Goal: Task Accomplishment & Management: Manage account settings

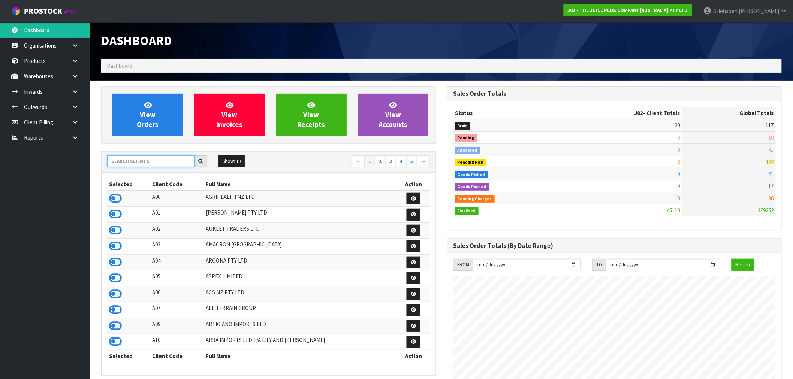
drag, startPoint x: 0, startPoint y: 0, endPoint x: 172, endPoint y: 159, distance: 234.2
click at [172, 158] on input "text" at bounding box center [150, 162] width 87 height 12
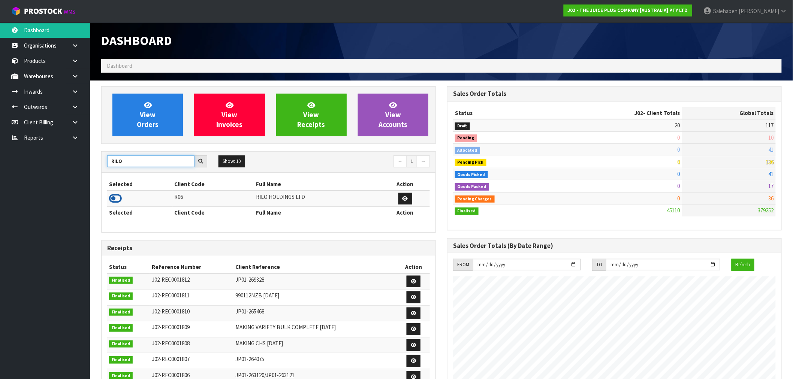
type input "RILO"
click at [111, 200] on icon at bounding box center [115, 198] width 13 height 11
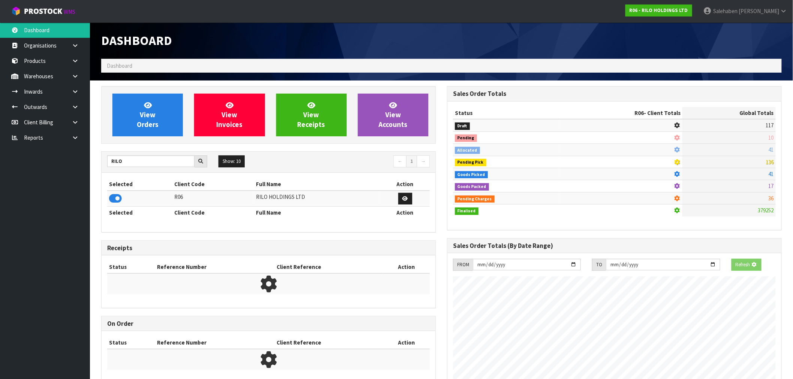
scroll to position [374297, 374409]
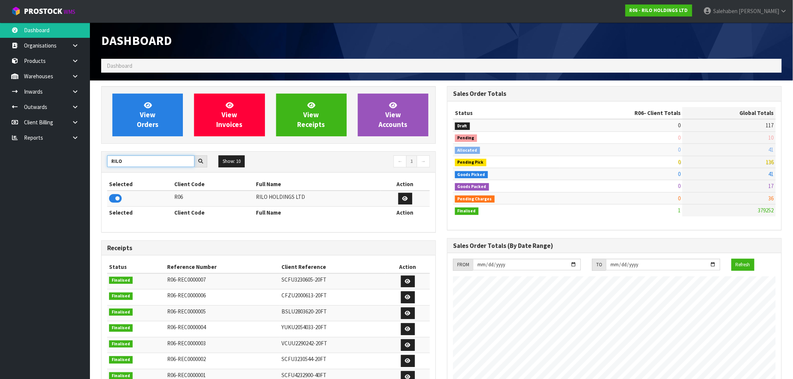
drag, startPoint x: 126, startPoint y: 161, endPoint x: 92, endPoint y: 177, distance: 37.7
click at [92, 177] on section "View Orders View Invoices View Receipts View Accounts RILO Show: 10 5 10 25 50 ←" at bounding box center [441, 316] width 703 height 470
click at [117, 198] on icon at bounding box center [115, 198] width 13 height 11
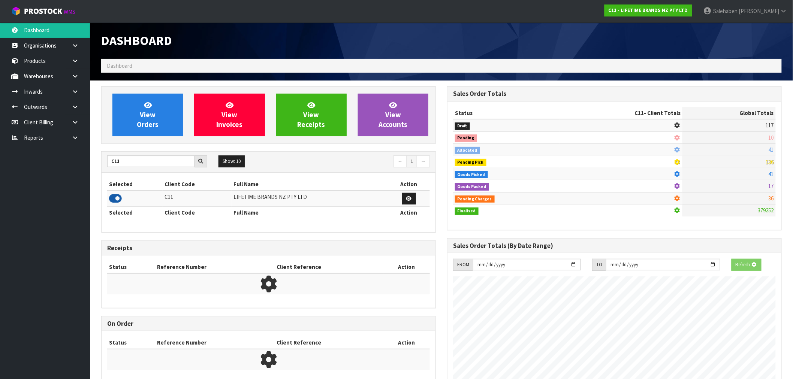
scroll to position [568, 346]
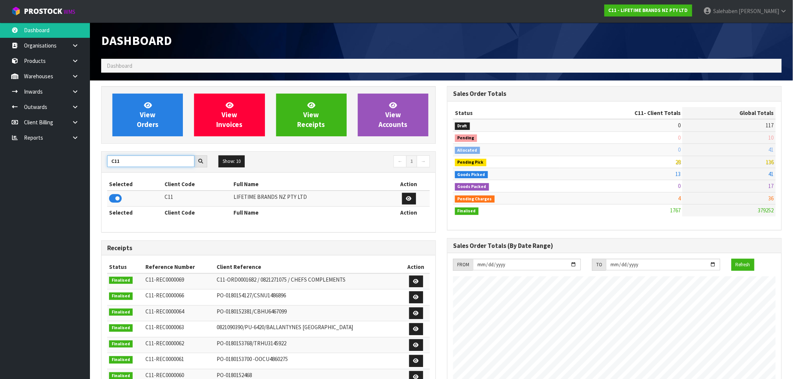
drag, startPoint x: 127, startPoint y: 162, endPoint x: 87, endPoint y: 166, distance: 40.0
click at [87, 167] on body "Toggle navigation ProStock WMS C11 - LIFETIME BRANDS NZ PTY LTD Salehaben Patel…" at bounding box center [396, 189] width 793 height 379
type input "K01"
drag, startPoint x: 118, startPoint y: 203, endPoint x: 108, endPoint y: 201, distance: 10.4
click at [117, 203] on icon at bounding box center [115, 198] width 13 height 11
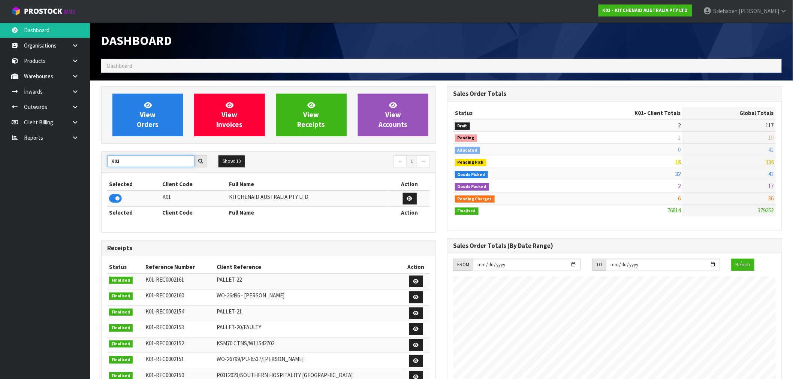
drag, startPoint x: 123, startPoint y: 165, endPoint x: 69, endPoint y: 173, distance: 54.2
click at [85, 169] on body "Toggle navigation ProStock WMS K01 - KITCHENAID AUSTRALIA PTY LTD [PERSON_NAME]…" at bounding box center [396, 189] width 793 height 379
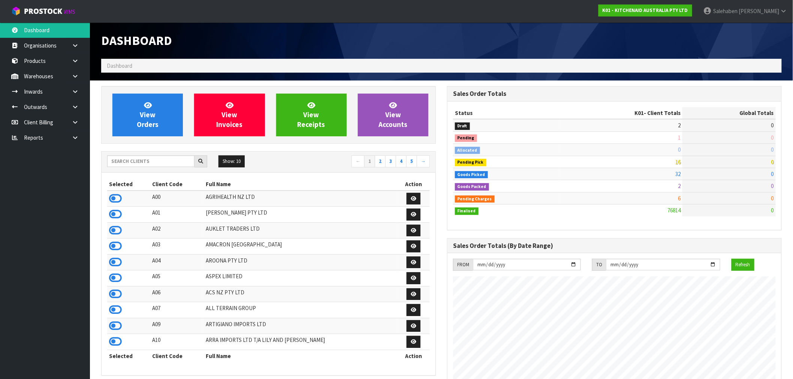
scroll to position [568, 346]
click at [124, 161] on input "text" at bounding box center [150, 162] width 87 height 12
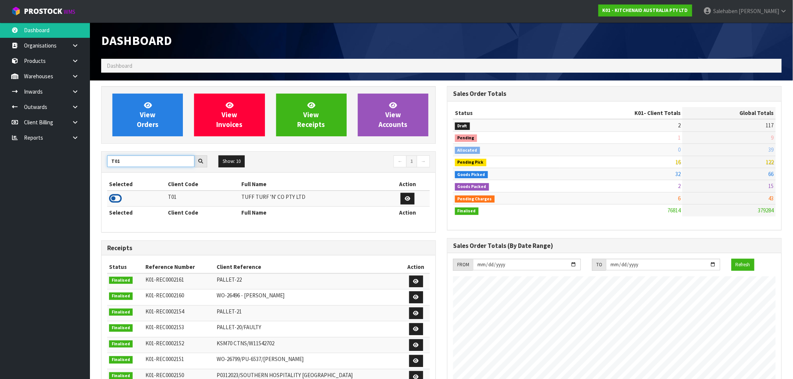
type input "T01"
click at [115, 197] on icon at bounding box center [115, 198] width 13 height 11
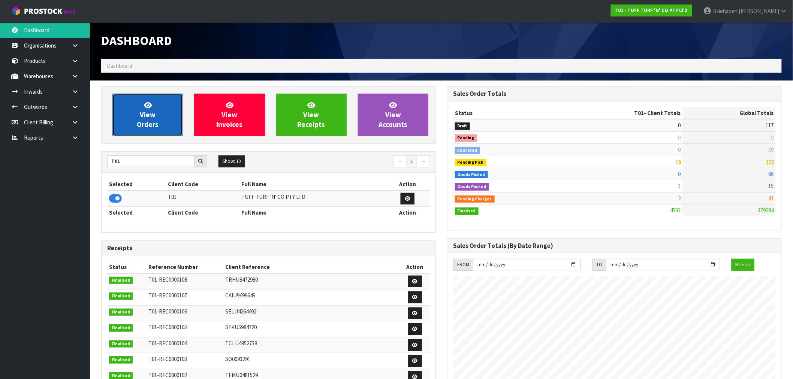
click at [151, 104] on icon at bounding box center [148, 105] width 8 height 7
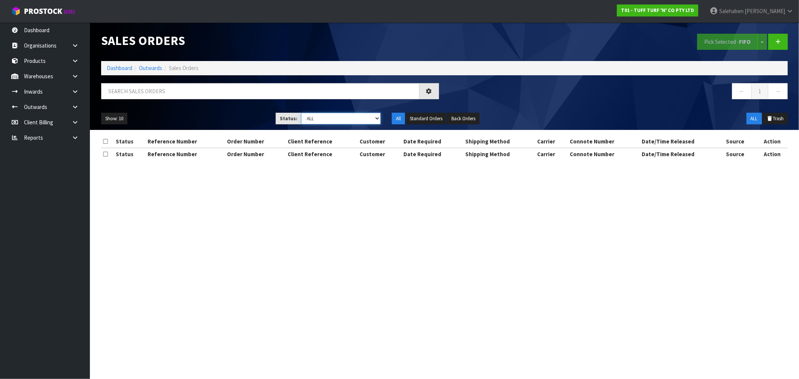
click at [316, 121] on select "Draft Pending Allocated Pending Pick Goods Picked Goods Packed Pending Charges …" at bounding box center [340, 119] width 79 height 12
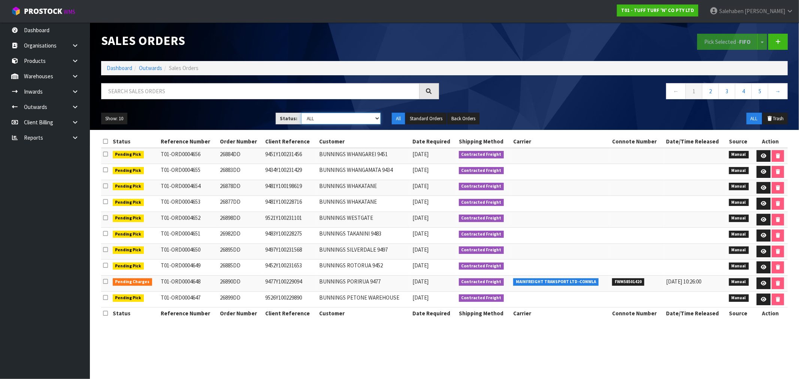
select select "string:3"
click at [301, 113] on select "Draft Pending Allocated Pending Pick Goods Picked Goods Packed Pending Charges …" at bounding box center [340, 119] width 79 height 12
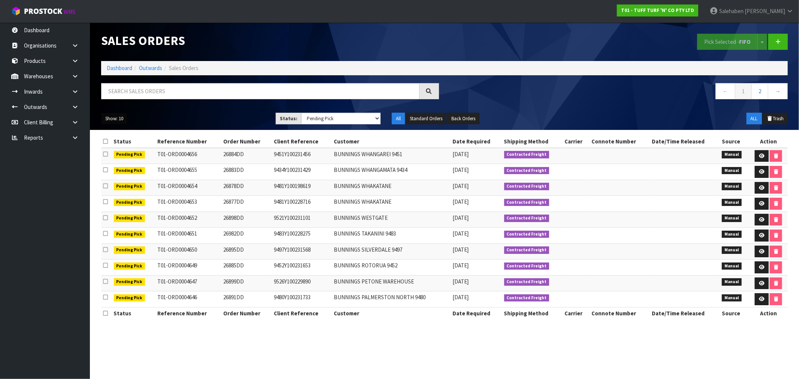
click at [112, 114] on button "Show: 10" at bounding box center [114, 119] width 26 height 12
click at [113, 165] on link "50" at bounding box center [131, 163] width 59 height 10
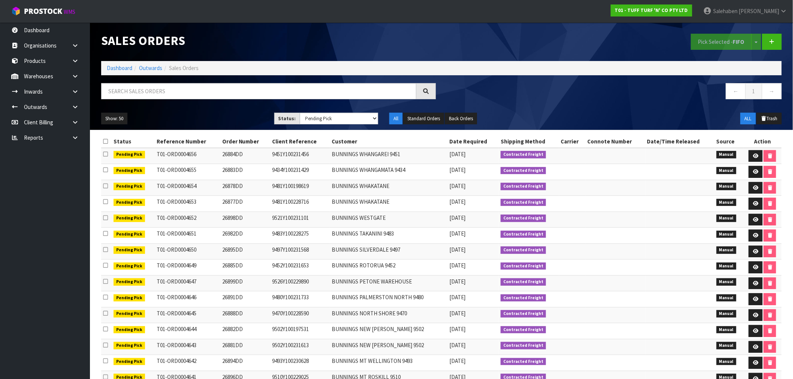
click at [117, 72] on li "Dashboard" at bounding box center [119, 68] width 25 height 8
click at [119, 69] on link "Dashboard" at bounding box center [119, 67] width 25 height 7
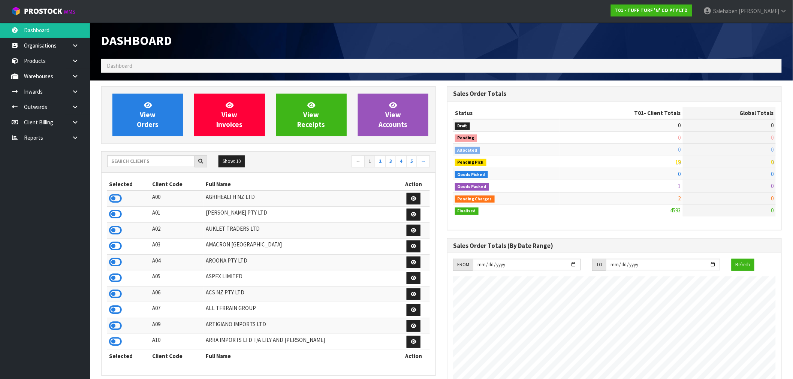
scroll to position [568, 346]
click at [173, 158] on input "text" at bounding box center [150, 162] width 87 height 12
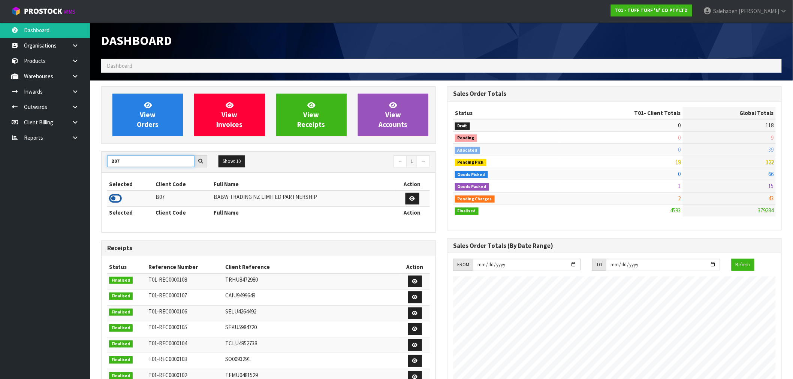
type input "B07"
click at [114, 203] on icon at bounding box center [115, 198] width 13 height 11
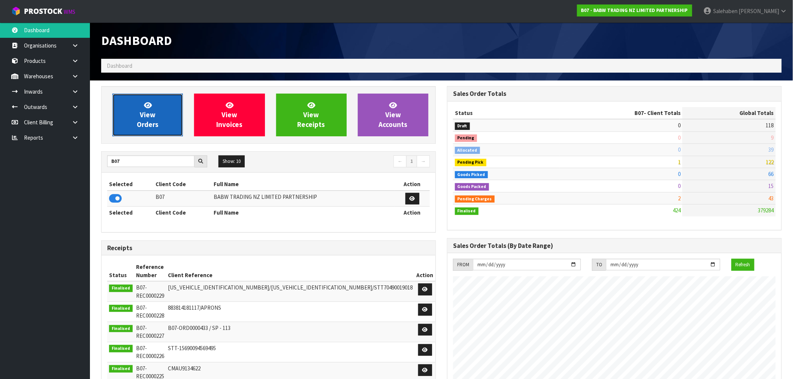
click at [147, 107] on icon at bounding box center [148, 105] width 8 height 7
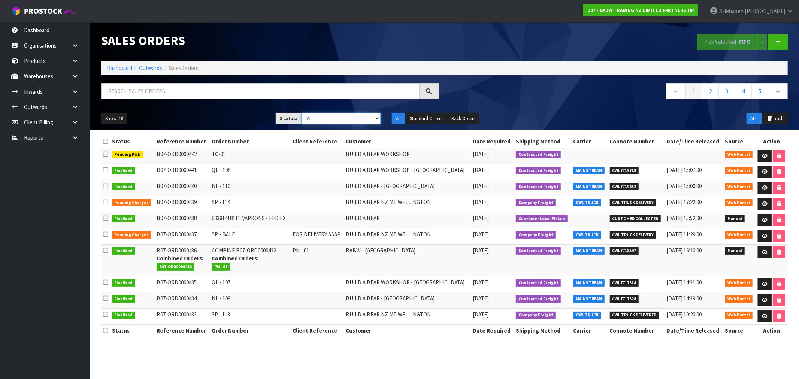
click at [320, 121] on select "Draft Pending Allocated Pending Pick Goods Picked Goods Packed Pending Charges …" at bounding box center [340, 119] width 79 height 12
select select "string:3"
click at [301, 113] on select "Draft Pending Allocated Pending Pick Goods Picked Goods Packed Pending Charges …" at bounding box center [340, 119] width 79 height 12
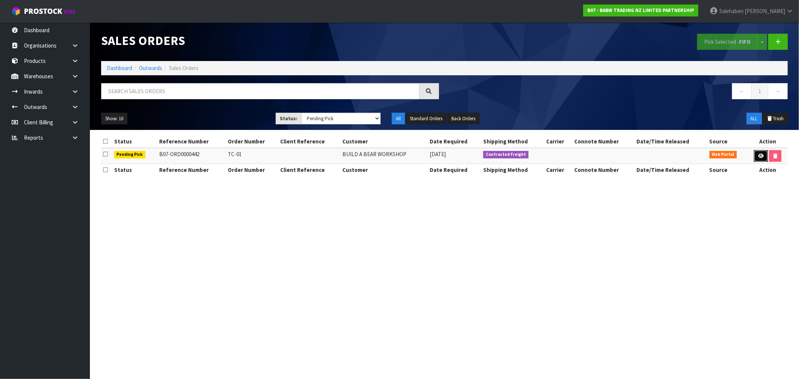
click at [757, 153] on link at bounding box center [761, 156] width 14 height 12
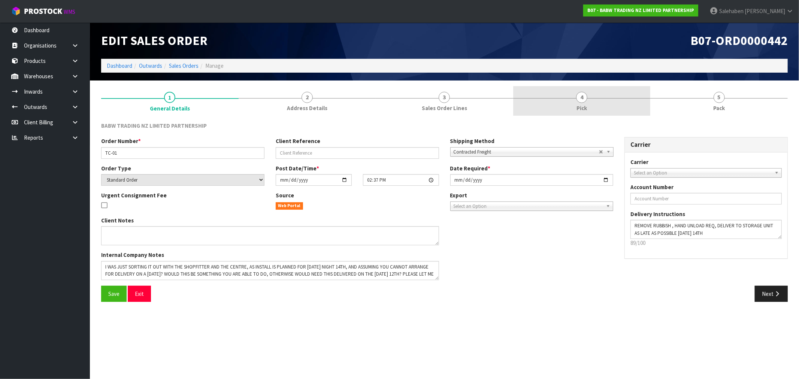
click at [583, 105] on span "Pick" at bounding box center [582, 108] width 10 height 8
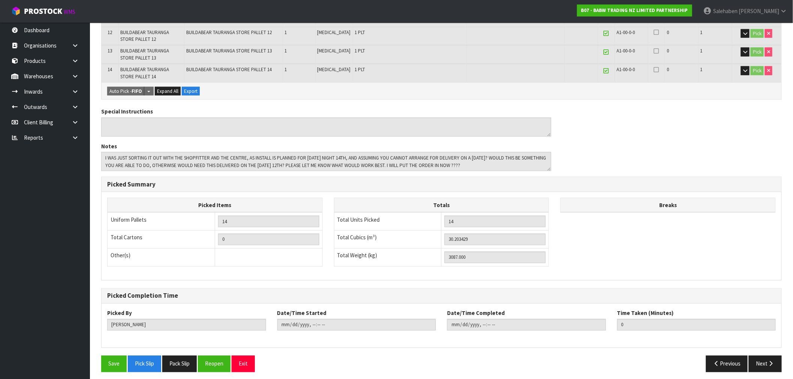
scroll to position [361, 0]
click at [147, 363] on button "Pick Slip" at bounding box center [144, 364] width 33 height 16
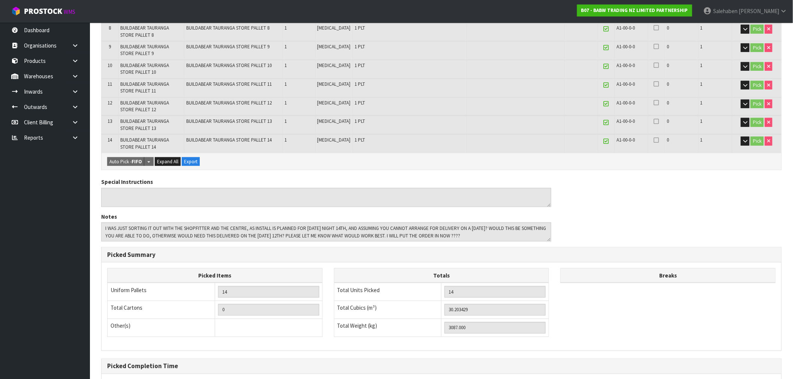
scroll to position [291, 0]
click at [165, 160] on button "Expand All" at bounding box center [168, 160] width 26 height 9
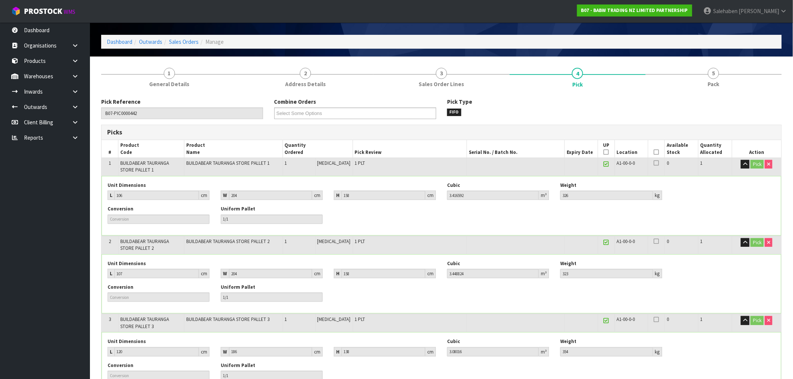
scroll to position [0, 0]
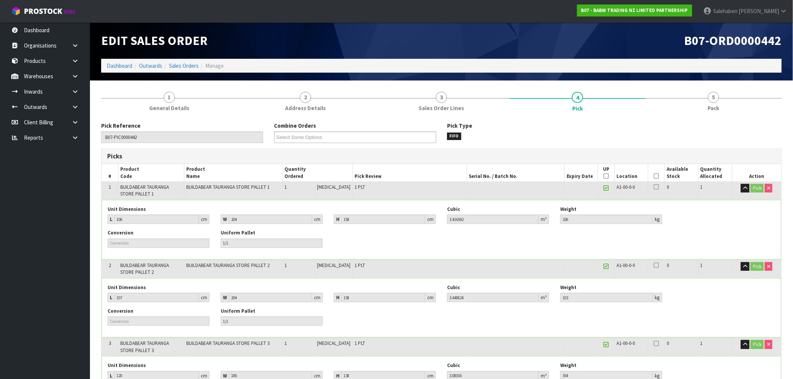
click at [114, 69] on li "Dashboard" at bounding box center [119, 66] width 25 height 8
click at [124, 62] on li "Dashboard" at bounding box center [119, 66] width 25 height 8
click at [122, 63] on link "Dashboard" at bounding box center [119, 65] width 25 height 7
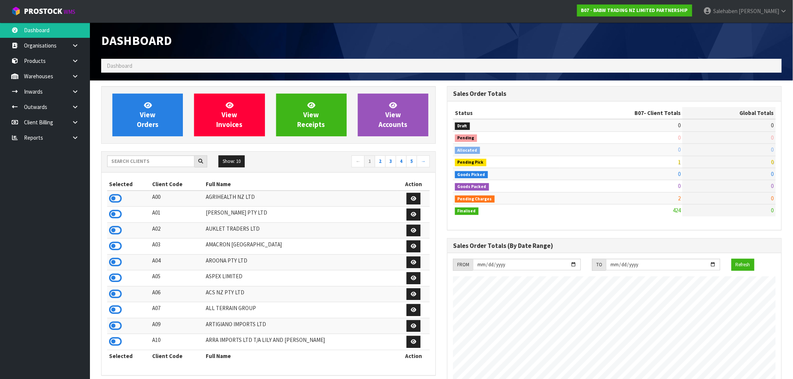
scroll to position [568, 346]
click at [160, 160] on input "text" at bounding box center [150, 162] width 87 height 12
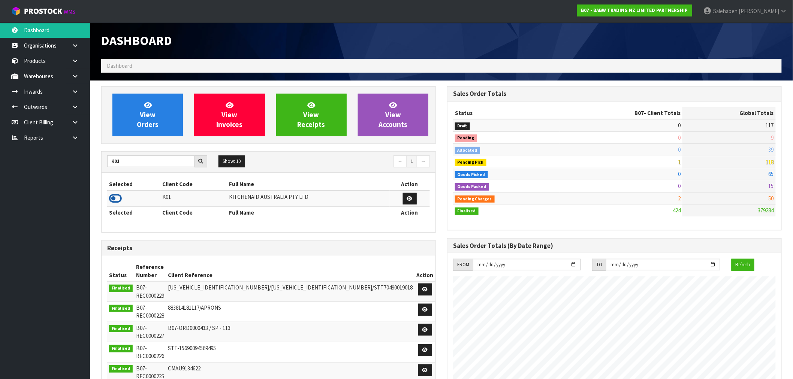
click at [118, 199] on icon at bounding box center [115, 198] width 13 height 11
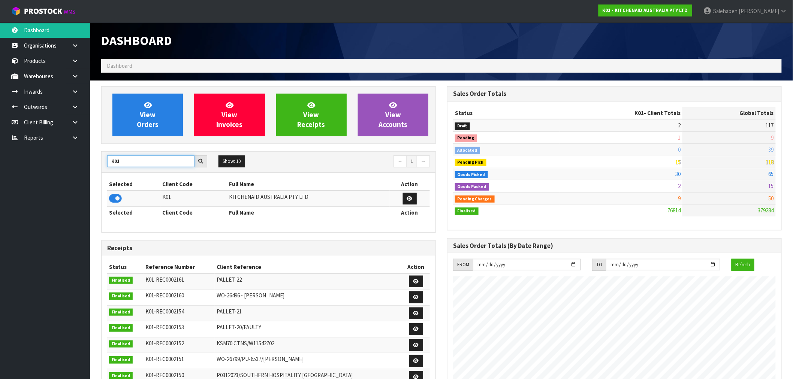
drag, startPoint x: 129, startPoint y: 160, endPoint x: 98, endPoint y: 169, distance: 31.7
click at [98, 169] on div "View Orders View Invoices View Receipts View Accounts K01 Show: 10 5 10 25 50 ←…" at bounding box center [269, 305] width 346 height 439
type input "C11"
click at [117, 197] on icon at bounding box center [115, 198] width 13 height 11
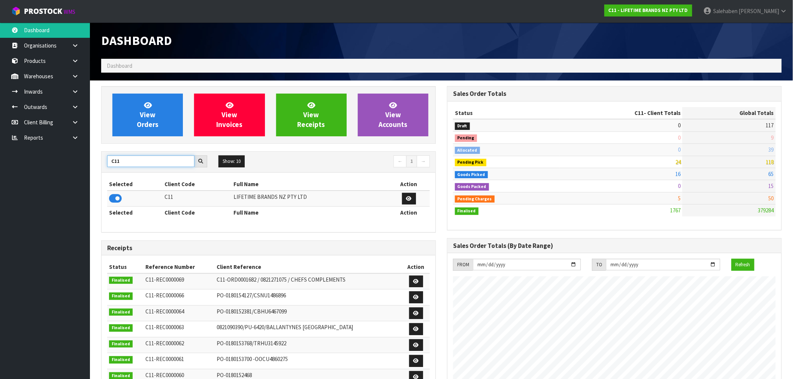
drag, startPoint x: 122, startPoint y: 159, endPoint x: 74, endPoint y: 186, distance: 54.9
click at [76, 185] on body "Toggle navigation ProStock WMS C11 - LIFETIME BRANDS NZ PTY LTD Salehaben Patel…" at bounding box center [396, 189] width 793 height 379
type input "T01"
click at [111, 196] on icon at bounding box center [115, 198] width 13 height 11
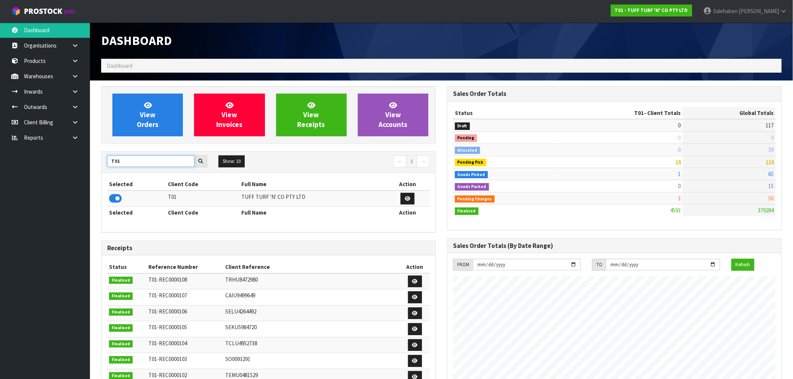
drag, startPoint x: 127, startPoint y: 163, endPoint x: 109, endPoint y: 169, distance: 18.5
click at [109, 169] on div "T01 Show: 10 5 10 25 50 ← 1 →" at bounding box center [269, 162] width 334 height 13
type input "N03"
click at [115, 200] on icon at bounding box center [115, 198] width 13 height 11
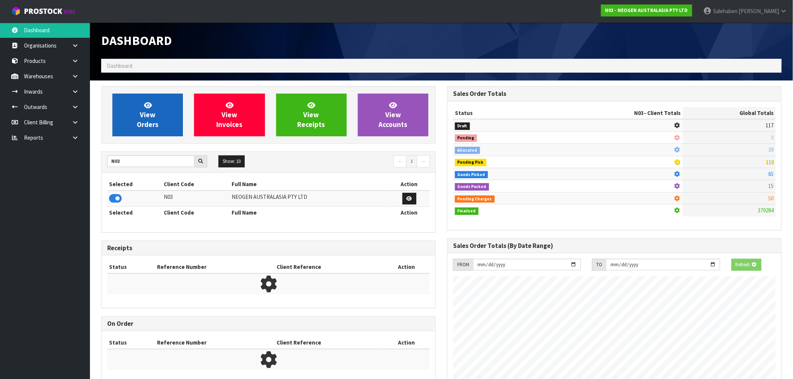
scroll to position [374288, 374409]
click at [151, 125] on span "View Orders" at bounding box center [148, 115] width 22 height 28
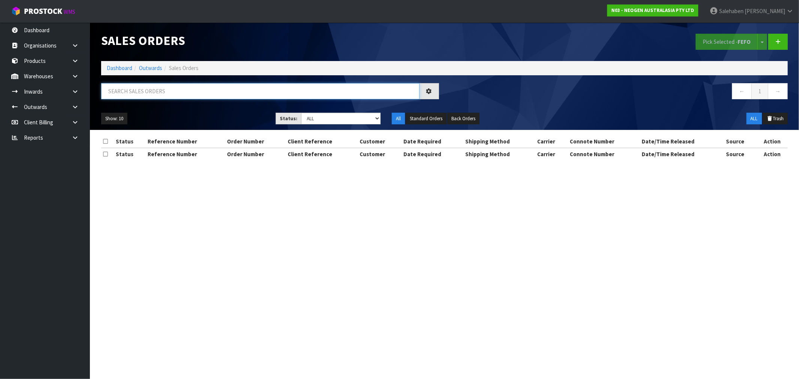
click at [136, 93] on input "text" at bounding box center [260, 91] width 319 height 16
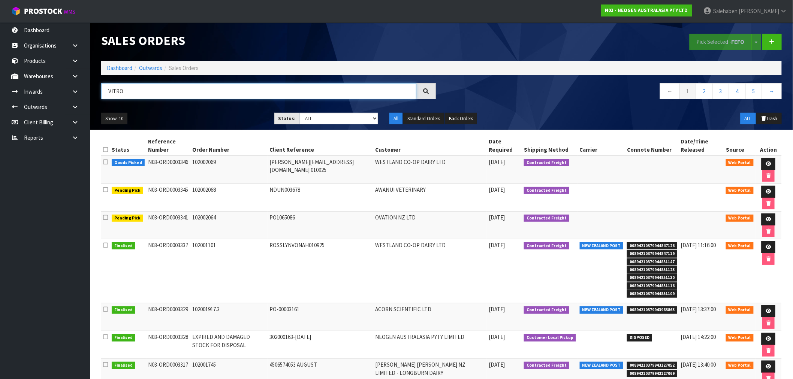
type input "VITRO"
drag, startPoint x: 130, startPoint y: 127, endPoint x: 123, endPoint y: 144, distance: 18.3
drag, startPoint x: 123, startPoint y: 144, endPoint x: 115, endPoint y: 67, distance: 77.9
click at [115, 67] on link "Dashboard" at bounding box center [119, 67] width 25 height 7
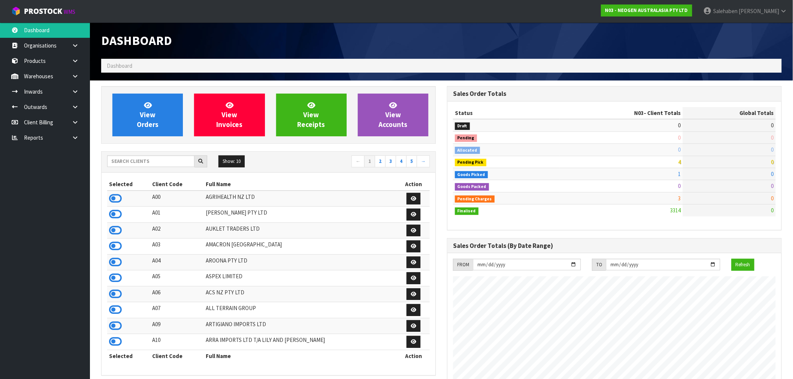
scroll to position [568, 346]
click at [126, 160] on input "text" at bounding box center [150, 162] width 87 height 12
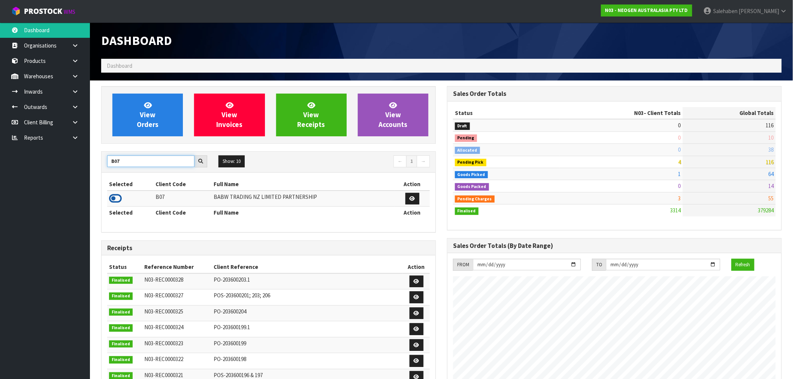
type input "B07"
click at [117, 196] on icon at bounding box center [115, 198] width 13 height 11
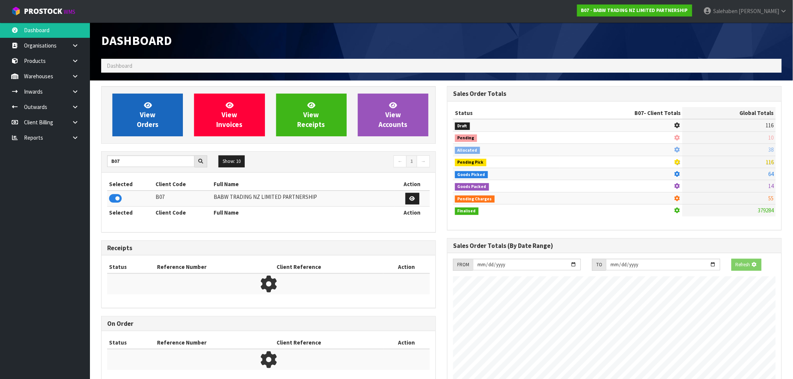
scroll to position [467, 346]
click at [134, 123] on link "View Orders" at bounding box center [147, 115] width 70 height 43
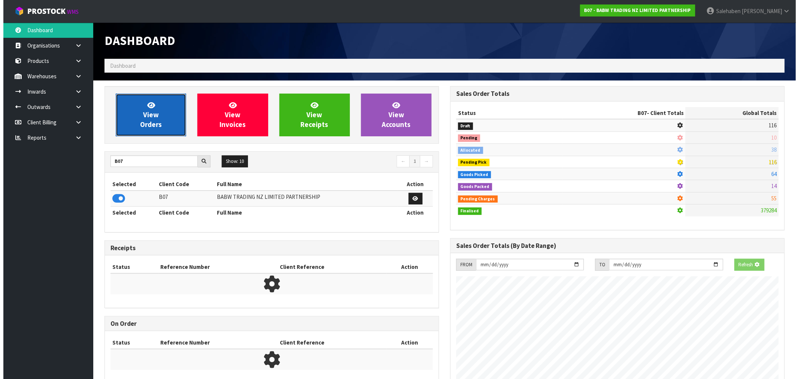
scroll to position [568, 346]
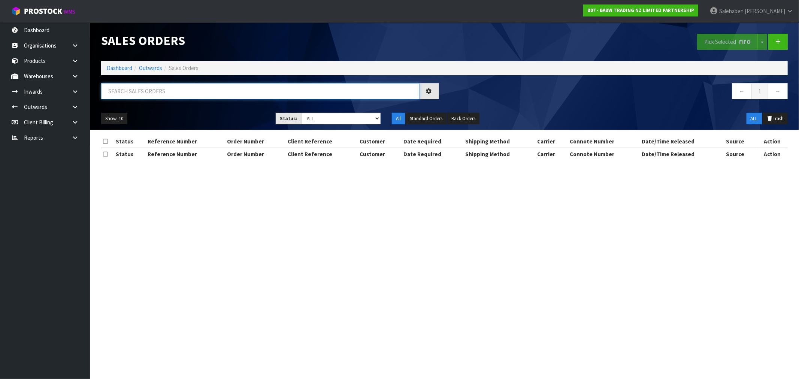
click at [120, 91] on input "text" at bounding box center [260, 91] width 319 height 16
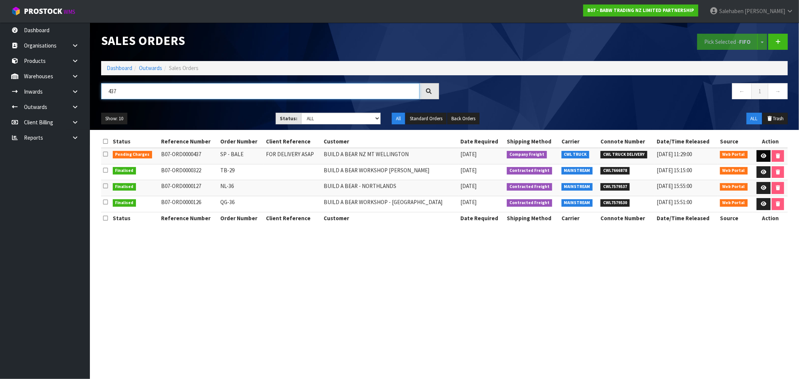
type input "437"
click at [761, 151] on link at bounding box center [764, 156] width 14 height 12
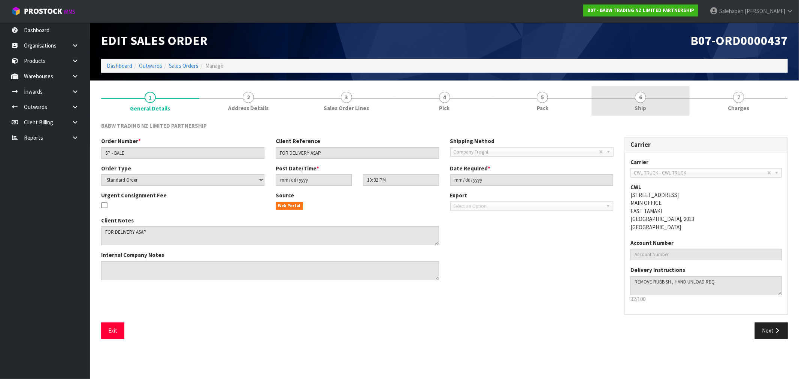
click at [642, 108] on span "Ship" at bounding box center [641, 108] width 12 height 8
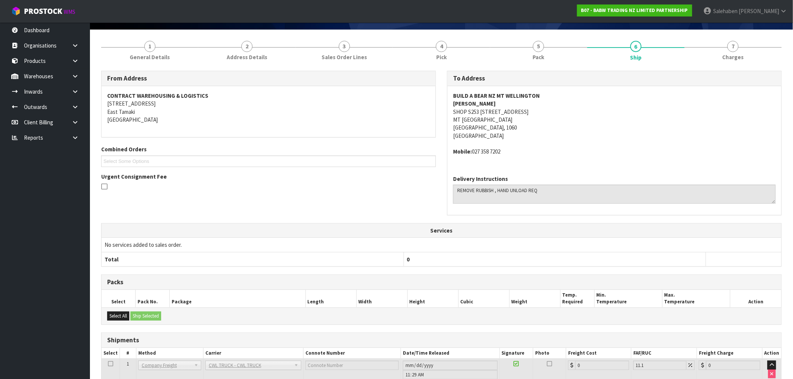
scroll to position [102, 0]
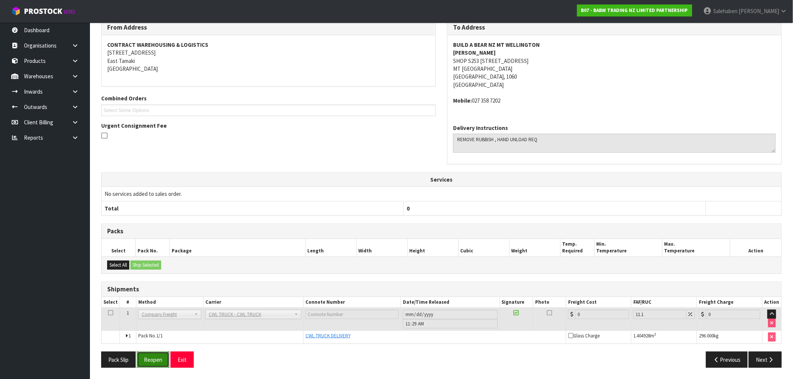
click at [151, 361] on button "Reopen" at bounding box center [153, 360] width 33 height 16
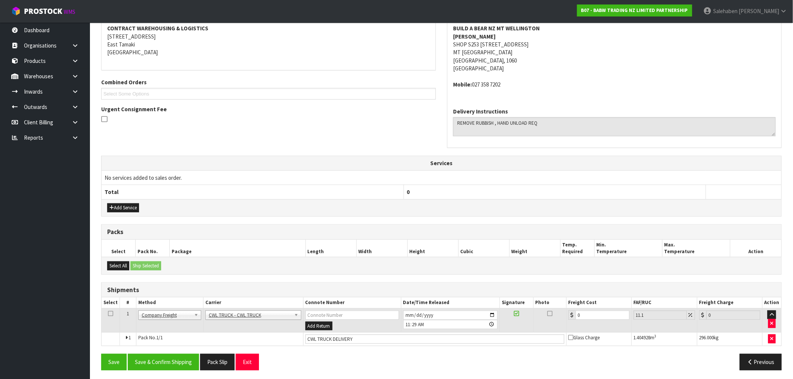
scroll to position [148, 0]
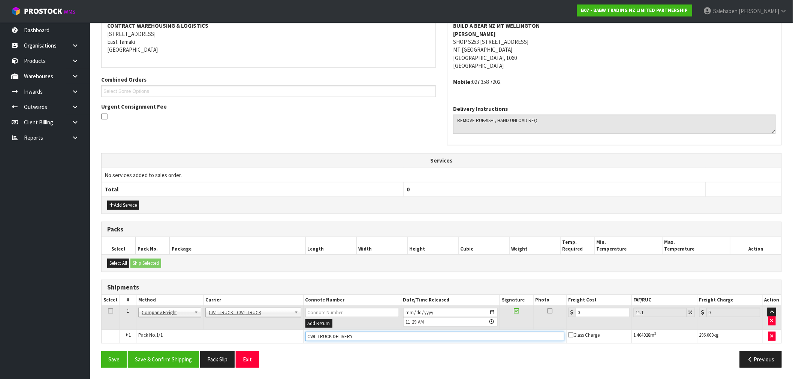
click at [360, 334] on input "CWL TRUCK DELIVERY" at bounding box center [434, 336] width 259 height 9
type input "CWL TRUCK DELIVERED"
drag, startPoint x: 585, startPoint y: 313, endPoint x: 527, endPoint y: 325, distance: 59.8
click at [530, 324] on tr "1 Client Local Pickup Customer Local Pickup Company Freight Contracted Freight …" at bounding box center [442, 318] width 680 height 24
type input "1"
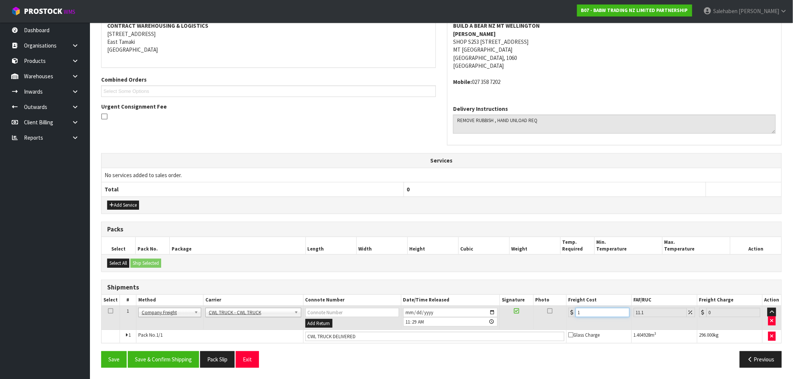
type input "1.11"
type input "10"
type input "11.11"
type input "102"
type input "113.32"
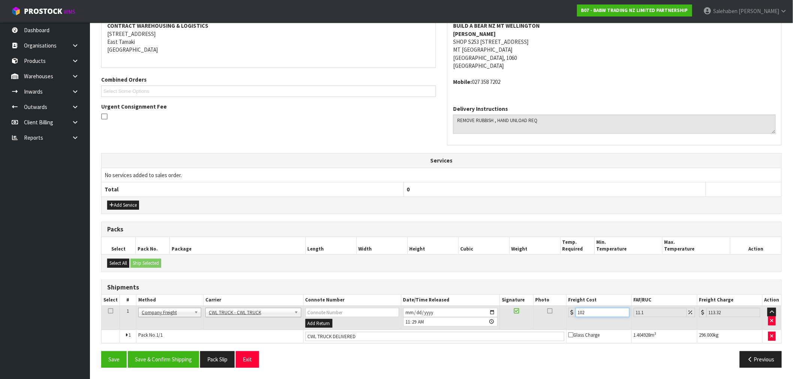
type input "102.9"
type input "114.32"
type input "102.90"
click at [172, 355] on button "Save & Confirm Shipping" at bounding box center [163, 360] width 71 height 16
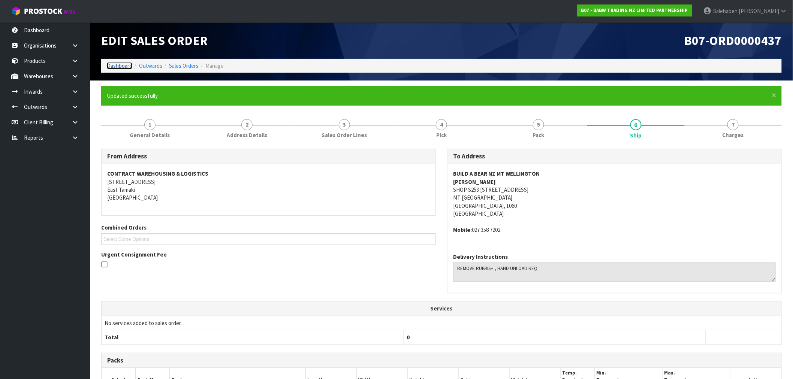
click at [126, 67] on link "Dashboard" at bounding box center [119, 65] width 25 height 7
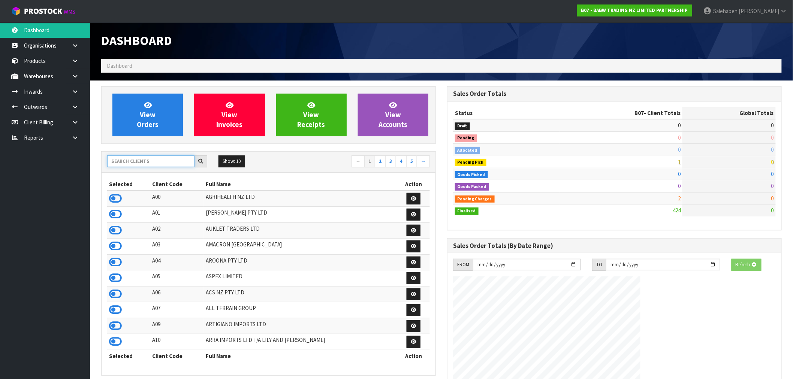
click at [147, 158] on input "text" at bounding box center [150, 162] width 87 height 12
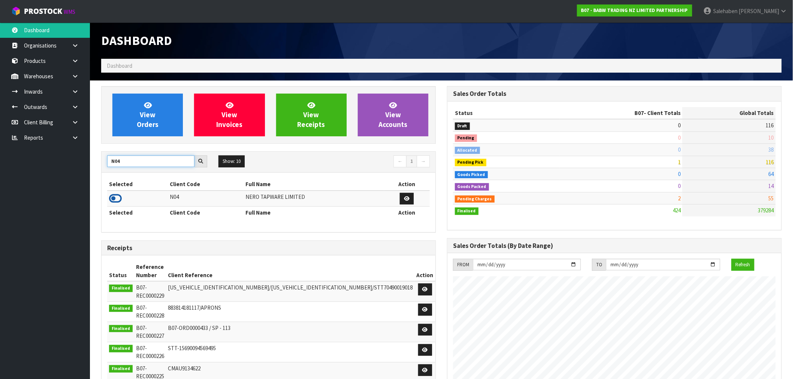
type input "N04"
click at [117, 199] on icon at bounding box center [115, 198] width 13 height 11
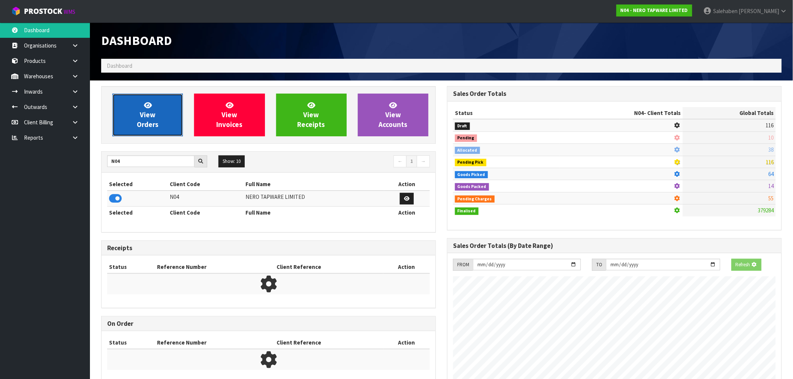
click at [139, 130] on link "View Orders" at bounding box center [147, 115] width 70 height 43
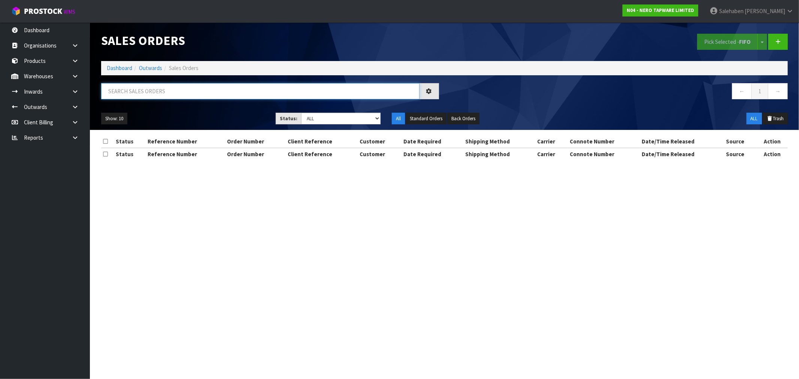
click at [133, 89] on input "text" at bounding box center [260, 91] width 319 height 16
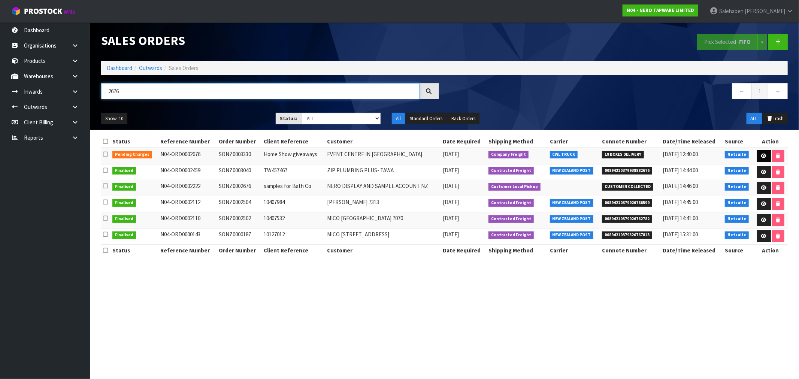
type input "2676"
click at [765, 154] on icon at bounding box center [765, 156] width 6 height 5
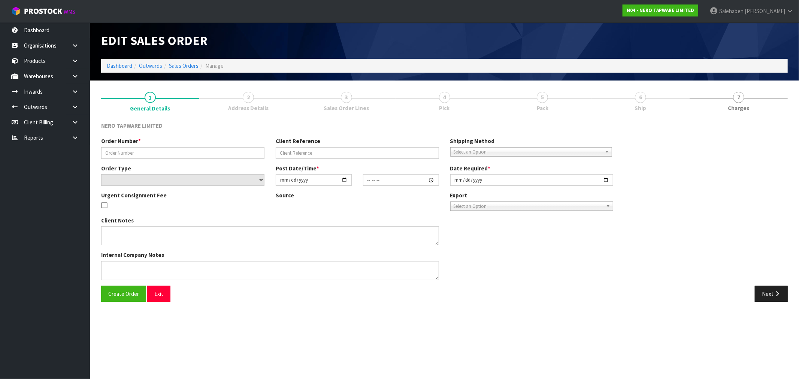
type input "SONZ0003330"
type input "Home Show giveaways"
select select "number:0"
type input "[DATE]"
type input "10:00:06.000"
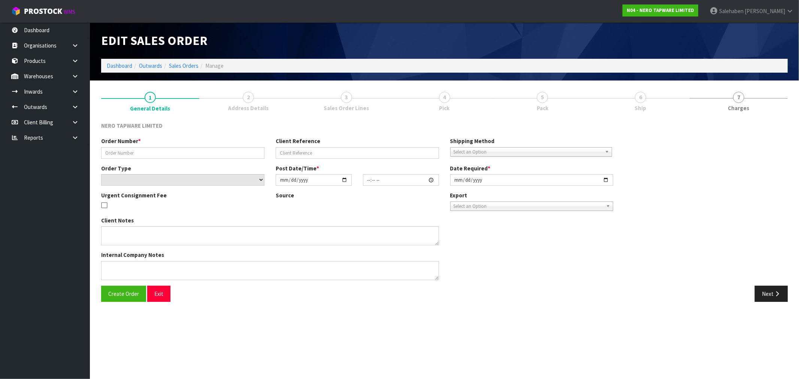
type input "[DATE]"
type textarea "HOME SHOW GIVEAWAYS X 20 WE ALSO HAVE SOME GIVEAWAY BAGS THAT WE WILL NEED FOR …"
type textarea "I'M HEADING OUT THERE NOW AND WILL BE BACKWARDS AND FORWARDS ALL DAY. DRIVER CA…"
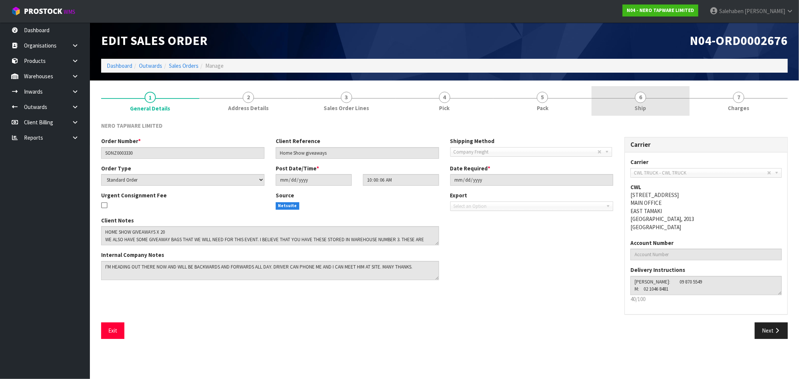
click at [636, 109] on span "Ship" at bounding box center [641, 108] width 12 height 8
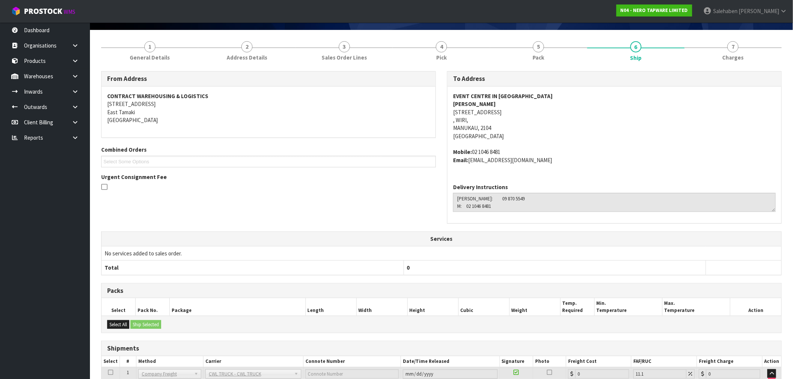
scroll to position [110, 0]
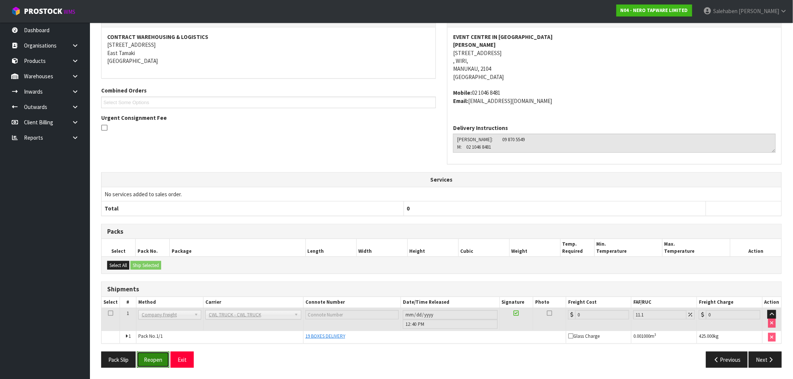
click at [156, 358] on button "Reopen" at bounding box center [153, 360] width 33 height 16
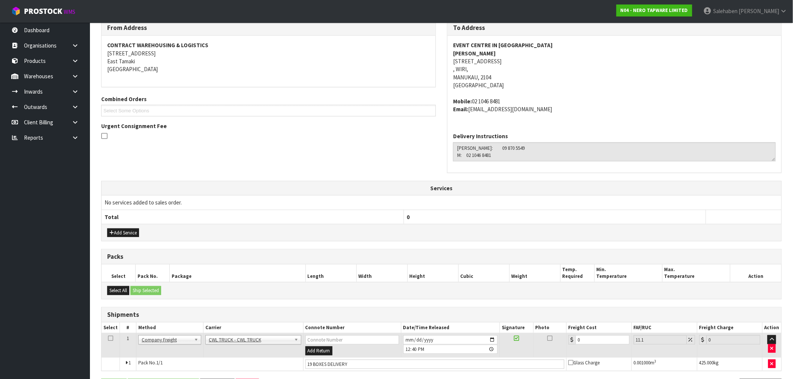
scroll to position [137, 0]
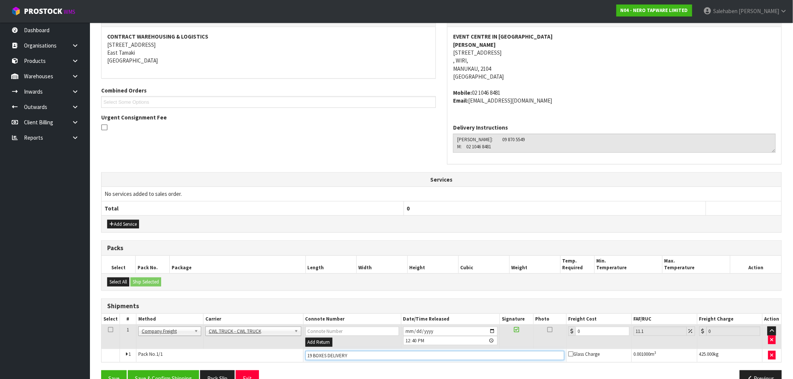
click at [355, 355] on input "19 BOXES DELIVERY" at bounding box center [434, 355] width 259 height 9
type input "19 BOXES DELIVERED"
drag, startPoint x: 584, startPoint y: 329, endPoint x: 527, endPoint y: 354, distance: 62.1
click at [540, 346] on tr "1 Client Local Pickup Customer Local Pickup Company Freight Contracted Freight …" at bounding box center [442, 337] width 680 height 24
drag, startPoint x: 586, startPoint y: 333, endPoint x: 573, endPoint y: 335, distance: 12.5
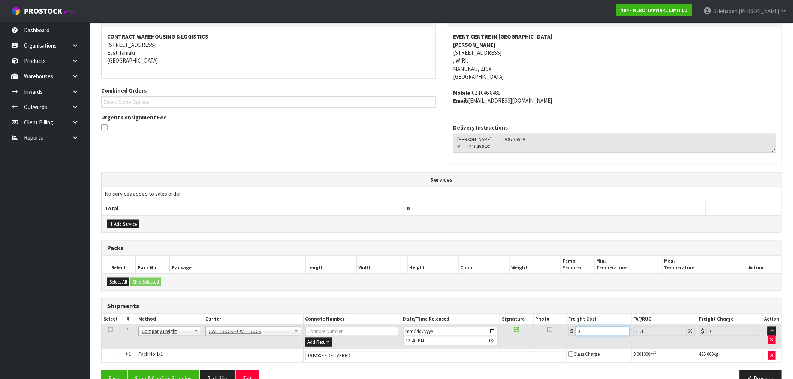
click at [573, 335] on div "0" at bounding box center [599, 331] width 61 height 9
type input "6"
type input "6.67"
type input "62"
type input "68.88"
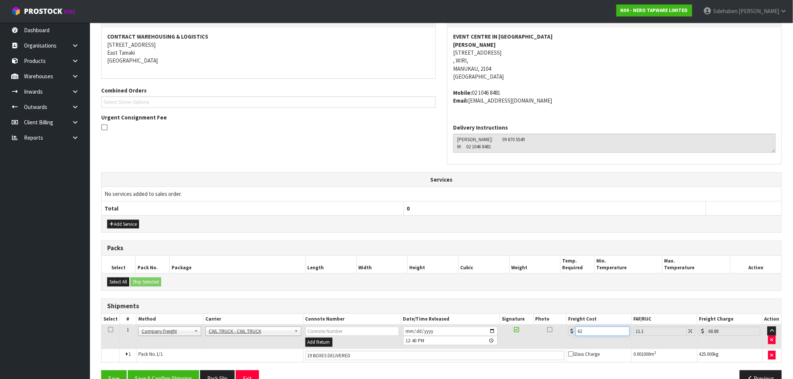
type input "62.6"
type input "69.55"
type input "62.68"
type input "69.64"
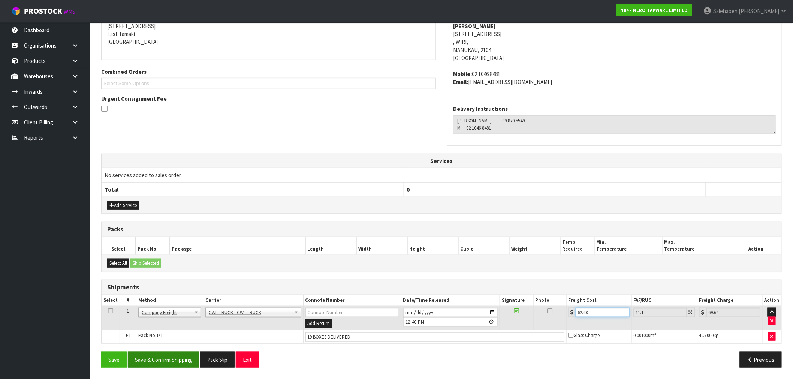
type input "62.68"
click at [167, 362] on button "Save & Confirm Shipping" at bounding box center [163, 360] width 71 height 16
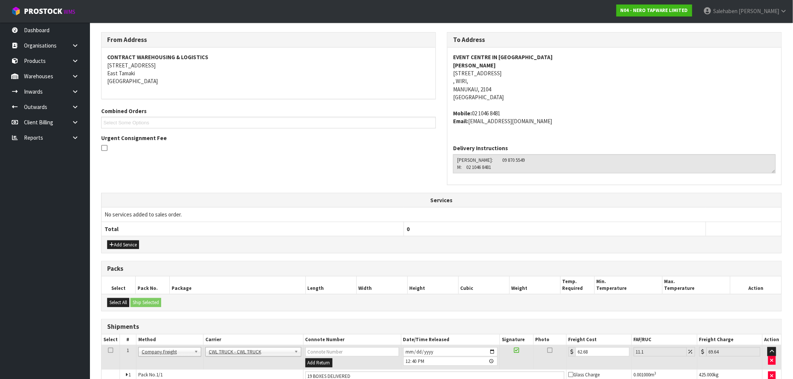
scroll to position [0, 0]
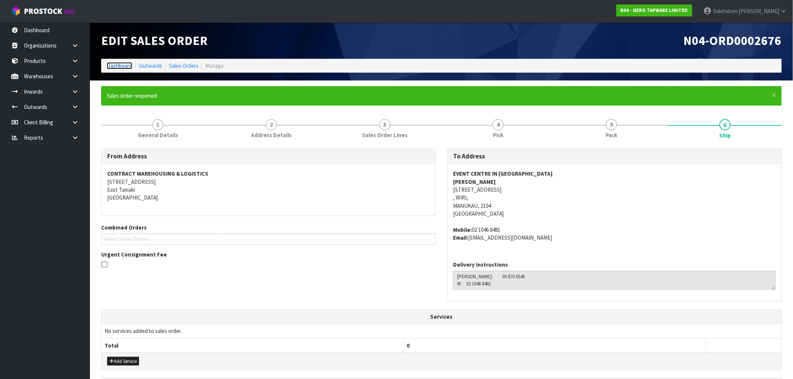
click at [123, 67] on link "Dashboard" at bounding box center [119, 65] width 25 height 7
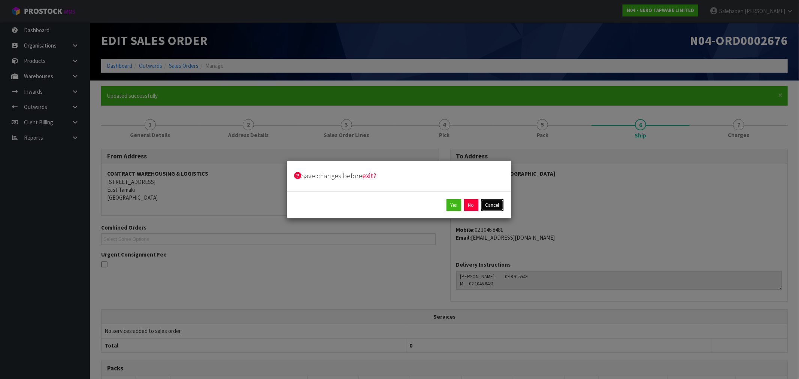
click at [494, 208] on button "Cancel" at bounding box center [493, 205] width 22 height 12
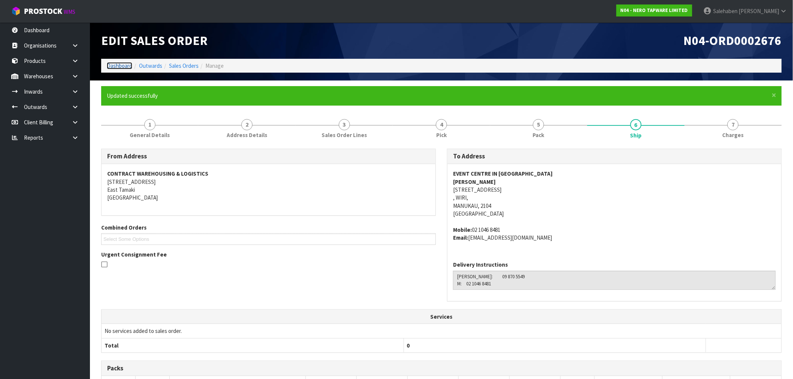
click at [119, 66] on link "Dashboard" at bounding box center [119, 65] width 25 height 7
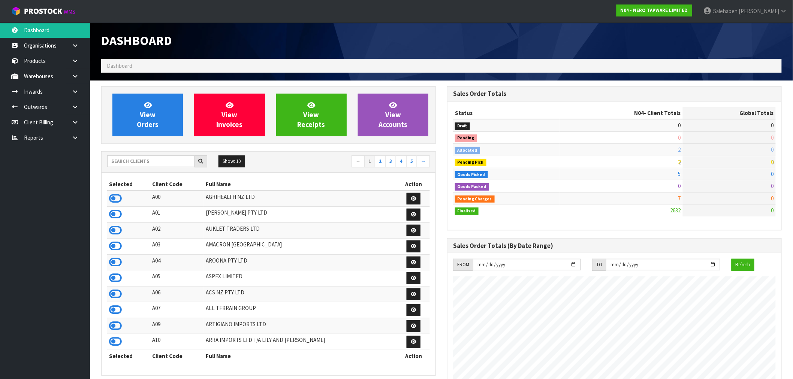
scroll to position [568, 346]
click at [167, 156] on input "text" at bounding box center [150, 162] width 87 height 12
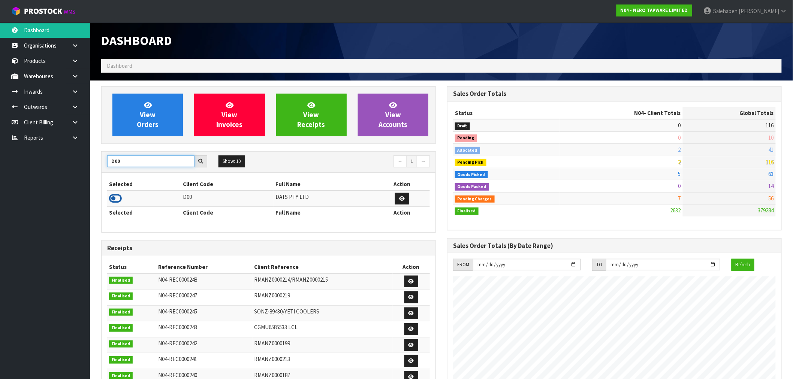
type input "D00"
click at [114, 200] on icon at bounding box center [115, 198] width 13 height 11
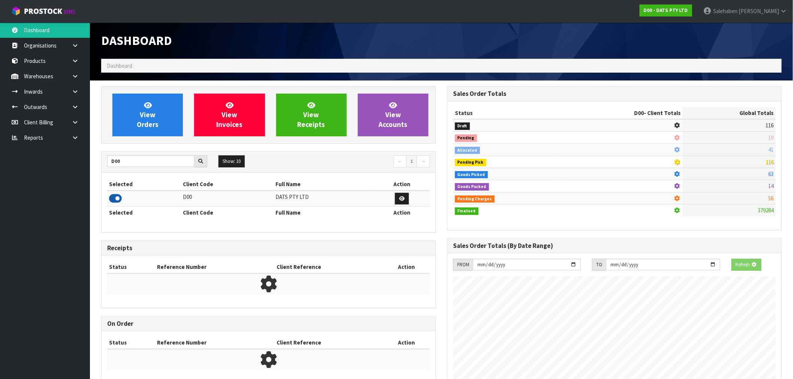
scroll to position [467, 346]
click at [150, 123] on span "View Orders" at bounding box center [148, 115] width 22 height 28
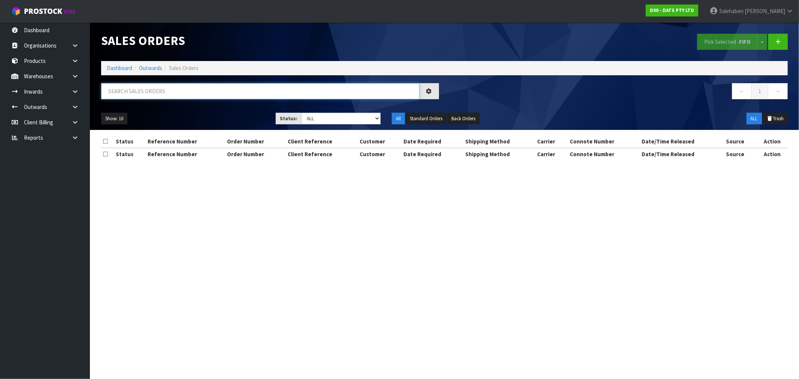
click at [140, 90] on input "text" at bounding box center [260, 91] width 319 height 16
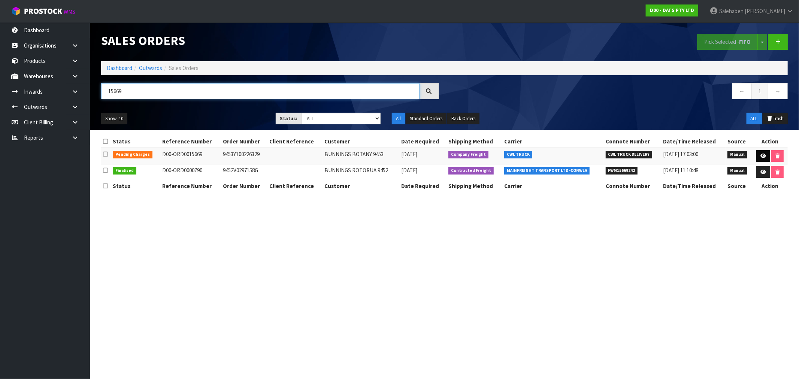
type input "15669"
click at [761, 154] on icon at bounding box center [764, 156] width 6 height 5
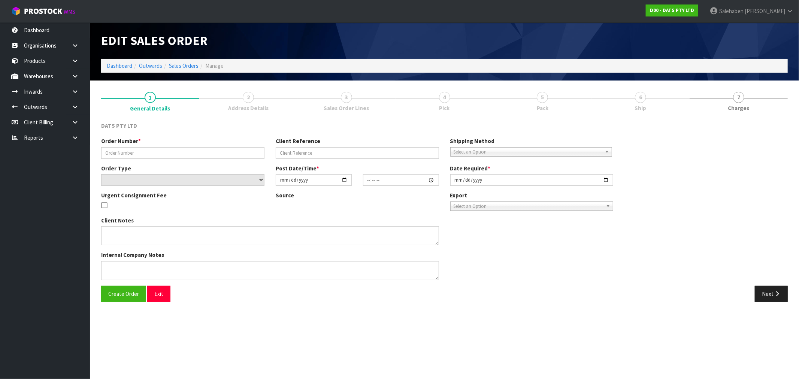
type input "9453Y100226329"
select select "number:0"
type input "2025-08-29"
type input "08:40:00.000"
type input "2025-08-29"
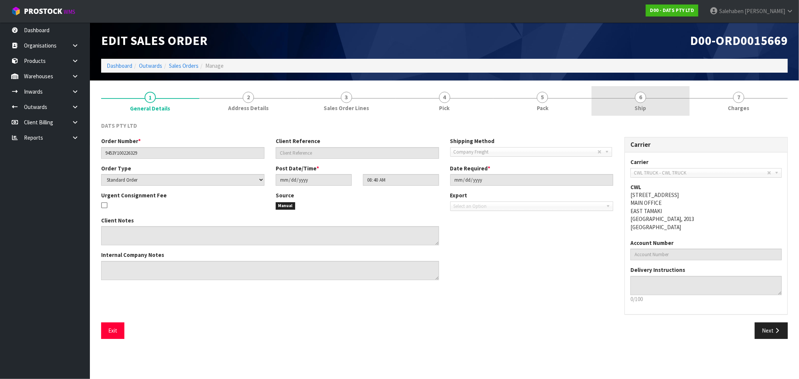
click at [643, 105] on span "Ship" at bounding box center [641, 108] width 12 height 8
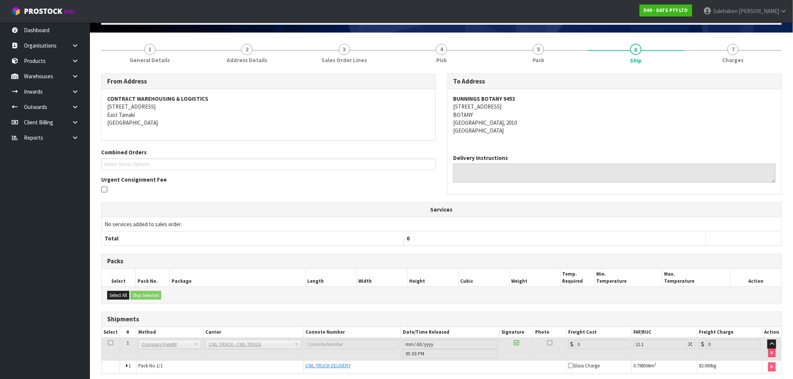
scroll to position [78, 0]
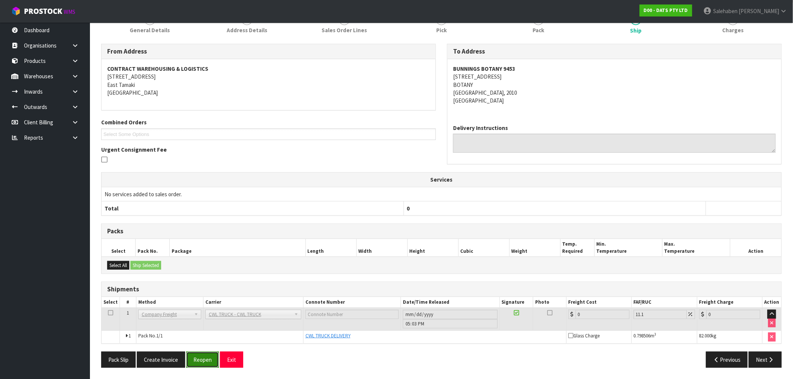
click at [196, 357] on button "Reopen" at bounding box center [202, 360] width 33 height 16
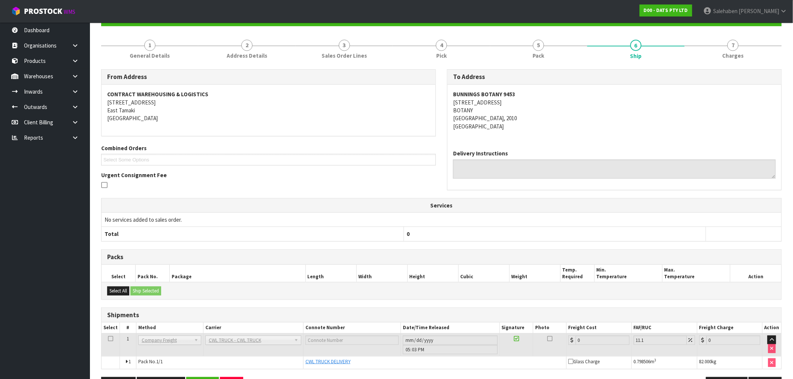
scroll to position [105, 0]
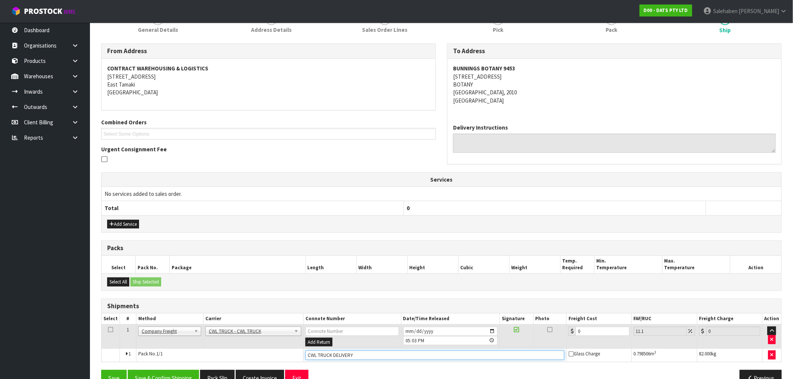
click at [365, 355] on input "CWL TRUCK DELIVERY" at bounding box center [434, 355] width 259 height 9
type input "CWL TRUCK DELIVERED"
drag, startPoint x: 583, startPoint y: 331, endPoint x: 554, endPoint y: 346, distance: 33.5
click at [557, 344] on tr "1 Client Local Pickup Customer Local Pickup Company Freight Contracted Freight …" at bounding box center [442, 337] width 680 height 24
type input "4"
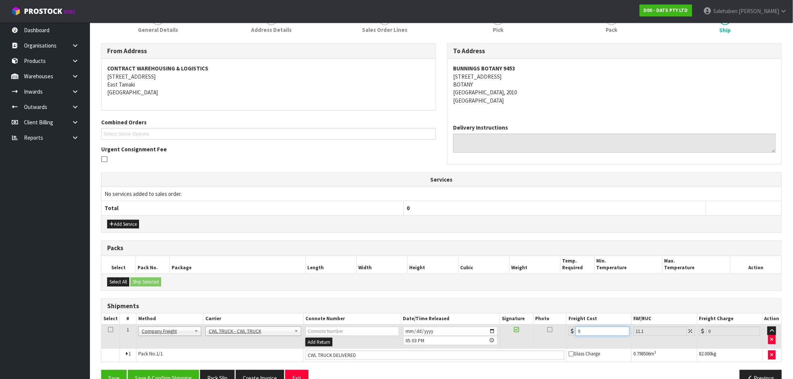
type input "4.44"
type input "44"
type input "48.88"
type input "44.9"
type input "49.88"
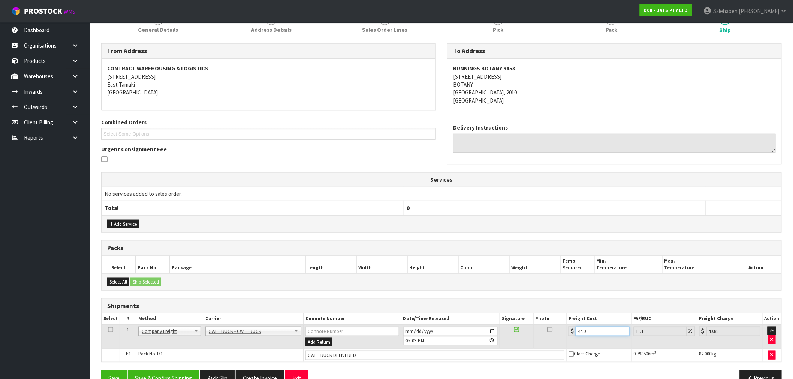
type input "44.93"
type input "49.92"
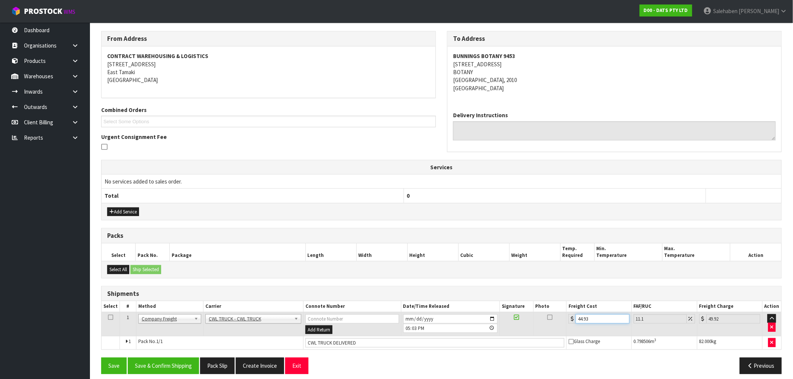
scroll to position [124, 0]
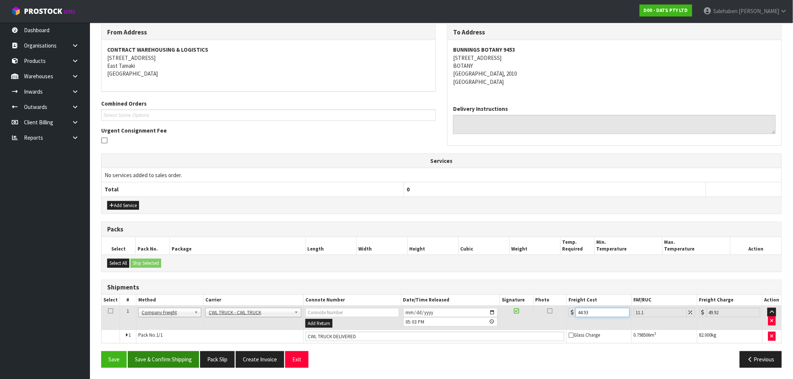
type input "44.93"
click at [177, 359] on button "Save & Confirm Shipping" at bounding box center [163, 360] width 71 height 16
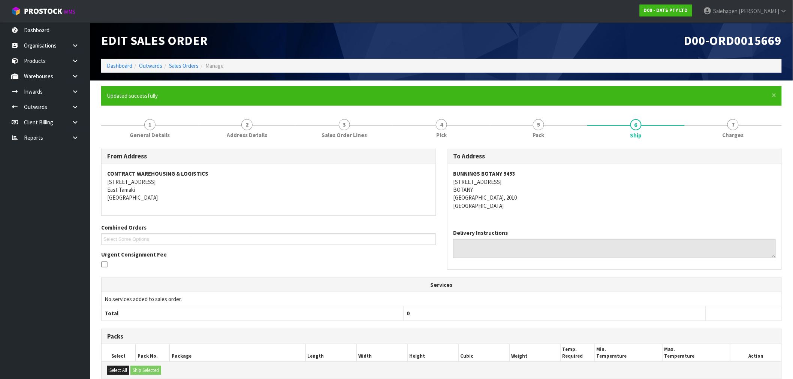
drag, startPoint x: 121, startPoint y: 59, endPoint x: 118, endPoint y: 63, distance: 4.8
click at [121, 59] on ol "Dashboard Outwards Sales Orders Manage" at bounding box center [441, 66] width 681 height 14
click at [118, 63] on link "Dashboard" at bounding box center [119, 65] width 25 height 7
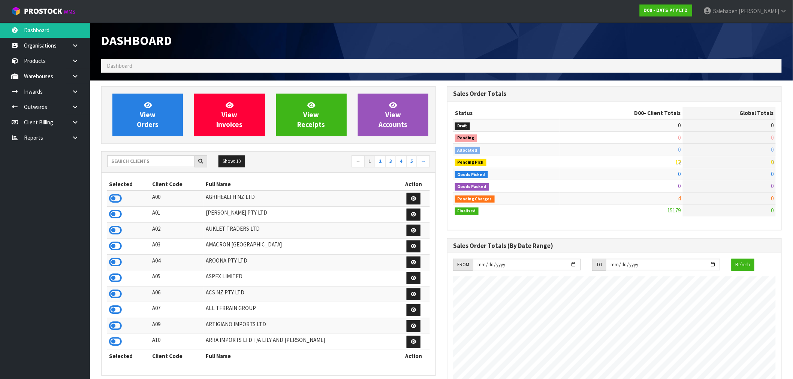
scroll to position [568, 346]
click at [115, 198] on icon at bounding box center [115, 198] width 13 height 11
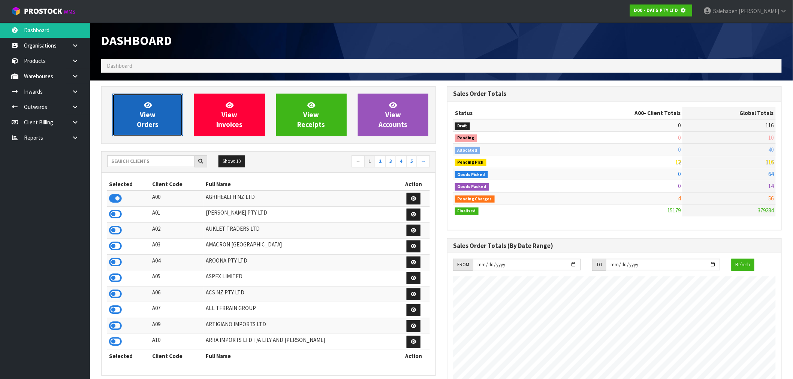
click at [137, 129] on link "View Orders" at bounding box center [147, 115] width 70 height 43
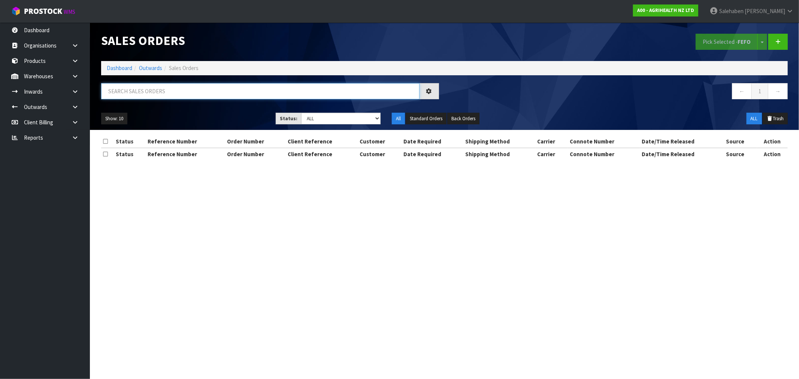
click at [117, 93] on input "text" at bounding box center [260, 91] width 319 height 16
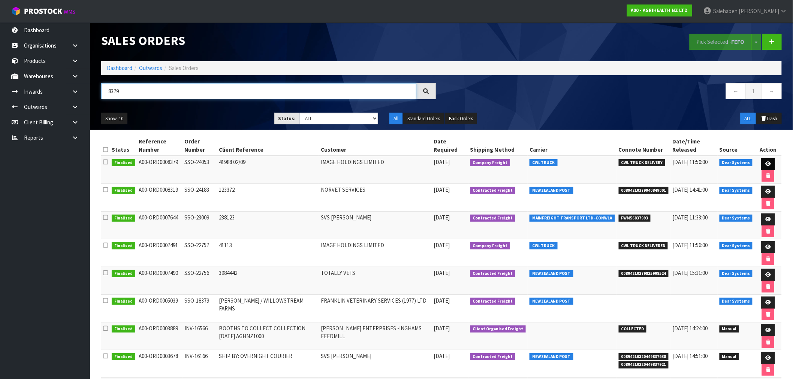
type input "8379"
click at [771, 163] on link at bounding box center [768, 164] width 14 height 12
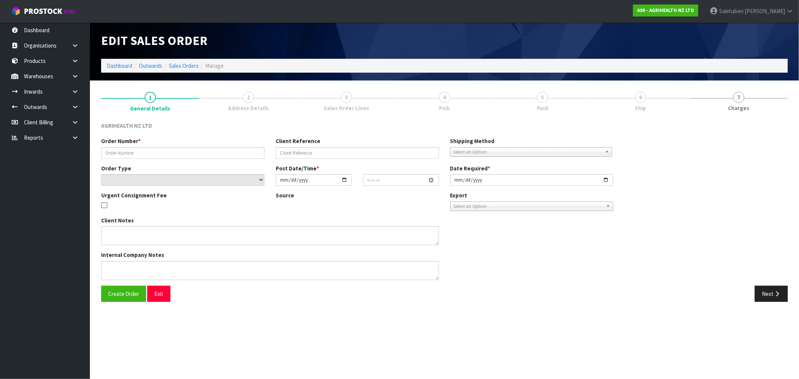
type input "SSO-24053"
type input "41988 02/09"
select select "number:0"
type input "2025-08-28"
type input "10:12:02.000"
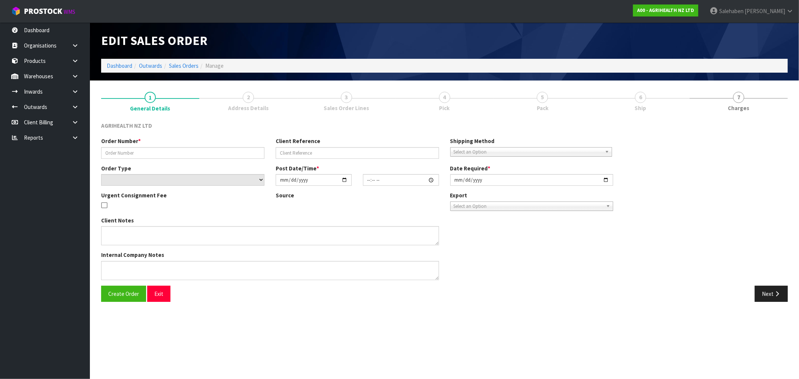
type input "2025-08-28"
type textarea "SHIP BY: Freight"
type textarea "FOR DISPATCH PLEASE, FOR DELIVERY EARLY NEXT WEEK"
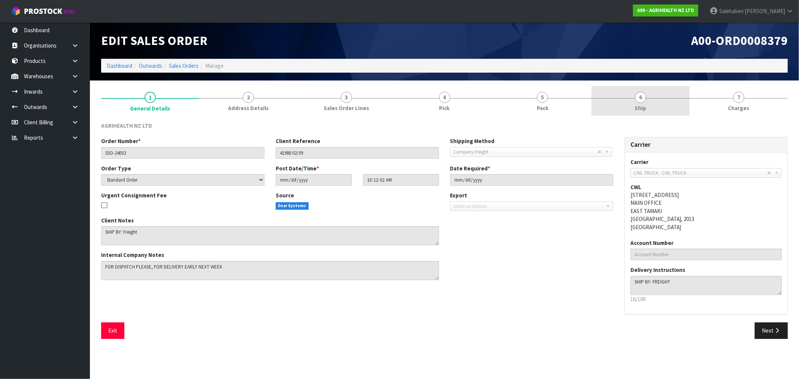
click at [639, 107] on span "Ship" at bounding box center [641, 108] width 12 height 8
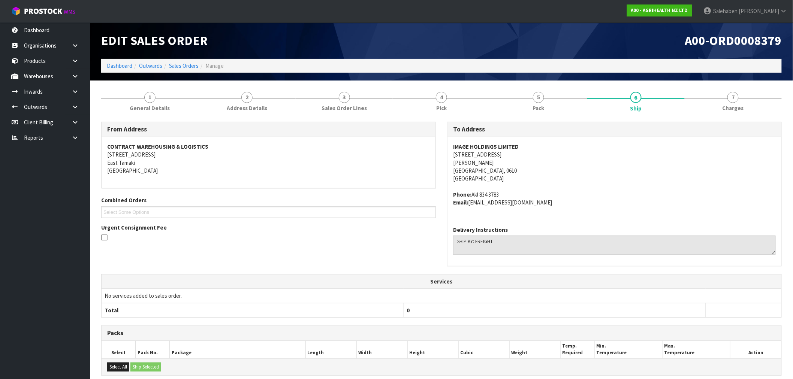
click at [185, 69] on li "Sales Orders" at bounding box center [180, 66] width 36 height 8
click at [184, 67] on link "Sales Orders" at bounding box center [184, 65] width 30 height 7
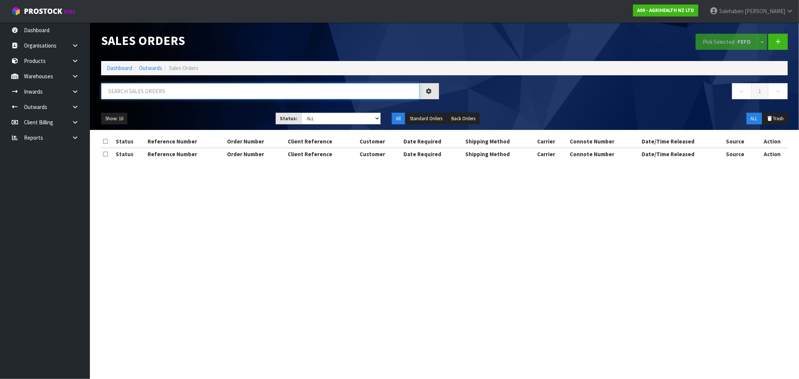
click at [169, 92] on input "text" at bounding box center [260, 91] width 319 height 16
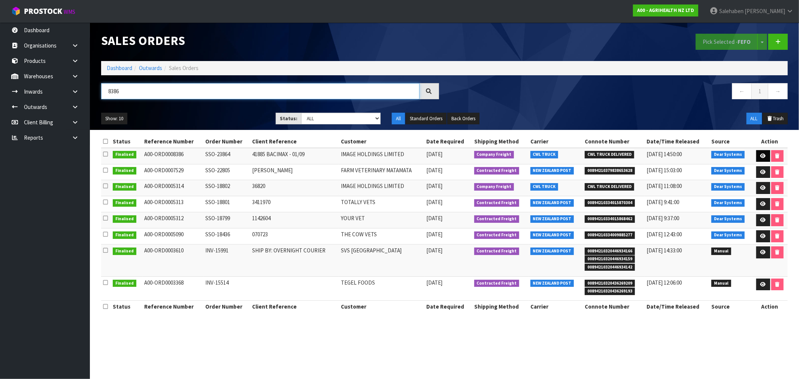
type input "8386"
click at [763, 158] on icon at bounding box center [764, 156] width 6 height 5
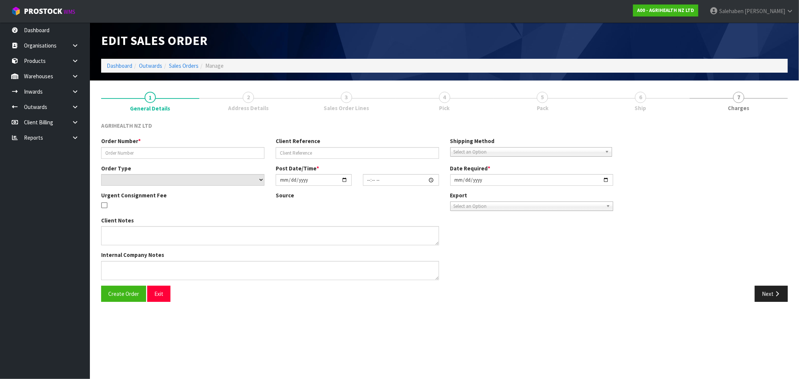
type input "SSO-23864"
type input "41885 BACIMAX - 01/09"
select select "number:0"
type input "2025-08-29"
type input "09:31:53.000"
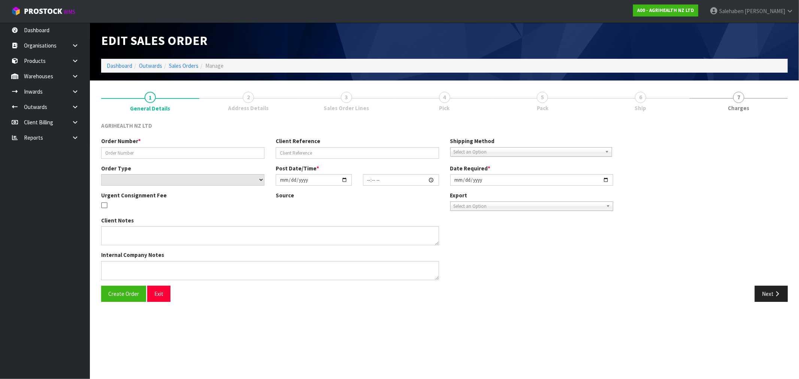
type input "[DATE]"
type textarea "SHIP BY: Freight delivery Monday 1st September please"
type textarea "SENDING 1 X TAPPED BAG FOR BATCH Y250326, FROM LOCATION 41-30-2-A"
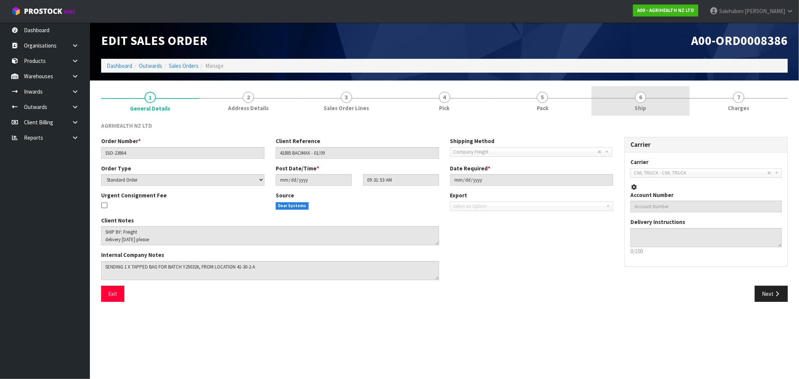
click at [642, 110] on span "Ship" at bounding box center [641, 108] width 12 height 8
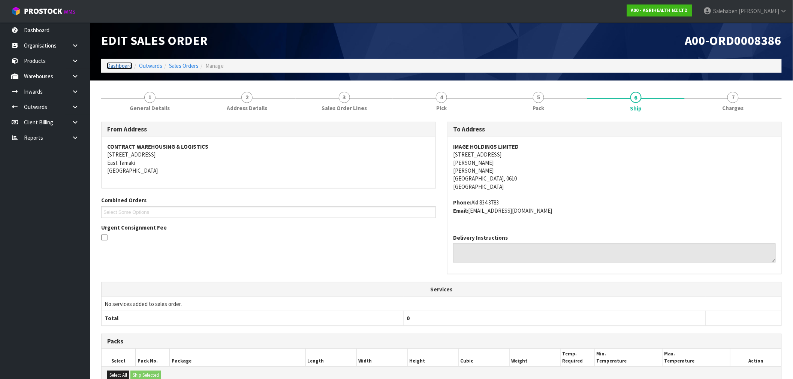
click at [117, 64] on link "Dashboard" at bounding box center [119, 65] width 25 height 7
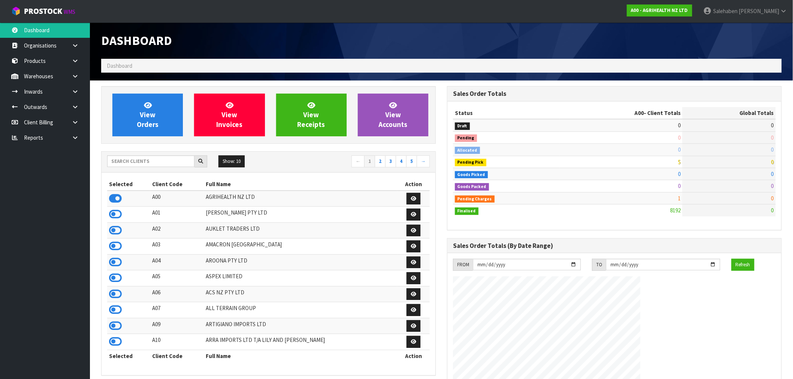
scroll to position [568, 346]
click at [136, 169] on div "Show: 10 5 10 25 50 ← 1 2 3 4 5 →" at bounding box center [269, 162] width 334 height 13
click at [143, 163] on input "text" at bounding box center [150, 162] width 87 height 12
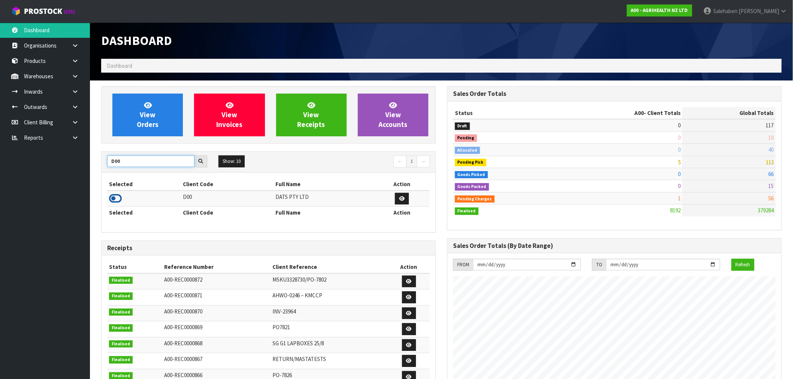
type input "D00"
click at [111, 202] on icon at bounding box center [115, 198] width 13 height 11
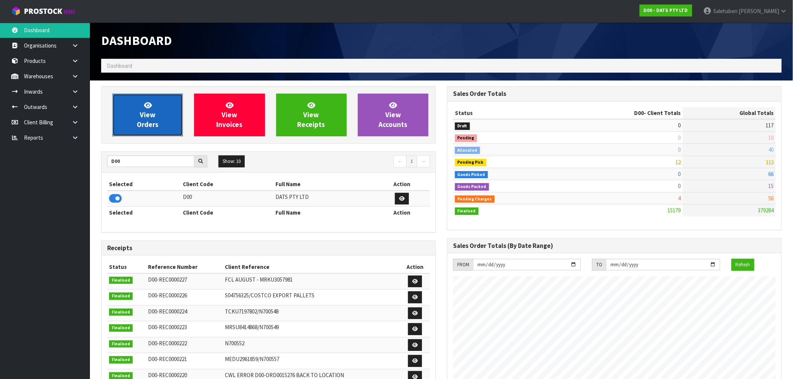
click at [164, 103] on link "View Orders" at bounding box center [147, 115] width 70 height 43
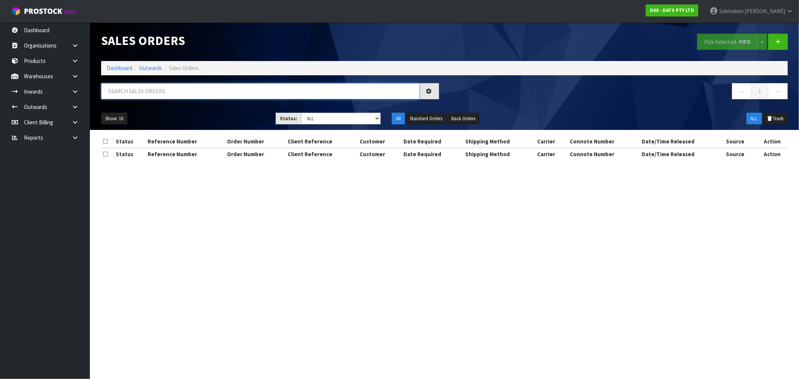
click at [174, 93] on input "text" at bounding box center [260, 91] width 319 height 16
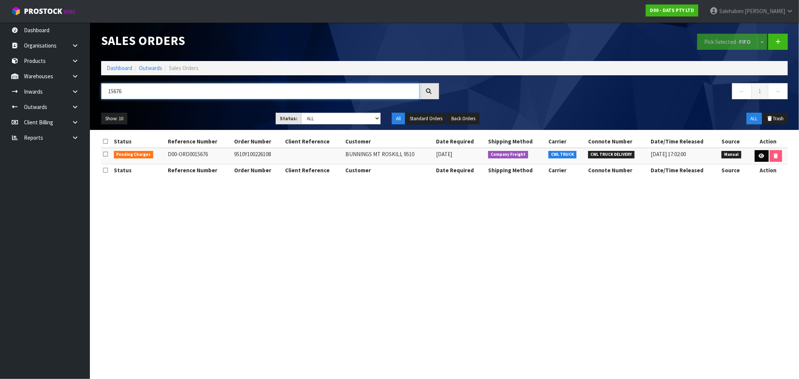
type input "15676"
click at [763, 156] on icon at bounding box center [762, 156] width 6 height 5
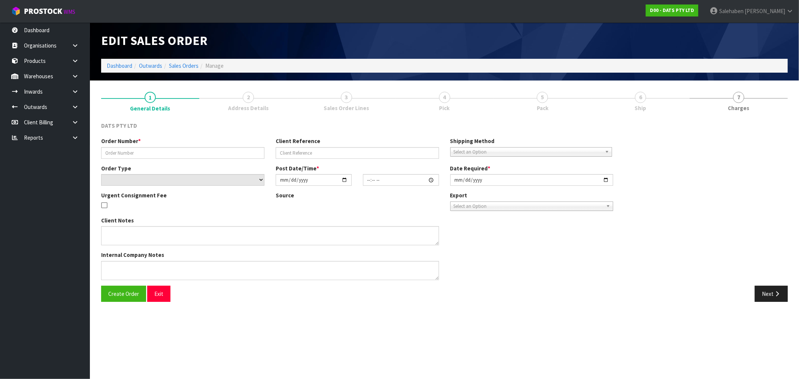
type input "9510Y100226108"
select select "number:0"
type input "2025-08-29"
type input "09:00:00.000"
type input "2025-08-29"
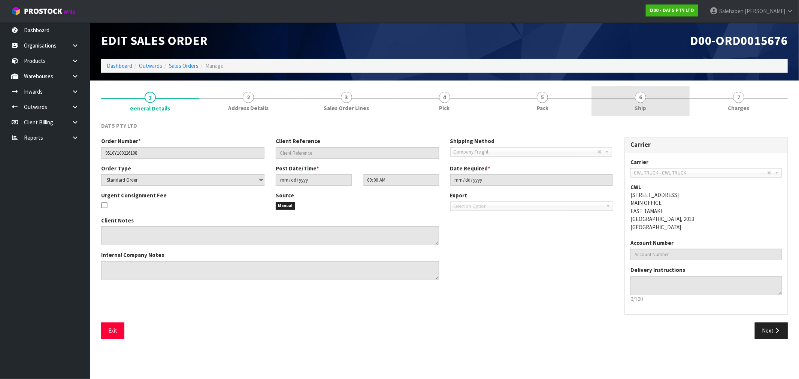
click at [634, 108] on link "6 Ship" at bounding box center [641, 101] width 98 height 30
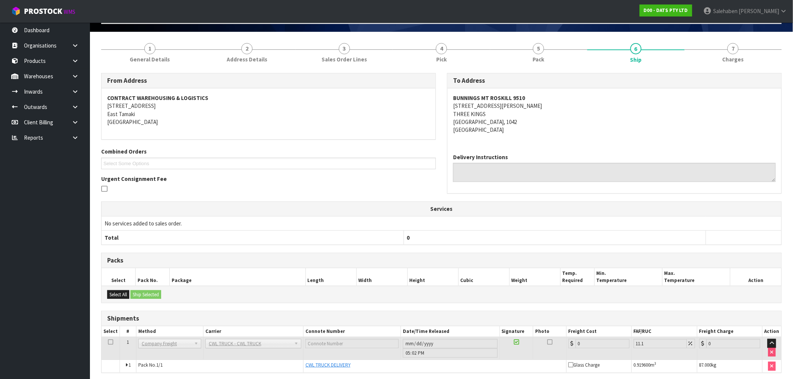
scroll to position [78, 0]
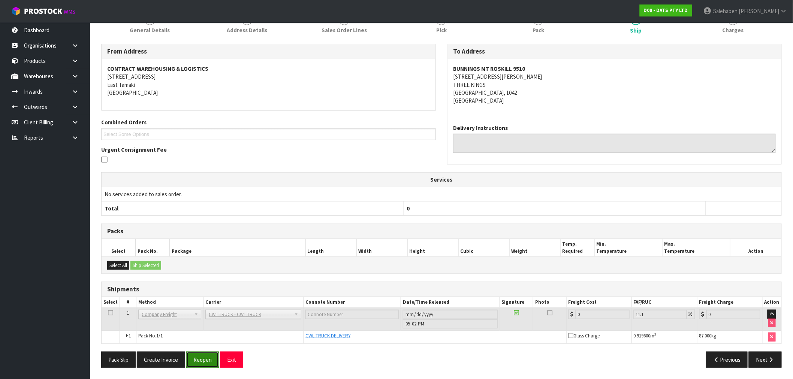
click at [205, 360] on button "Reopen" at bounding box center [202, 360] width 33 height 16
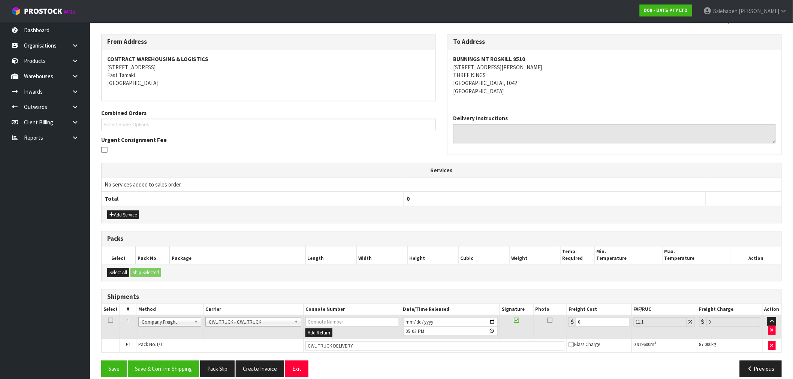
scroll to position [124, 0]
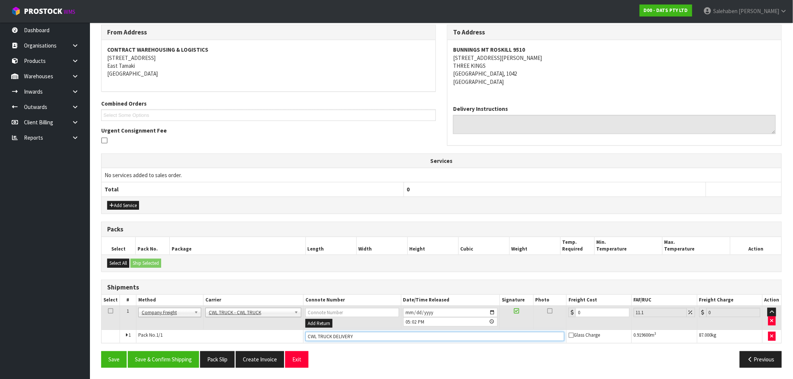
click at [379, 335] on input "CWL TRUCK DELIVERY" at bounding box center [434, 336] width 259 height 9
type input "CWL TRUCK DELIVERED"
drag, startPoint x: 583, startPoint y: 312, endPoint x: 565, endPoint y: 319, distance: 19.6
click at [565, 319] on tr "1 Client Local Pickup Customer Local Pickup Company Freight Contracted Freight …" at bounding box center [442, 318] width 680 height 24
type input "5"
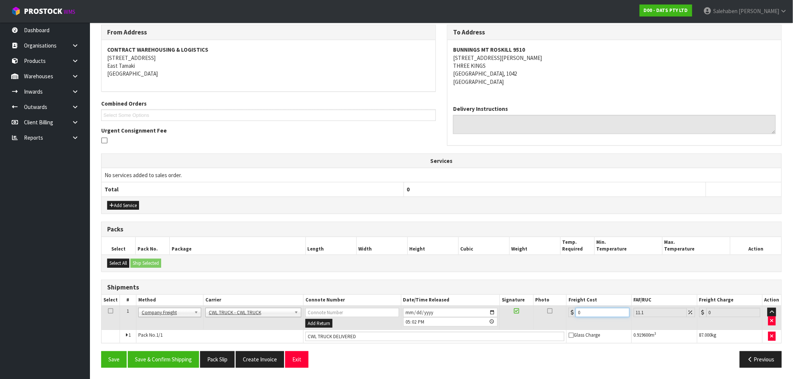
type input "5.55"
type input "52"
type input "57.77"
type input "52.2"
type input "57.99"
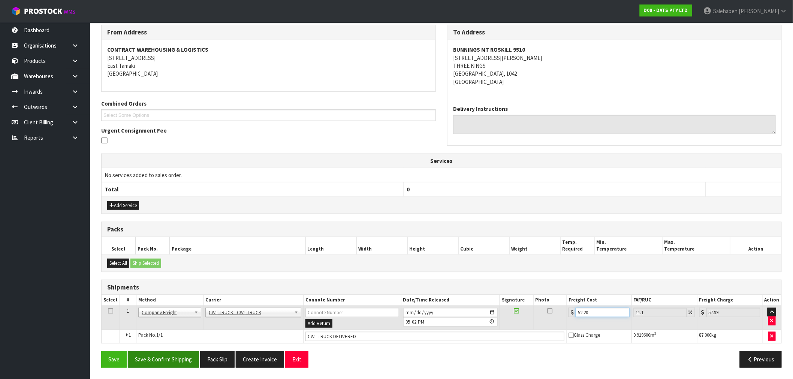
type input "52.20"
click at [174, 360] on button "Save & Confirm Shipping" at bounding box center [163, 360] width 71 height 16
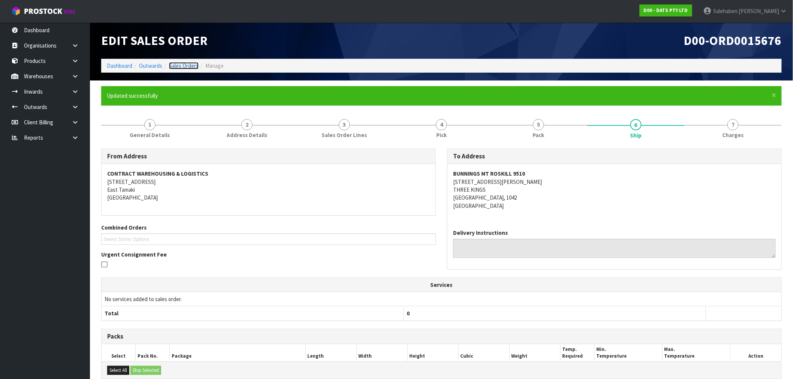
click at [185, 64] on link "Sales Orders" at bounding box center [184, 65] width 30 height 7
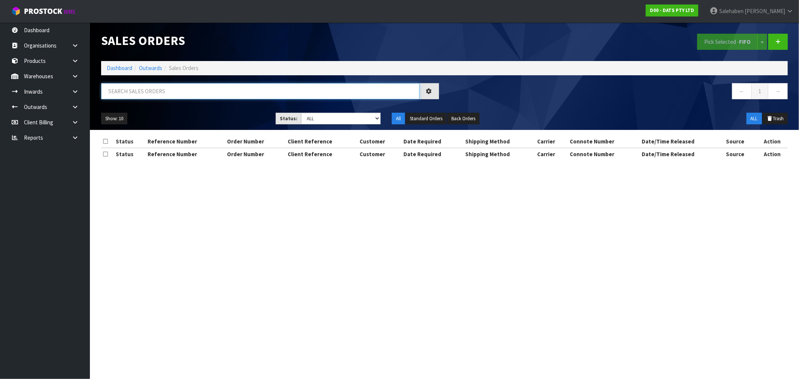
click at [171, 92] on input "text" at bounding box center [260, 91] width 319 height 16
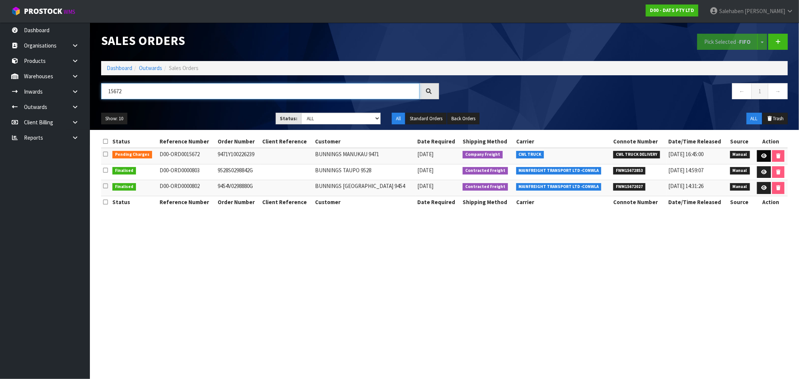
type input "15672"
click at [765, 155] on icon at bounding box center [765, 156] width 6 height 5
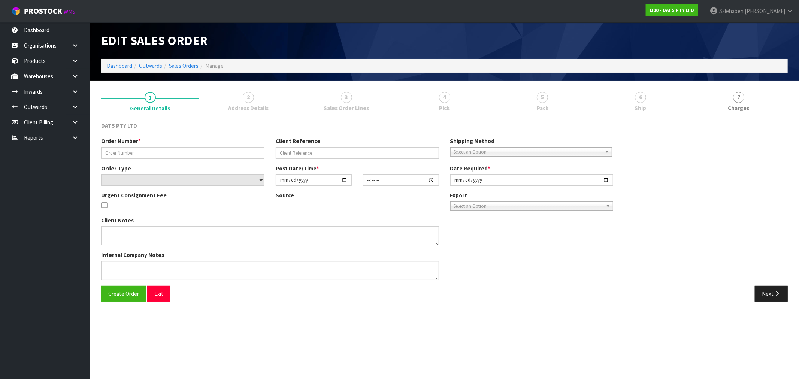
type input "9471Y100226239"
select select "number:0"
type input "2025-08-29"
type input "08:51:00.000"
type input "2025-08-29"
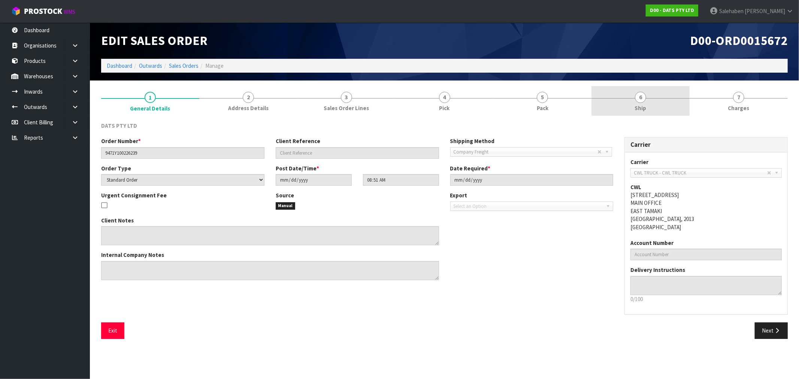
click at [643, 109] on span "Ship" at bounding box center [641, 108] width 12 height 8
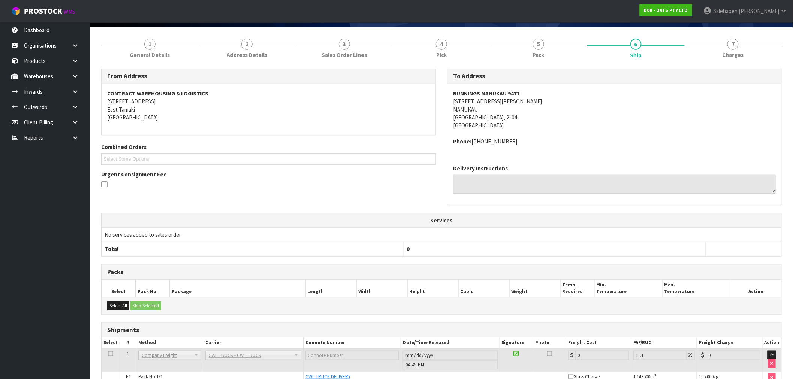
scroll to position [94, 0]
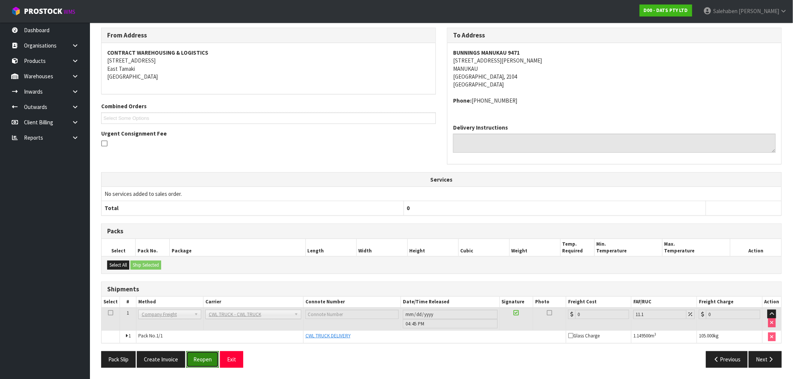
click at [195, 362] on button "Reopen" at bounding box center [202, 360] width 33 height 16
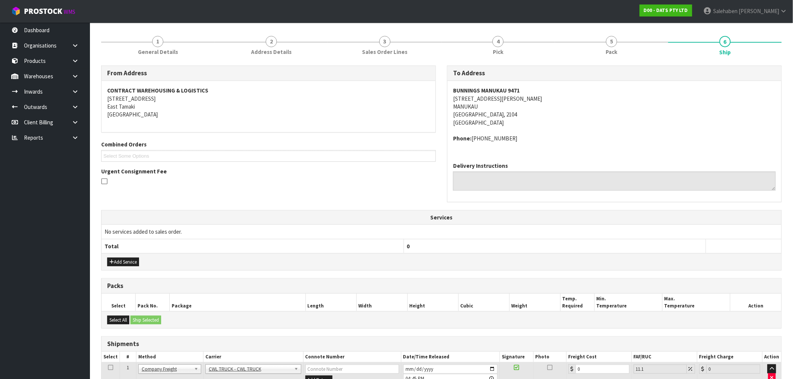
scroll to position [140, 0]
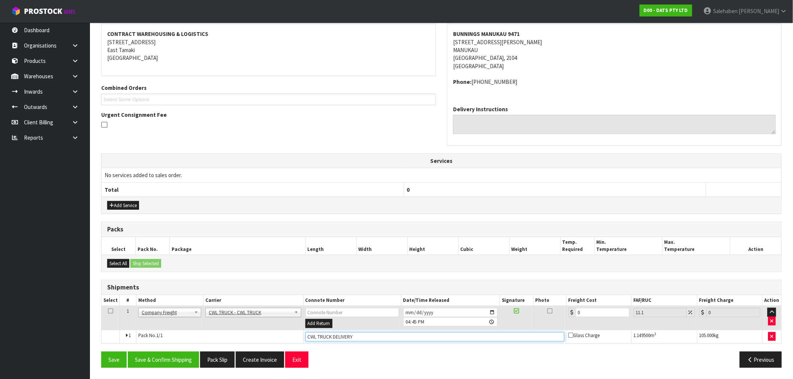
click at [364, 336] on input "CWL TRUCK DELIVERY" at bounding box center [434, 336] width 259 height 9
type input "CWL TRUCK DELIVERED"
drag, startPoint x: 584, startPoint y: 313, endPoint x: 560, endPoint y: 324, distance: 26.1
click at [560, 324] on tr "1 Client Local Pickup Customer Local Pickup Company Freight Contracted Freight …" at bounding box center [442, 318] width 680 height 24
type input "4"
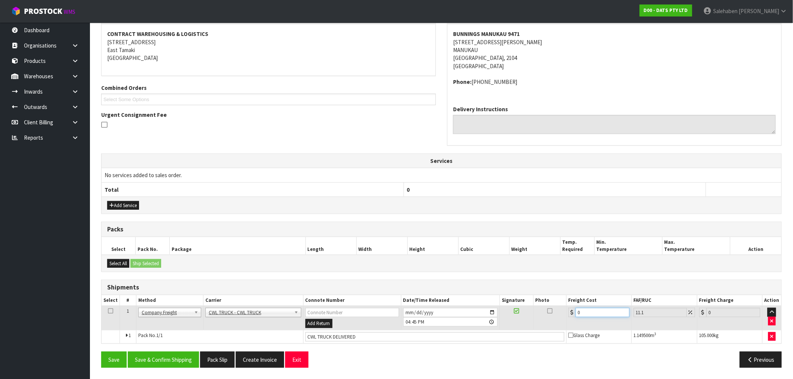
type input "4.44"
type input "44"
type input "48.88"
type input "44.9"
type input "49.88"
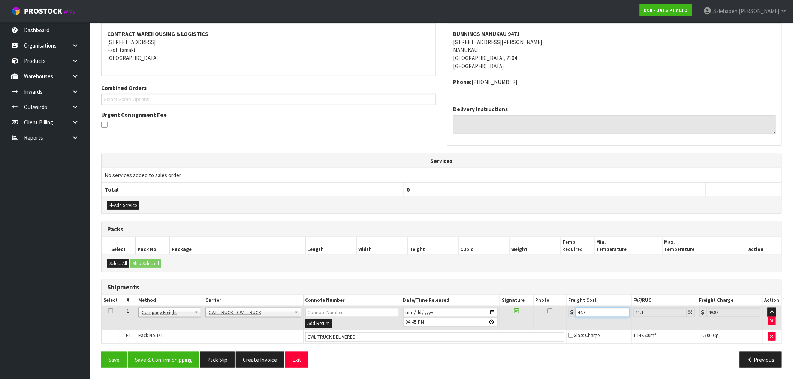
type input "44.93"
type input "49.92"
type input "44.93"
click at [167, 360] on button "Save & Confirm Shipping" at bounding box center [163, 360] width 71 height 16
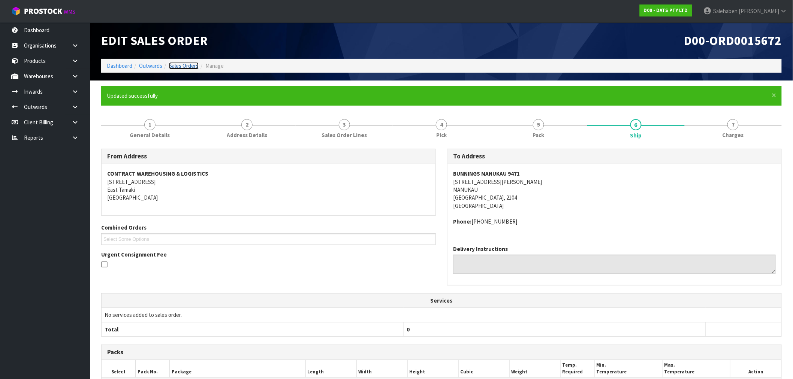
click at [188, 65] on link "Sales Orders" at bounding box center [184, 65] width 30 height 7
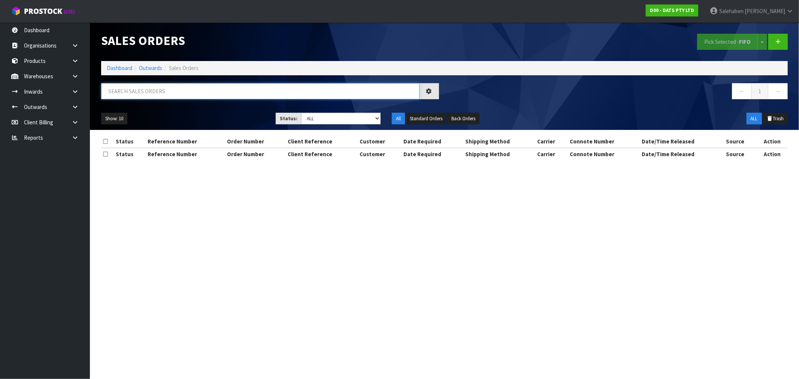
click at [173, 94] on input "text" at bounding box center [260, 91] width 319 height 16
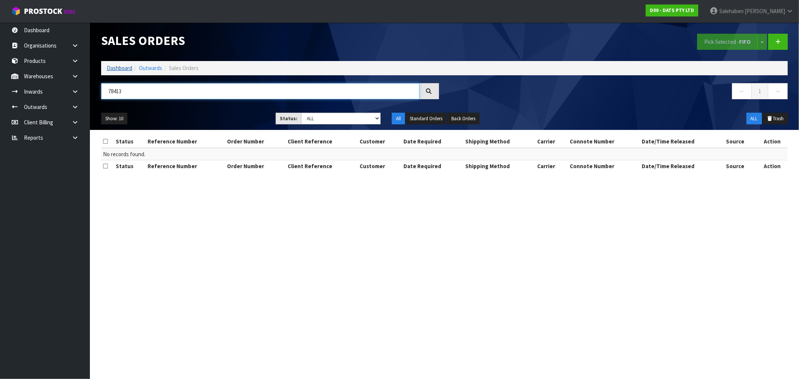
type input "78413"
click at [117, 70] on link "Dashboard" at bounding box center [119, 67] width 25 height 7
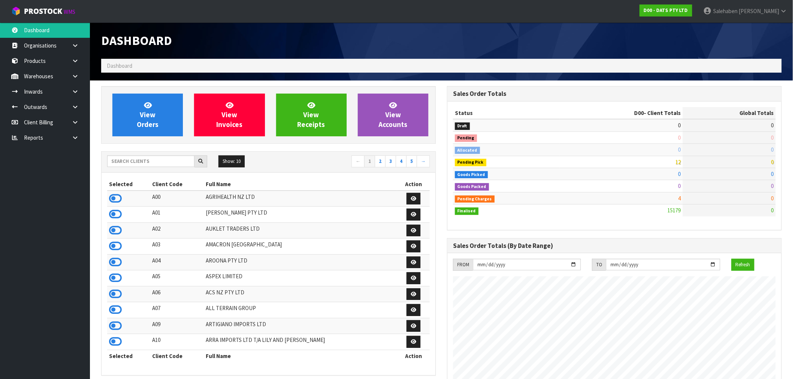
scroll to position [568, 346]
click at [127, 162] on input "text" at bounding box center [150, 162] width 87 height 12
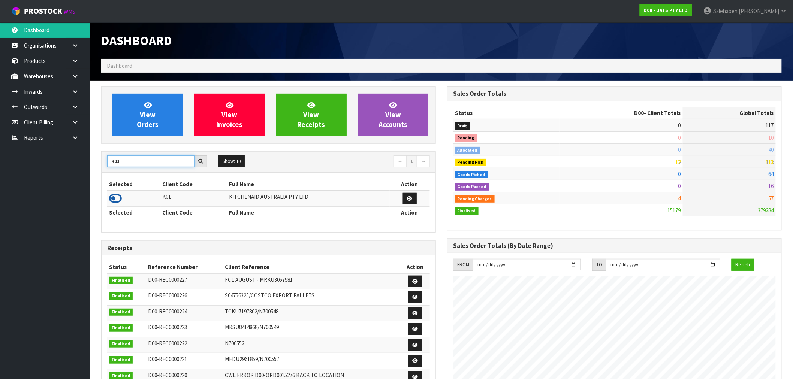
type input "K01"
click at [115, 198] on icon at bounding box center [115, 198] width 13 height 11
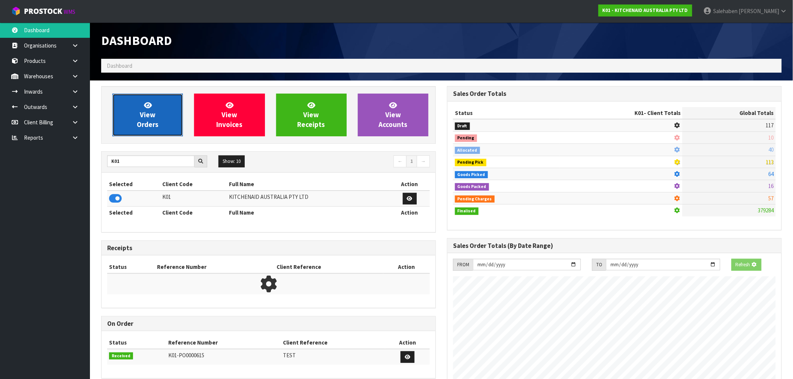
click at [130, 118] on link "View Orders" at bounding box center [147, 115] width 70 height 43
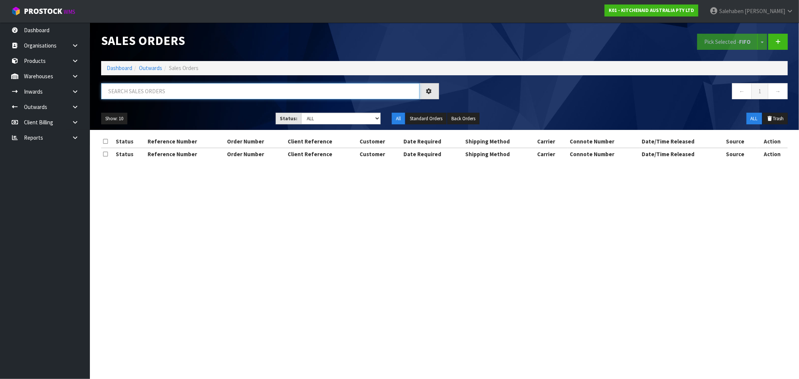
click at [138, 95] on input "text" at bounding box center [260, 91] width 319 height 16
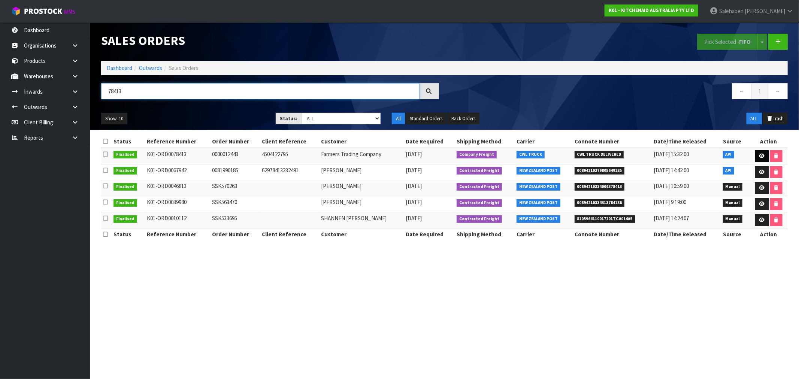
type input "78413"
click at [760, 156] on icon at bounding box center [763, 156] width 6 height 5
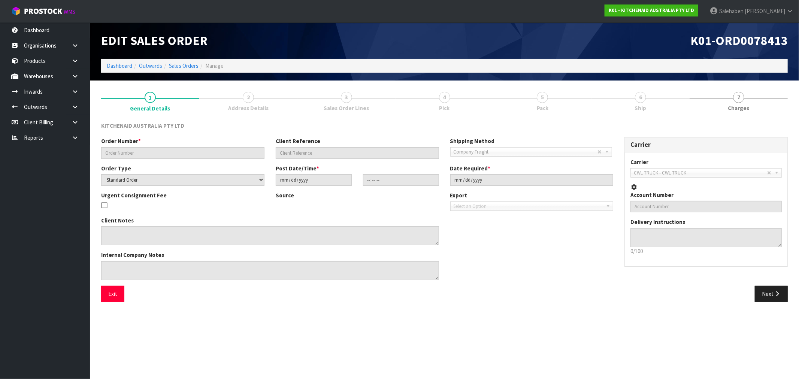
type input "0000012443"
type input "4504122795"
select select "number:0"
type input "2025-08-27"
type input "19:32:30.000"
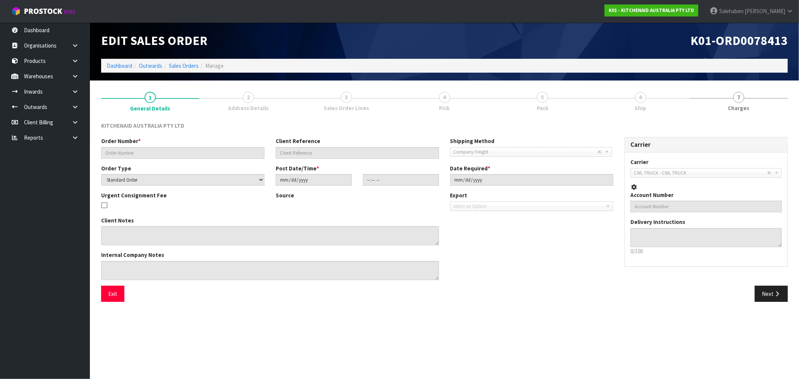
type input "2025-08-27"
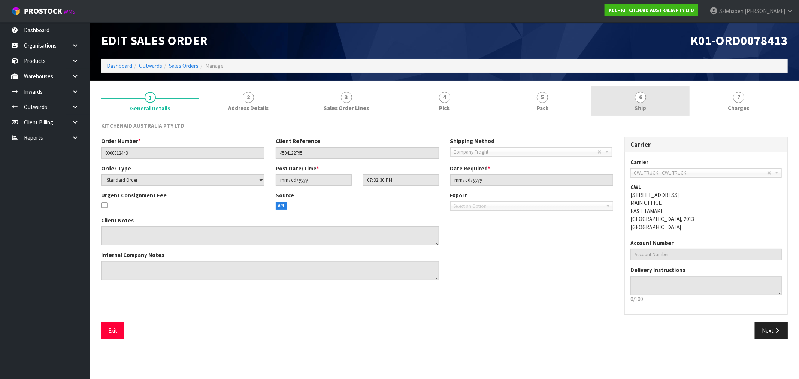
click at [639, 109] on span "Ship" at bounding box center [641, 108] width 12 height 8
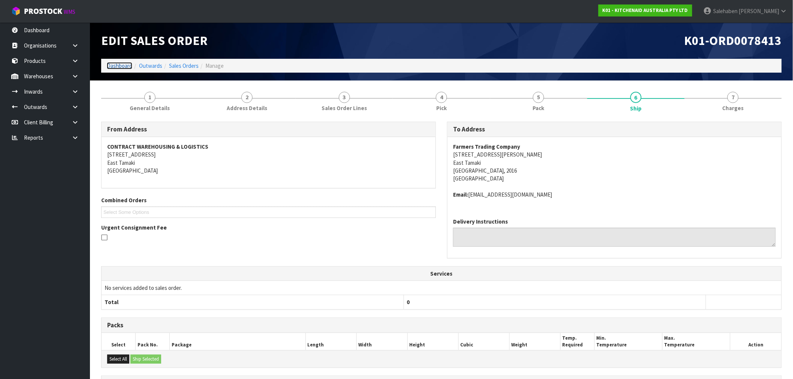
click at [114, 66] on link "Dashboard" at bounding box center [119, 65] width 25 height 7
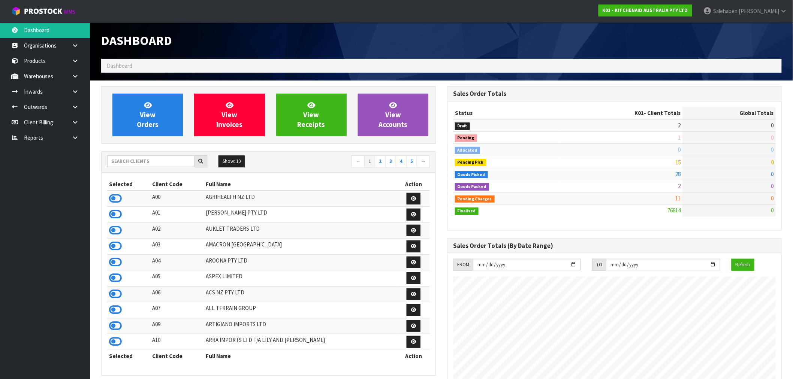
scroll to position [568, 346]
click at [126, 160] on input "text" at bounding box center [150, 162] width 87 height 12
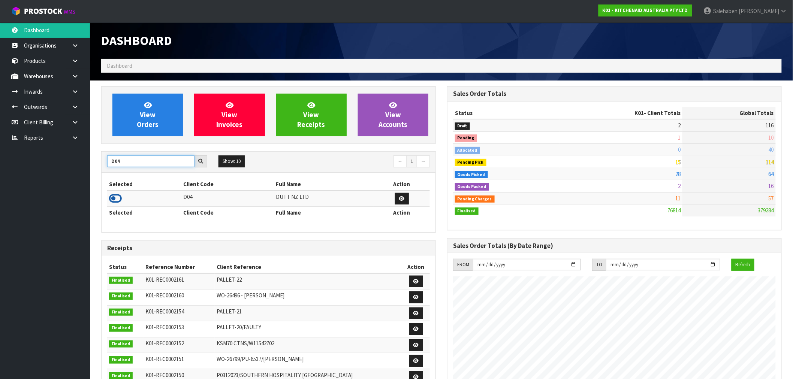
type input "D04"
click at [119, 197] on icon at bounding box center [115, 198] width 13 height 11
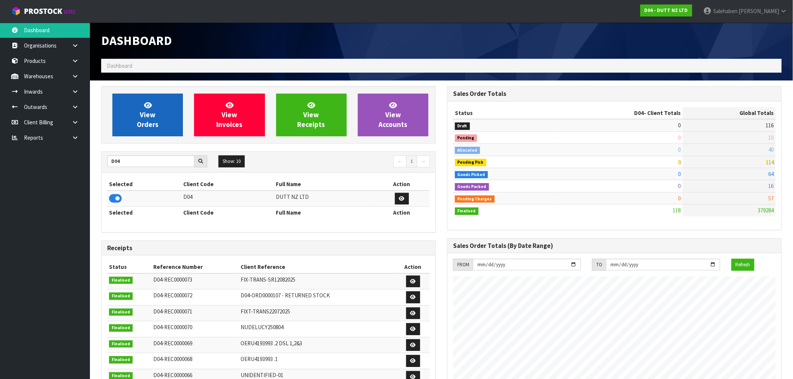
scroll to position [458, 346]
click at [139, 118] on link "View Orders" at bounding box center [147, 115] width 70 height 43
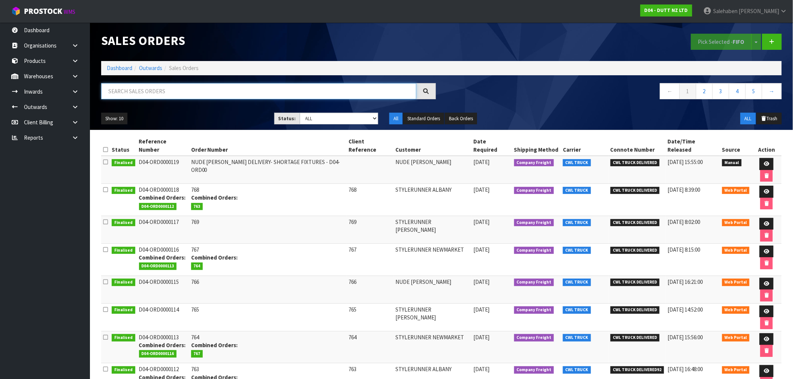
drag, startPoint x: 140, startPoint y: 91, endPoint x: 138, endPoint y: 95, distance: 4.7
click at [139, 92] on input "text" at bounding box center [258, 91] width 315 height 16
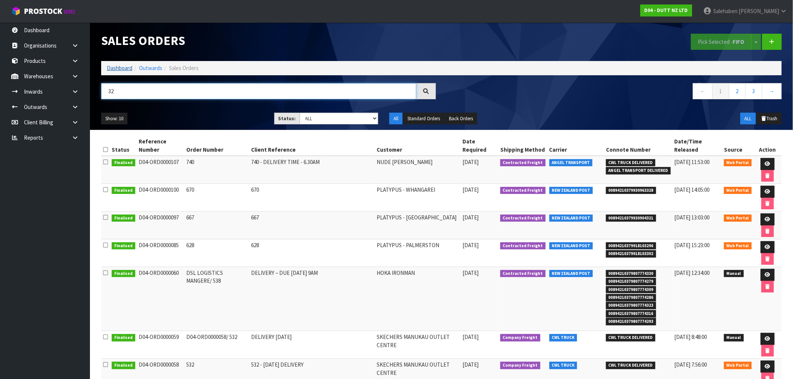
type input "32"
click at [120, 67] on link "Dashboard" at bounding box center [119, 67] width 25 height 7
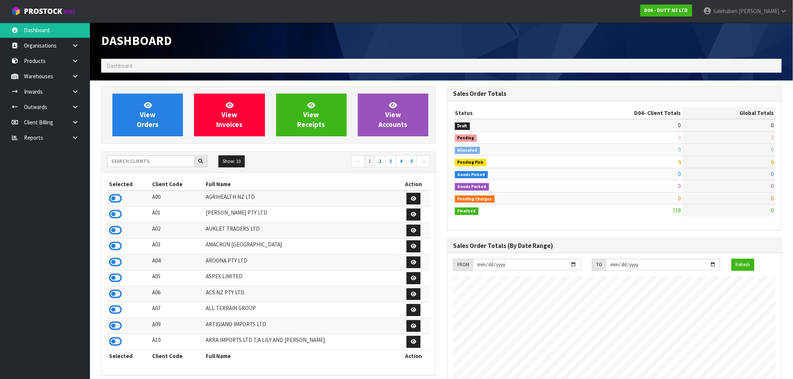
scroll to position [458, 346]
click at [129, 162] on input "text" at bounding box center [150, 162] width 87 height 12
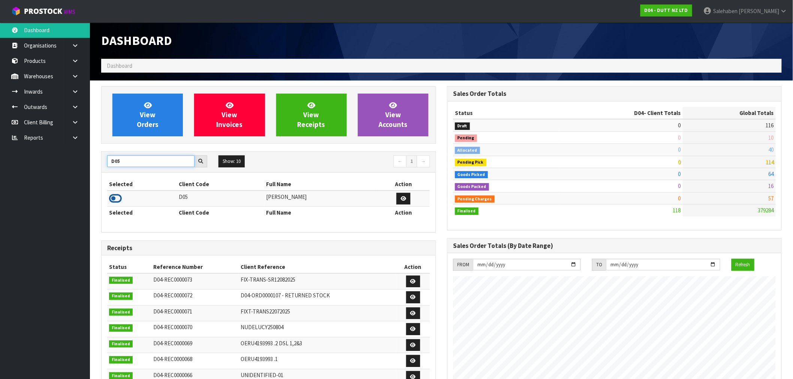
type input "D05"
click at [112, 197] on icon at bounding box center [115, 198] width 13 height 11
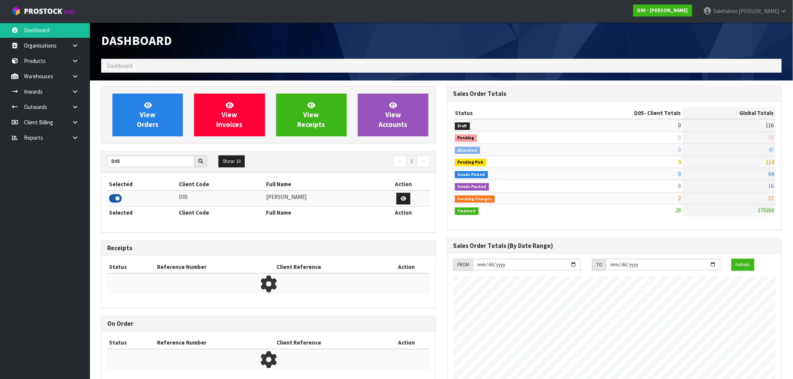
scroll to position [519, 346]
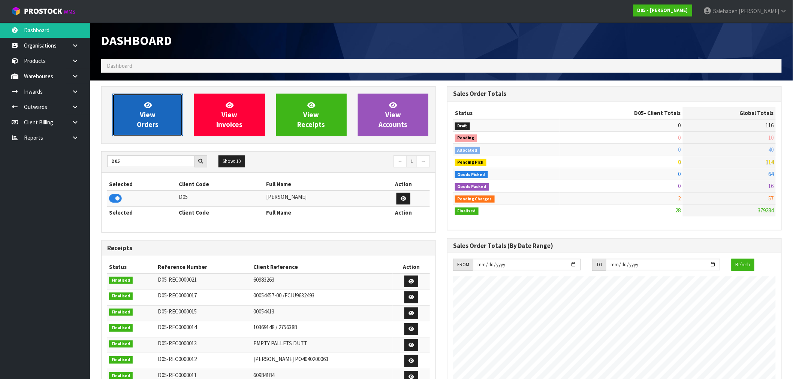
click at [137, 115] on link "View Orders" at bounding box center [147, 115] width 70 height 43
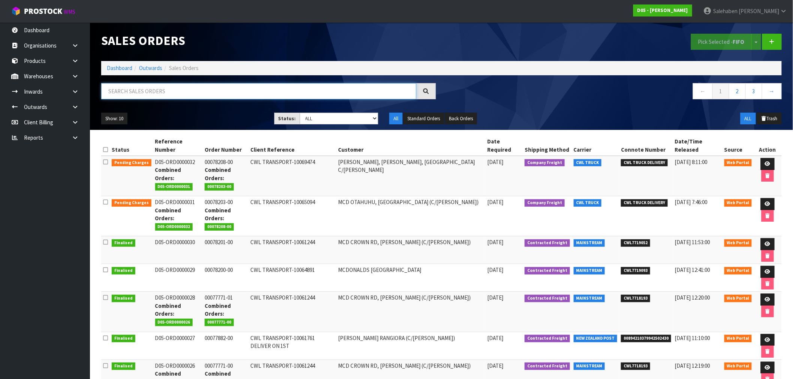
click at [133, 90] on input "text" at bounding box center [258, 91] width 315 height 16
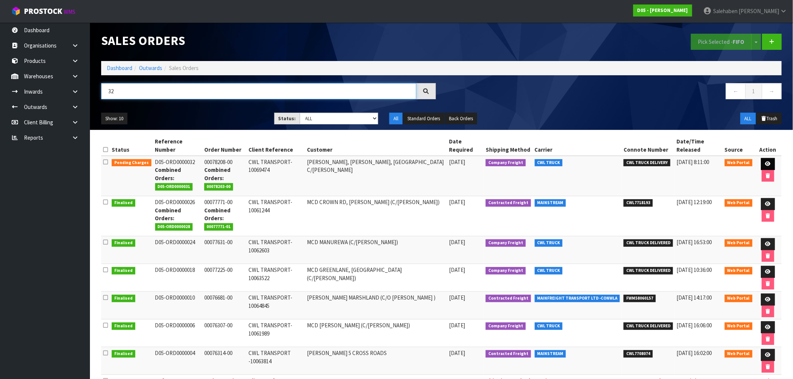
type input "32"
click at [765, 162] on icon at bounding box center [768, 164] width 6 height 5
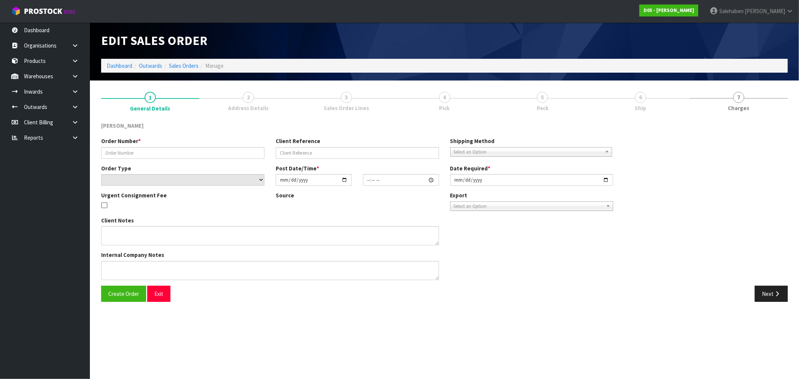
type input "00078208-00"
type input "CWL TRANSPORT-10069474"
select select "number:0"
type input "2025-08-28"
type input "21:17:00.000"
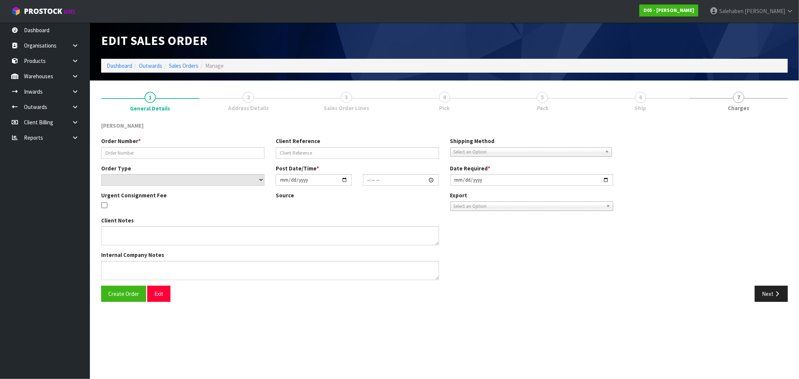
type input "2025-08-29"
type textarea "FORKLIFT ON ISTE DDD 2/9 COMBINE WITH SO 10065094 ORDER NUMBER 00078203-00 D05-…"
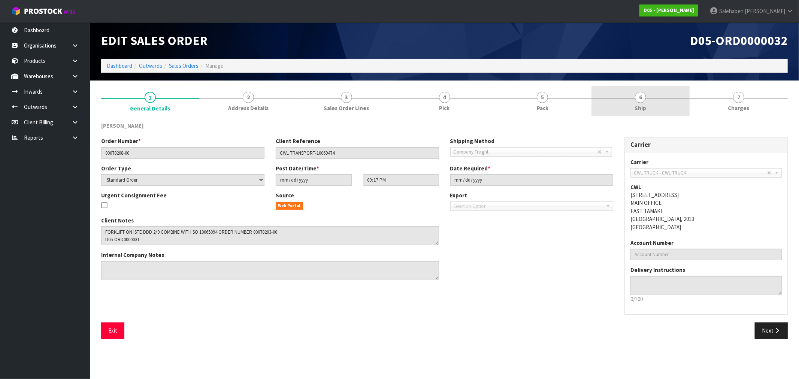
click at [638, 104] on span "Ship" at bounding box center [641, 108] width 12 height 8
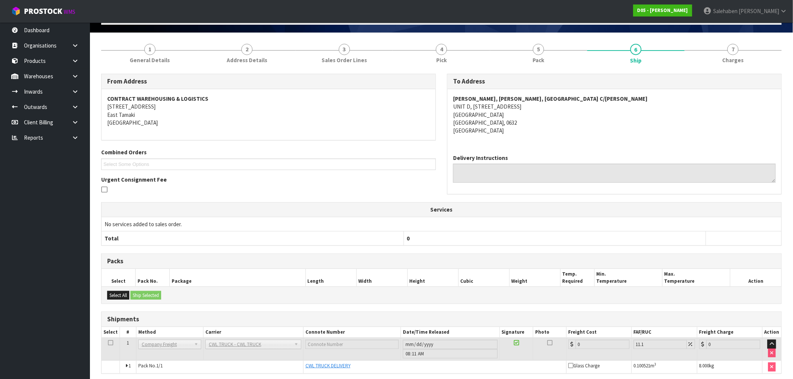
scroll to position [78, 0]
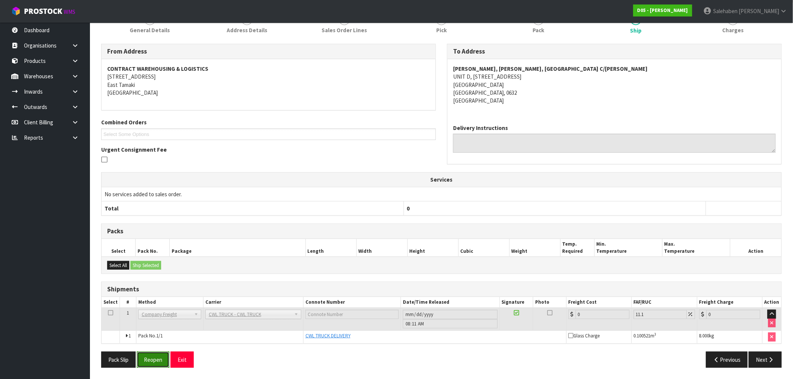
click at [155, 365] on button "Reopen" at bounding box center [153, 360] width 33 height 16
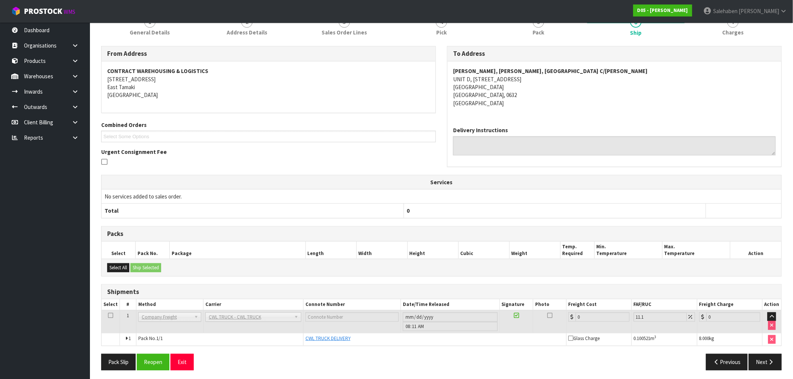
scroll to position [105, 0]
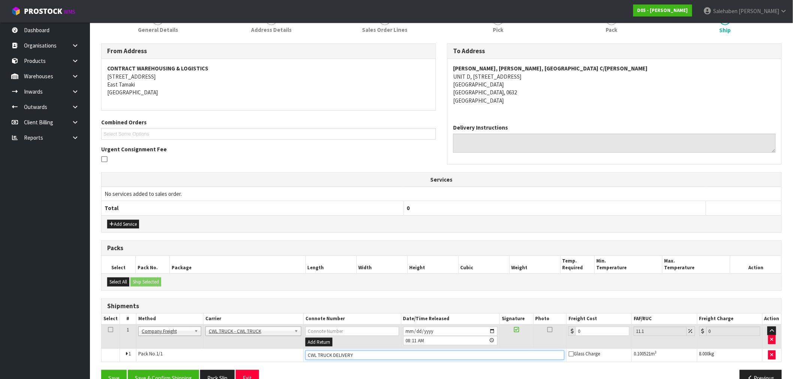
click at [366, 357] on input "CWL TRUCK DELIVERY" at bounding box center [434, 355] width 259 height 9
type input "CWL TRUCK DELIVERED"
drag, startPoint x: 585, startPoint y: 331, endPoint x: 567, endPoint y: 335, distance: 18.1
click at [568, 335] on td "0" at bounding box center [599, 337] width 65 height 24
type input "8"
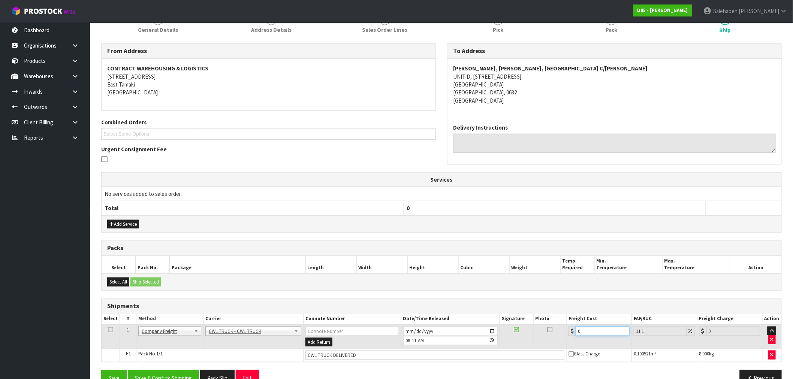
type input "8.89"
type input "81"
type input "89.99"
type input "81.5"
type input "90.55"
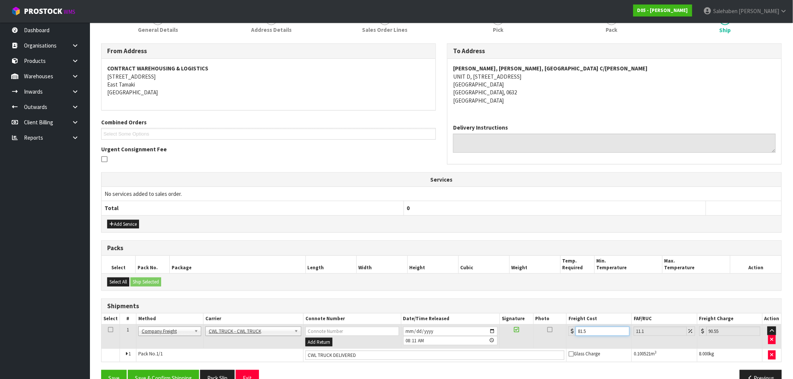
type input "81.59"
type input "90.65"
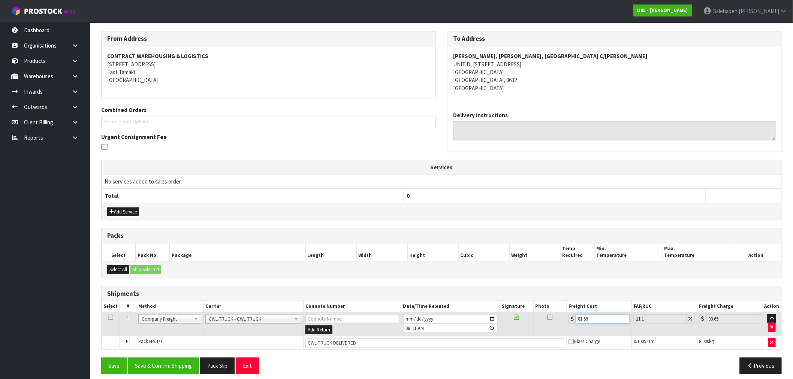
scroll to position [124, 0]
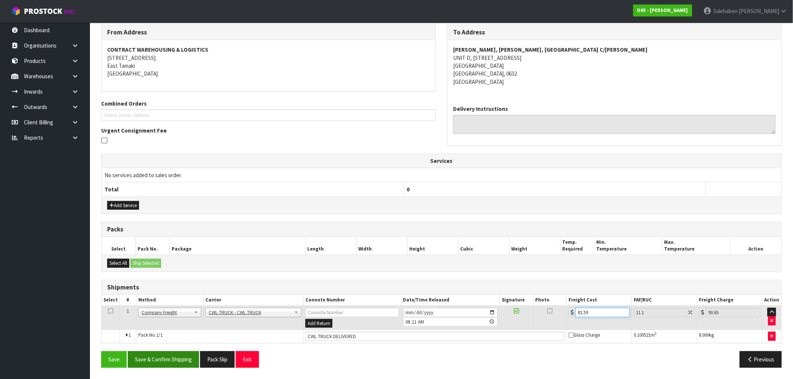
type input "81.59"
click at [153, 357] on button "Save & Confirm Shipping" at bounding box center [163, 360] width 71 height 16
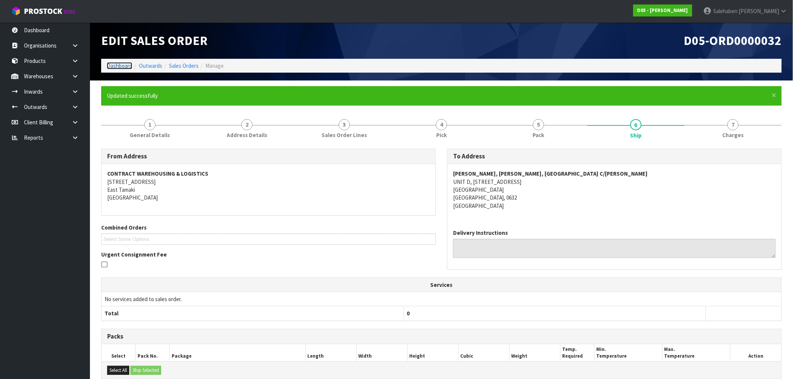
click at [114, 65] on link "Dashboard" at bounding box center [119, 65] width 25 height 7
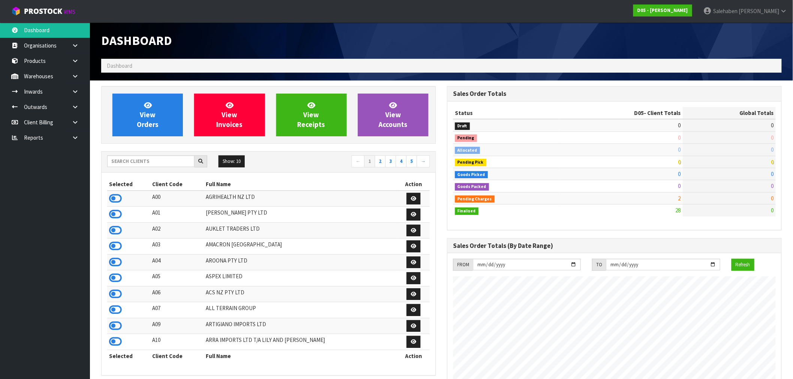
scroll to position [519, 346]
drag, startPoint x: 161, startPoint y: 160, endPoint x: 157, endPoint y: 160, distance: 3.8
click at [159, 160] on input "text" at bounding box center [150, 162] width 87 height 12
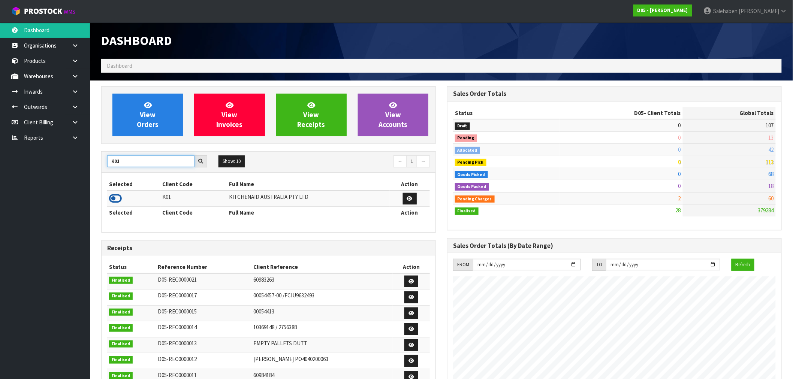
type input "K01"
click at [118, 197] on icon at bounding box center [115, 198] width 13 height 11
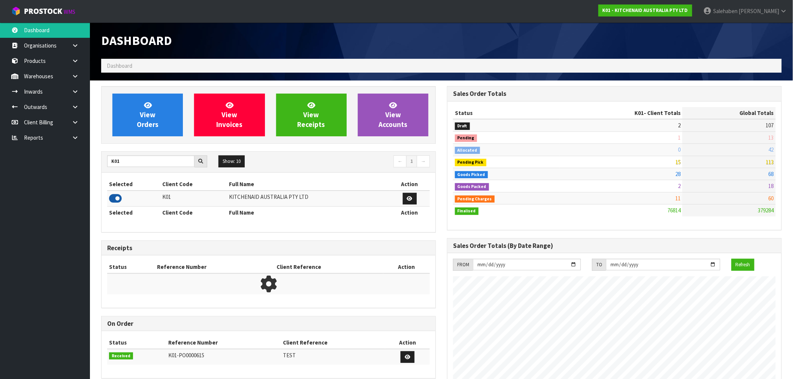
scroll to position [568, 346]
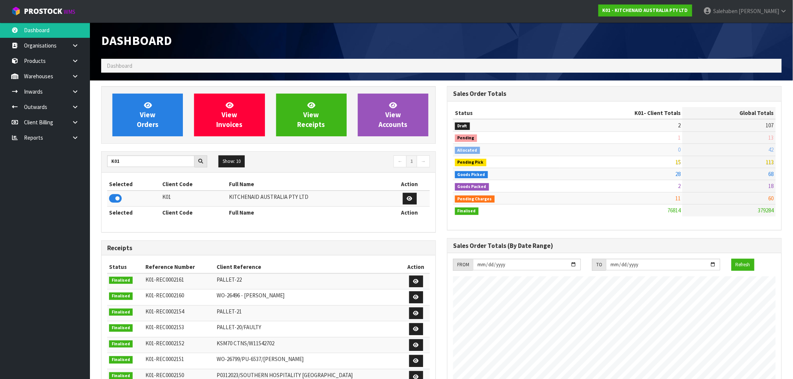
click at [143, 259] on div "Status Reference Number Client Reference Action Finalised K01-REC0002161 PALLET…" at bounding box center [269, 351] width 334 height 190
drag, startPoint x: 153, startPoint y: 376, endPoint x: 147, endPoint y: 381, distance: 7.2
drag, startPoint x: 123, startPoint y: 155, endPoint x: 128, endPoint y: 170, distance: 16.2
click at [101, 165] on div "K01 Show: 10 5 10 25 50 ← 1 → Selected Client Code Full Name Action K01 KITCHEN…" at bounding box center [268, 191] width 335 height 81
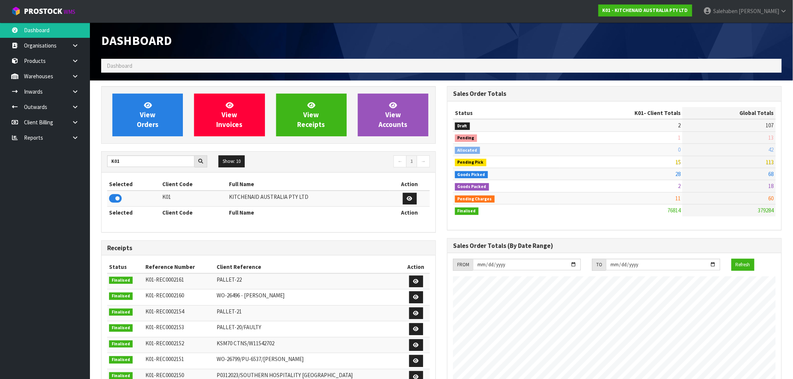
drag, startPoint x: 123, startPoint y: 155, endPoint x: 121, endPoint y: 160, distance: 5.4
click at [122, 158] on div "K01 Show: 10 5 10 25 50 ← 1 →" at bounding box center [269, 162] width 334 height 21
drag, startPoint x: 124, startPoint y: 160, endPoint x: 57, endPoint y: 177, distance: 69.1
click at [68, 173] on body "Toggle navigation ProStock WMS K01 - KITCHENAID AUSTRALIA PTY LTD [PERSON_NAME]…" at bounding box center [396, 189] width 793 height 379
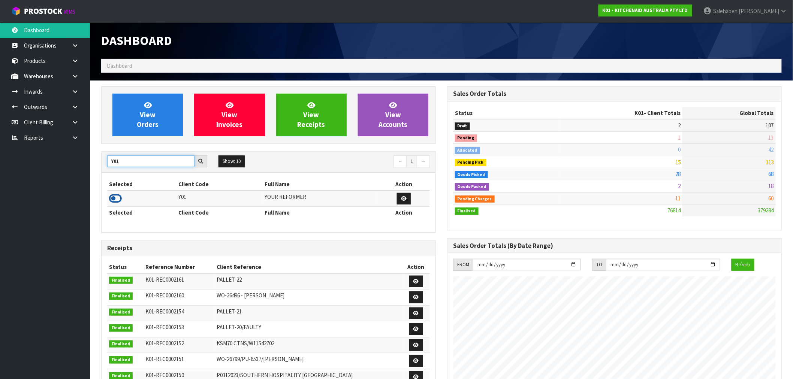
type input "Y01"
click at [115, 197] on icon at bounding box center [115, 198] width 13 height 11
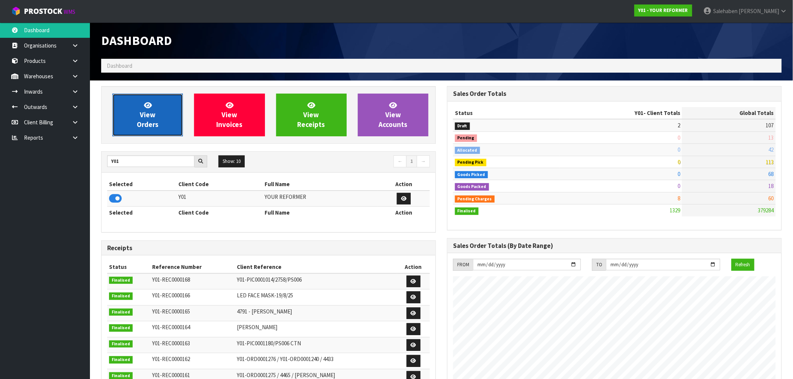
click at [156, 111] on link "View Orders" at bounding box center [147, 115] width 70 height 43
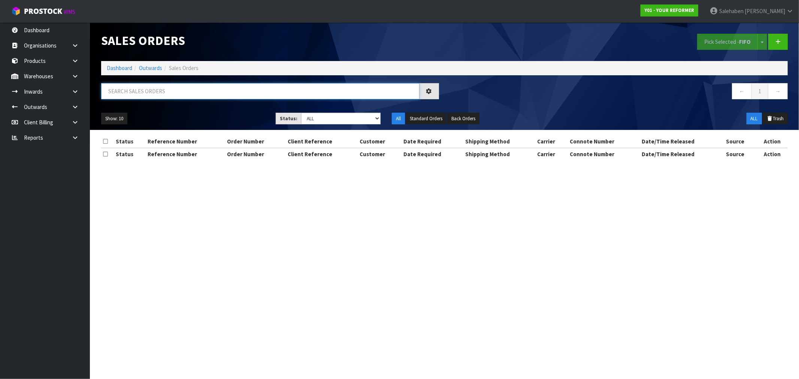
click at [181, 90] on input "text" at bounding box center [260, 91] width 319 height 16
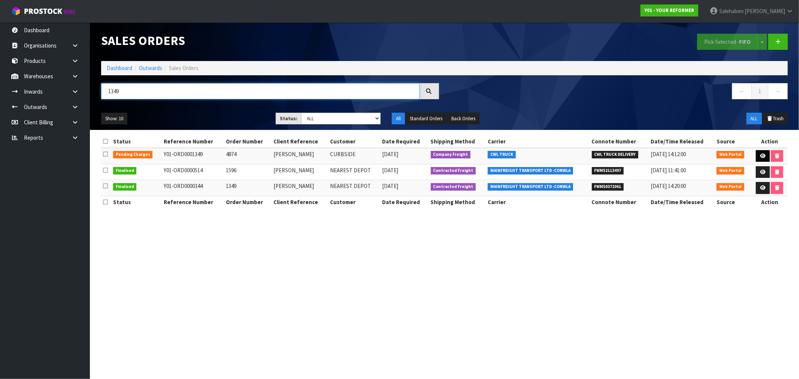
type input "1349"
click at [761, 156] on icon at bounding box center [763, 156] width 6 height 5
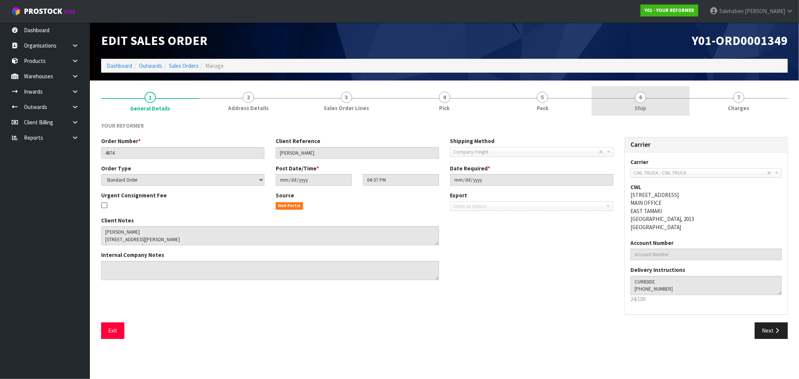
click at [650, 108] on link "6 Ship" at bounding box center [641, 101] width 98 height 30
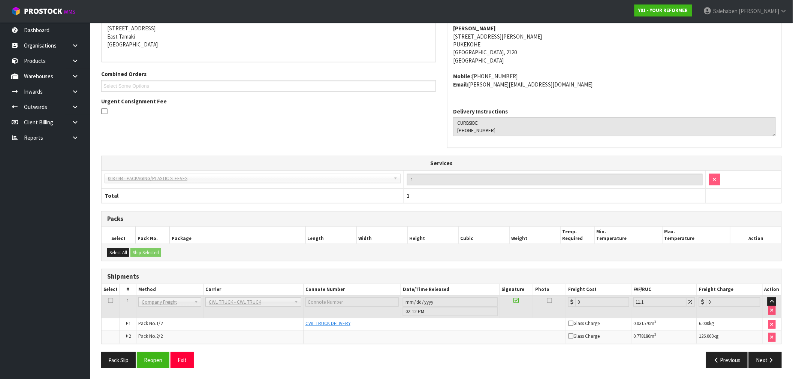
scroll to position [127, 0]
click at [150, 358] on button "Reopen" at bounding box center [153, 360] width 33 height 16
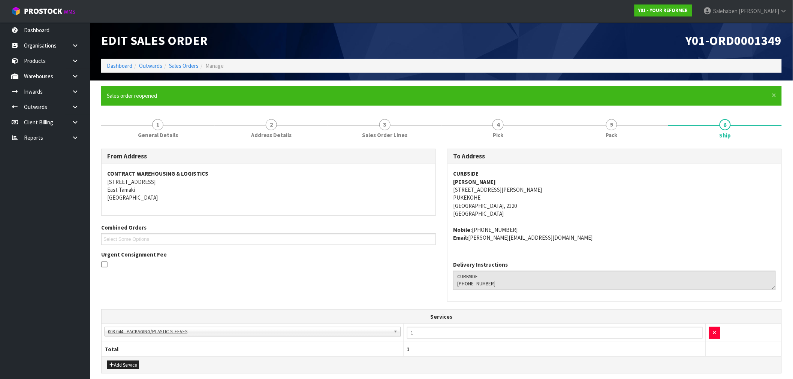
scroll to position [174, 0]
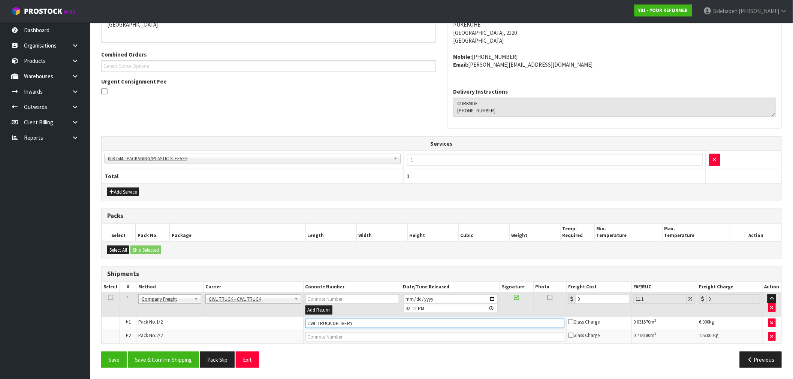
click at [364, 324] on input "CWL TRUCK DELIVERY" at bounding box center [434, 323] width 259 height 9
type input "CWL TRUCK DELIVERED"
drag, startPoint x: 580, startPoint y: 299, endPoint x: 564, endPoint y: 305, distance: 16.7
click at [569, 304] on td "0" at bounding box center [598, 305] width 65 height 24
type input "2"
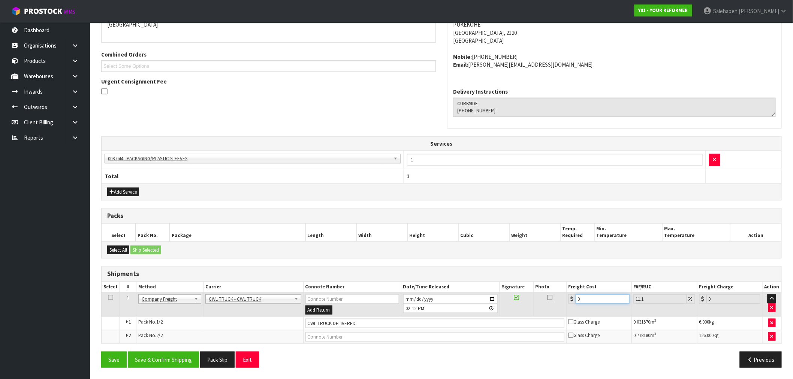
type input "2.22"
type input "25"
type input "27.77"
type input "250"
type input "277.75"
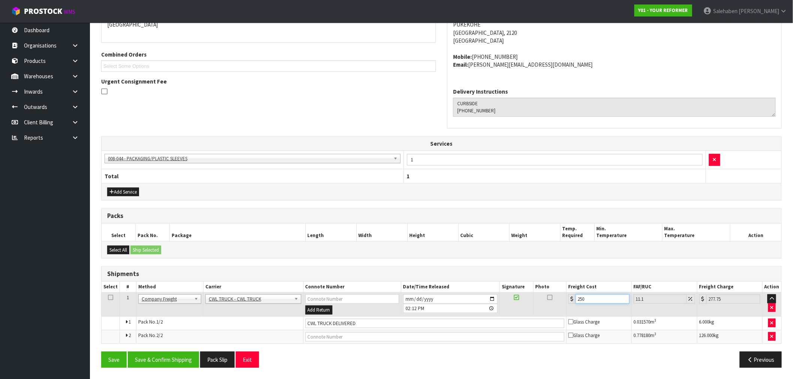
type input "250.4"
type input "278.19"
type input "250.40"
click at [149, 360] on button "Save & Confirm Shipping" at bounding box center [163, 360] width 71 height 16
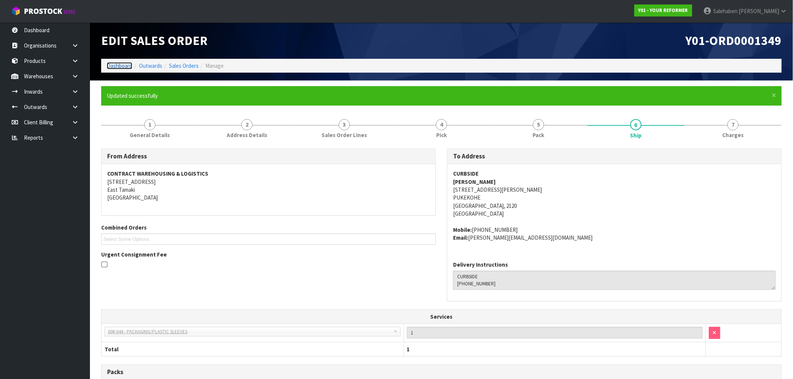
click at [123, 65] on link "Dashboard" at bounding box center [119, 65] width 25 height 7
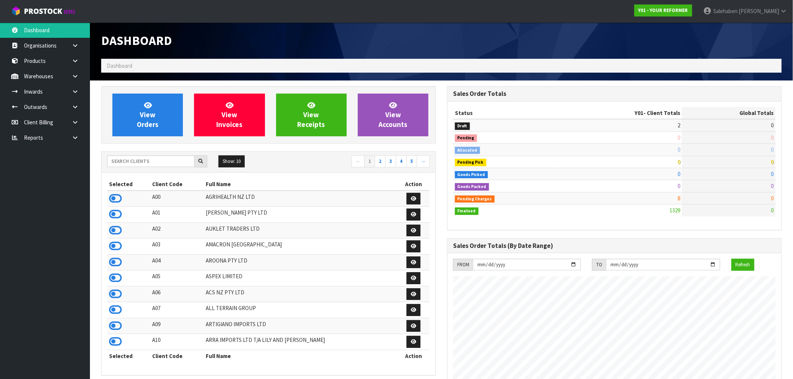
scroll to position [568, 346]
click at [156, 162] on input "text" at bounding box center [150, 162] width 87 height 12
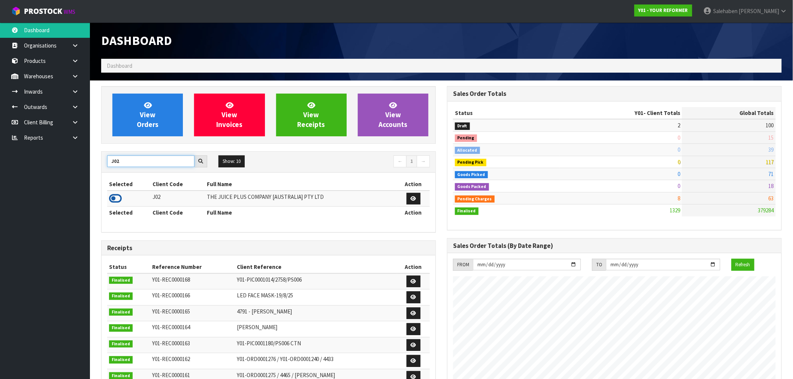
type input "J02"
click at [110, 199] on icon at bounding box center [115, 198] width 13 height 11
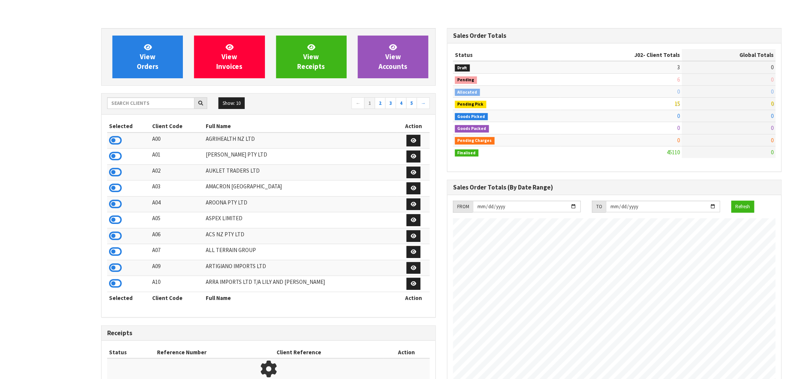
scroll to position [568, 346]
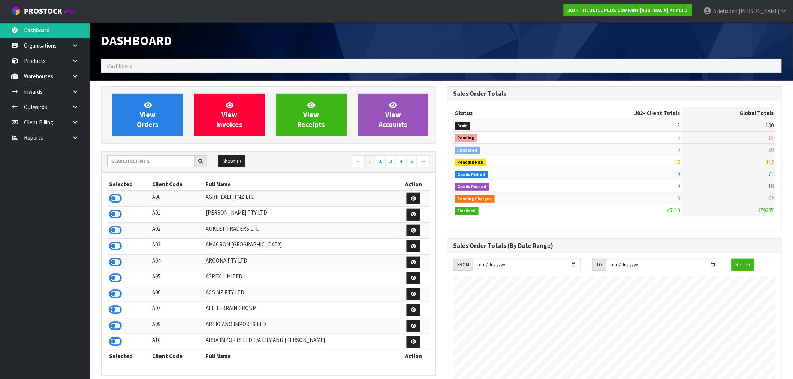
click at [150, 155] on div "Show: 10 5 10 25 50 ← 1 2 3 4 5 →" at bounding box center [269, 162] width 334 height 21
click at [156, 164] on input "text" at bounding box center [150, 162] width 87 height 12
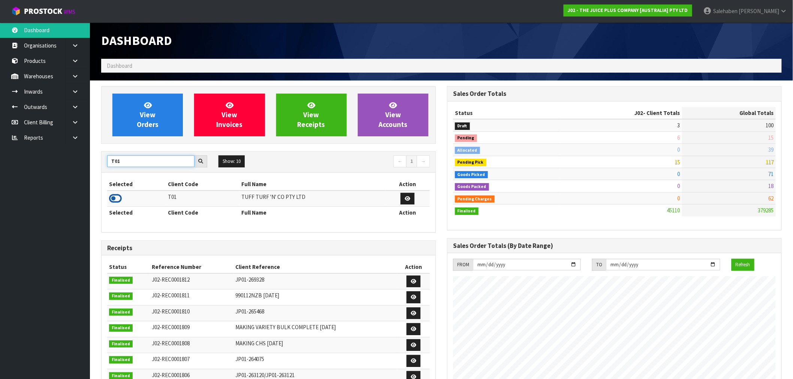
type input "T01"
click at [117, 196] on icon at bounding box center [115, 198] width 13 height 11
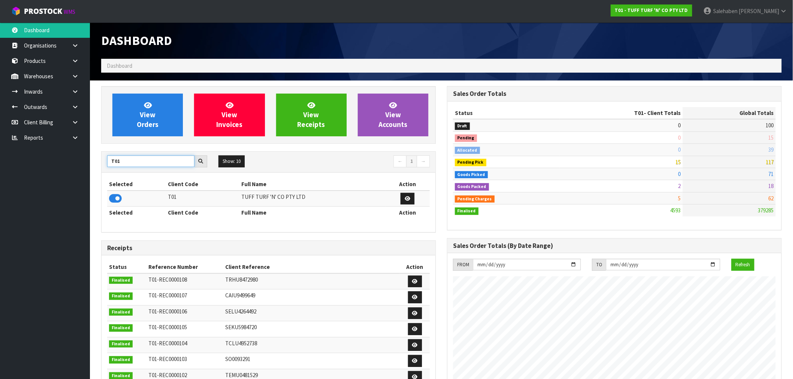
drag, startPoint x: 122, startPoint y: 163, endPoint x: 106, endPoint y: 164, distance: 15.4
click at [106, 164] on div "T01" at bounding box center [157, 162] width 111 height 12
type input "B07"
click at [113, 200] on icon at bounding box center [115, 198] width 13 height 11
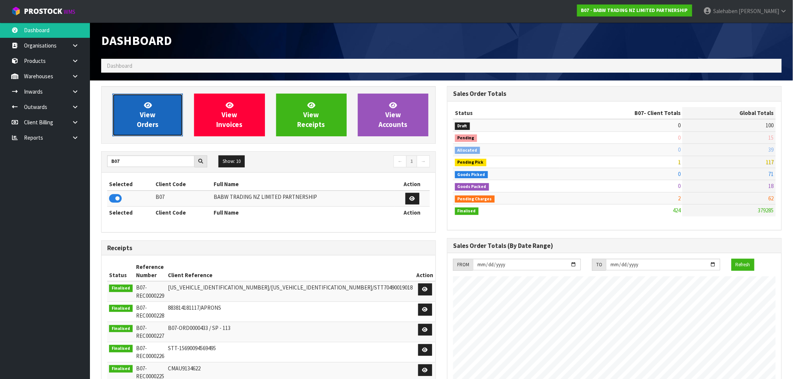
click at [145, 121] on span "View Orders" at bounding box center [148, 115] width 22 height 28
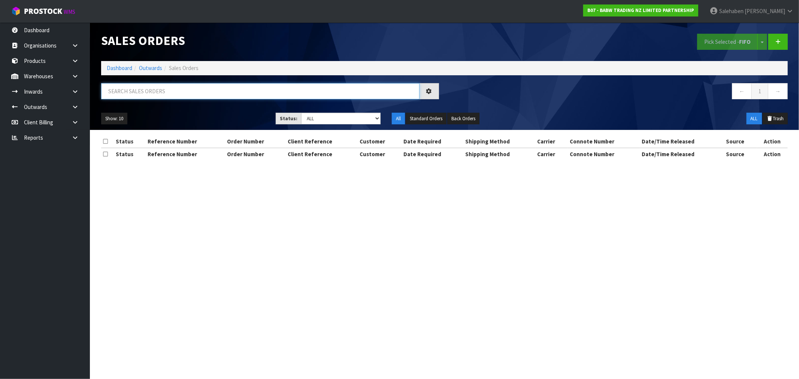
click at [139, 91] on input "text" at bounding box center [260, 91] width 319 height 16
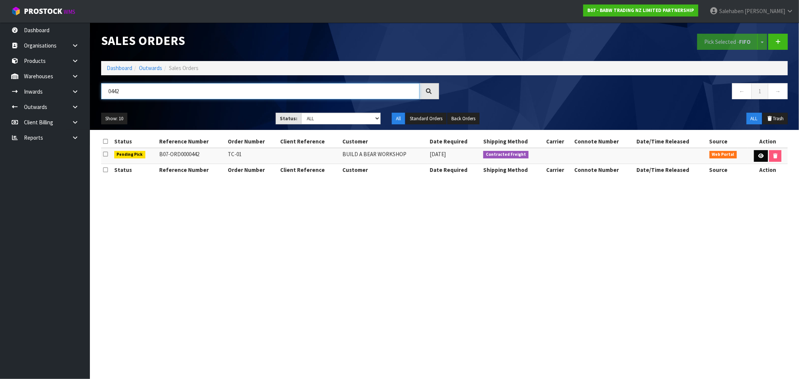
type input "0442"
click at [759, 157] on icon at bounding box center [762, 156] width 6 height 5
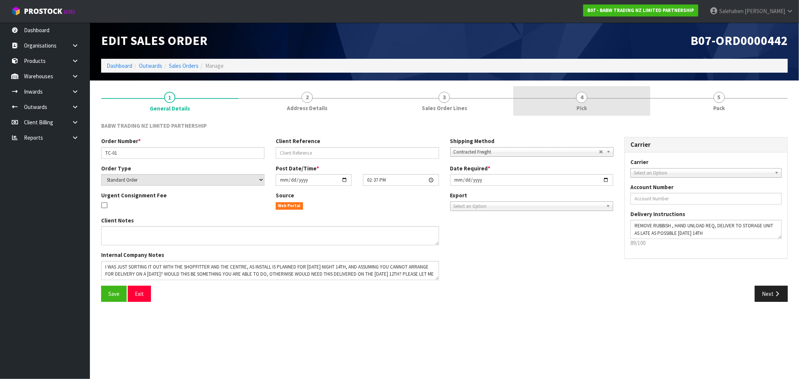
click at [582, 102] on span "4" at bounding box center [581, 97] width 11 height 11
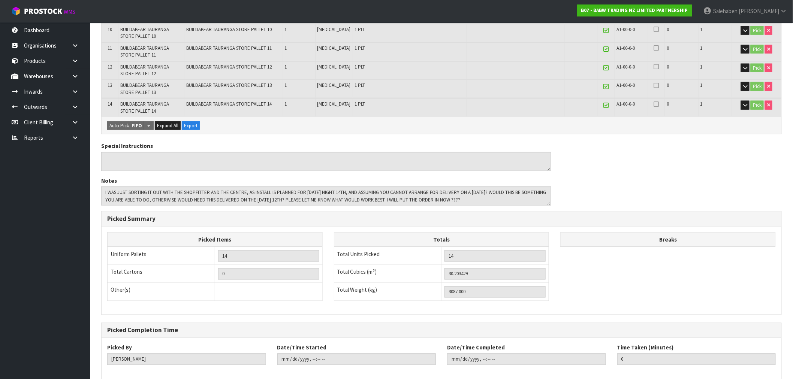
scroll to position [361, 0]
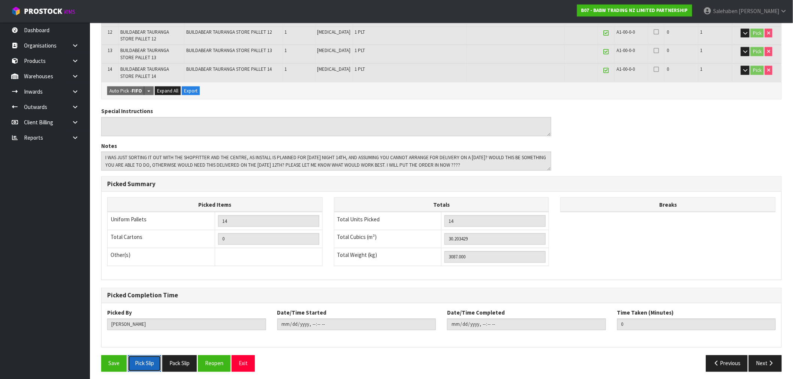
click at [144, 362] on button "Pick Slip" at bounding box center [144, 364] width 33 height 16
drag, startPoint x: 172, startPoint y: 85, endPoint x: 170, endPoint y: 91, distance: 6.2
click at [172, 88] on span "Expand All" at bounding box center [167, 91] width 21 height 6
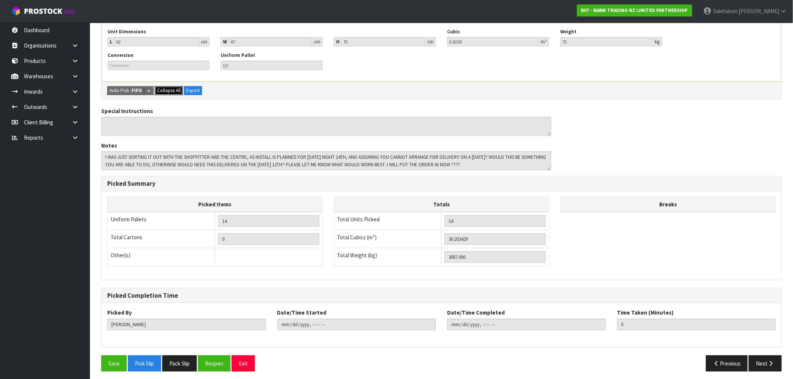
scroll to position [1195, 0]
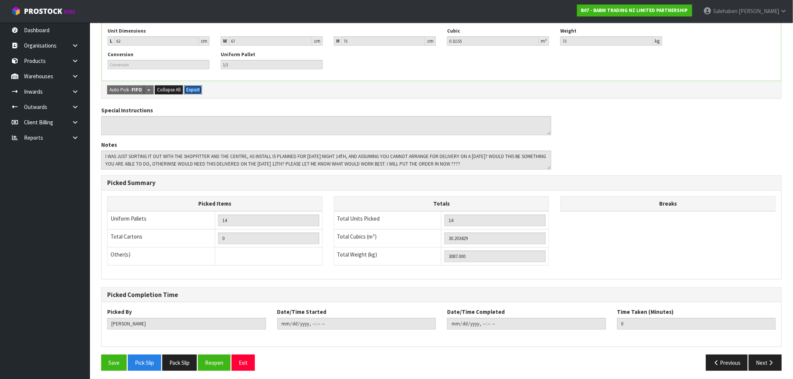
click at [197, 88] on button "Export" at bounding box center [193, 89] width 18 height 9
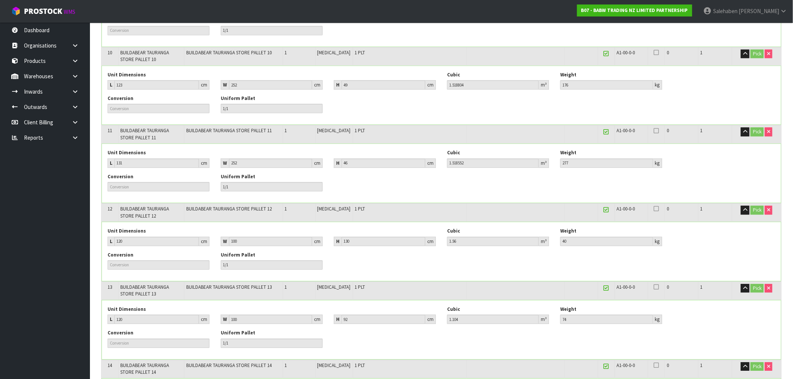
scroll to position [821, 0]
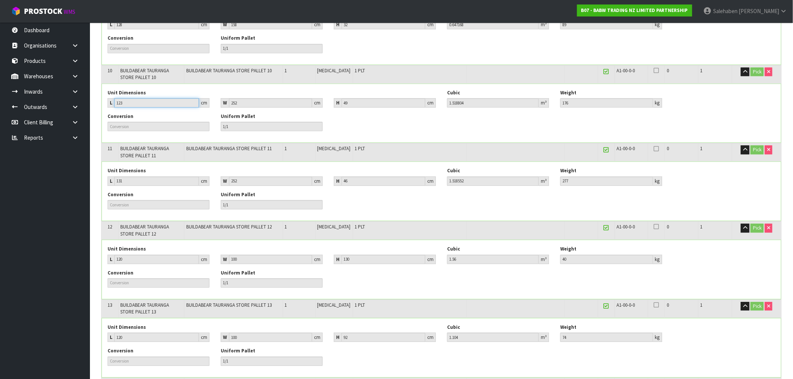
click at [115, 102] on input "123" at bounding box center [156, 102] width 85 height 9
drag, startPoint x: 110, startPoint y: 99, endPoint x: 669, endPoint y: 104, distance: 558.8
click at [669, 104] on div "Unit Dimensions L 123 cm W 252 cm H 49 cm Cubic 1.518804 m³ Weight 176 kg" at bounding box center [441, 102] width 679 height 24
copy div "L cm W cm H cm Cubic m³ Weight kg"
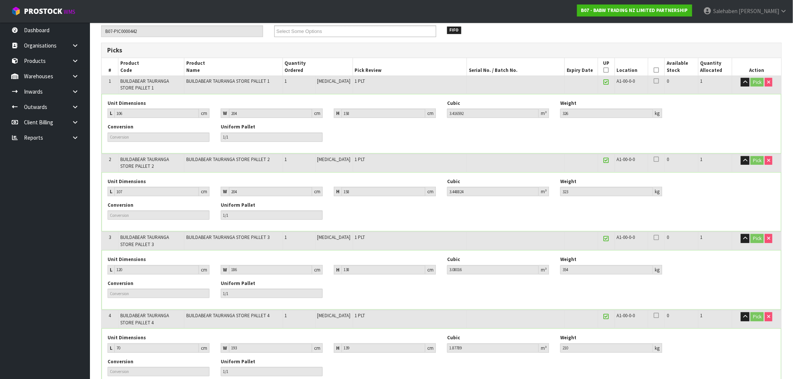
scroll to position [0, 0]
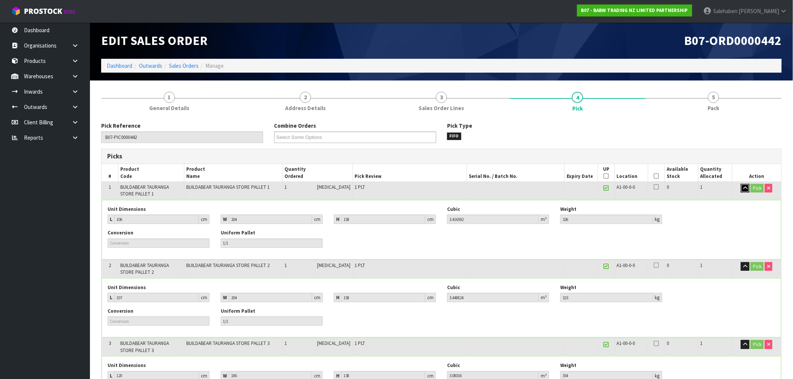
click at [747, 189] on button "button" at bounding box center [745, 188] width 9 height 9
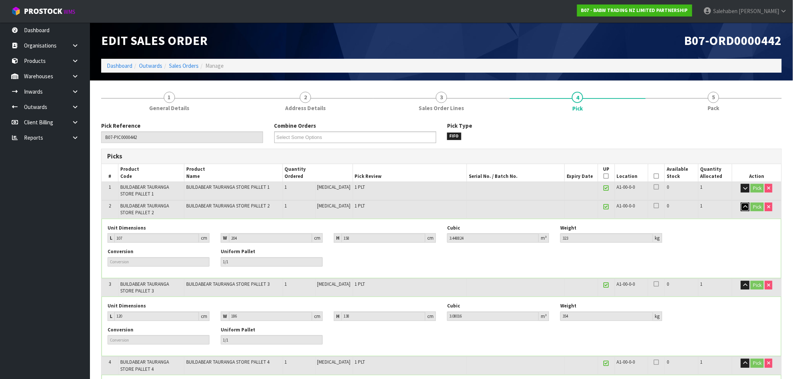
click at [744, 207] on icon "button" at bounding box center [745, 207] width 4 height 5
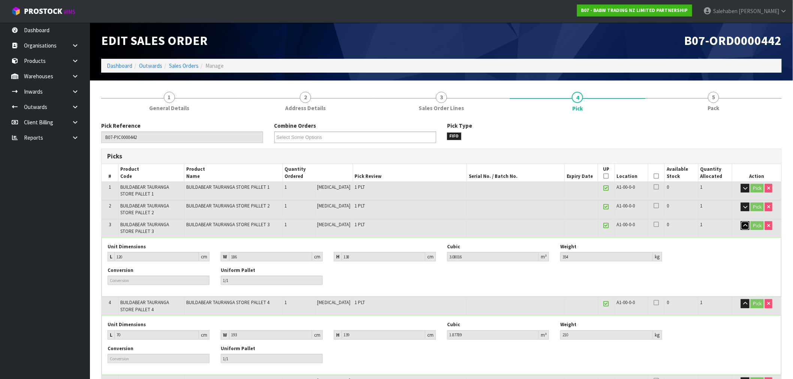
click at [746, 223] on icon "button" at bounding box center [745, 225] width 4 height 5
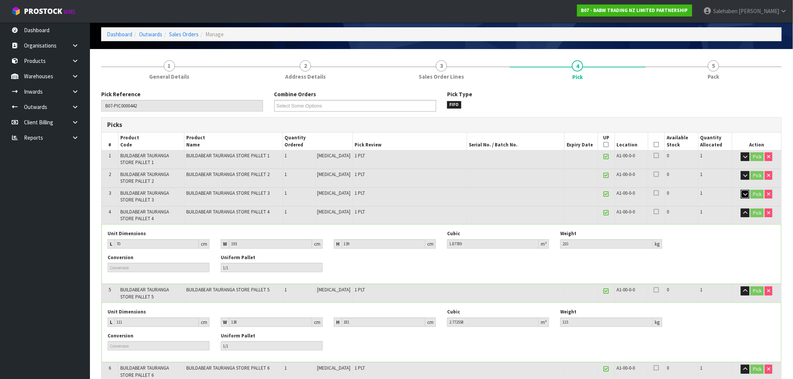
scroll to position [83, 0]
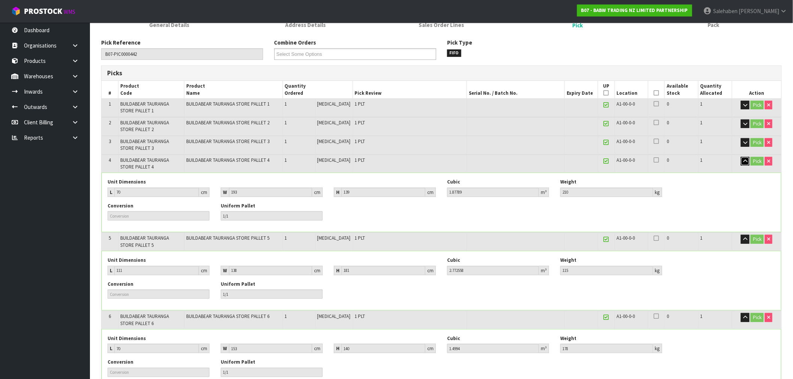
click at [744, 160] on icon "button" at bounding box center [745, 161] width 4 height 5
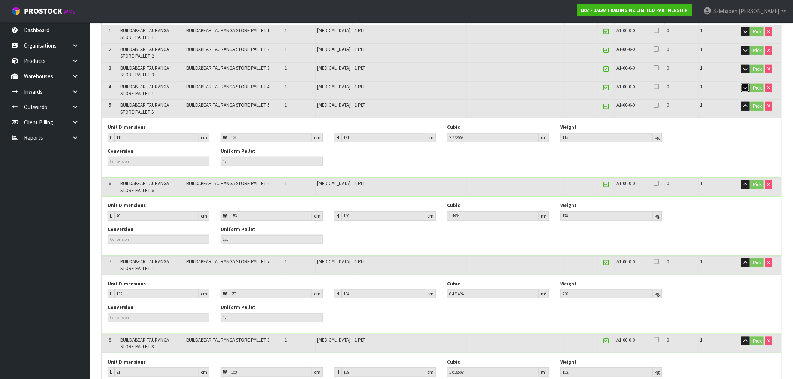
scroll to position [166, 0]
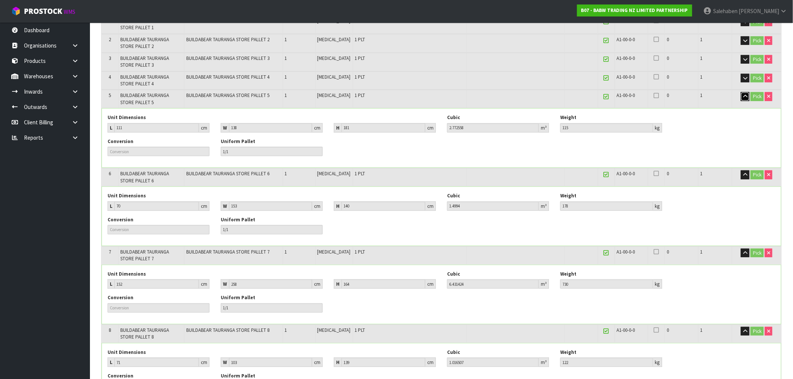
click at [745, 94] on icon "button" at bounding box center [745, 96] width 4 height 5
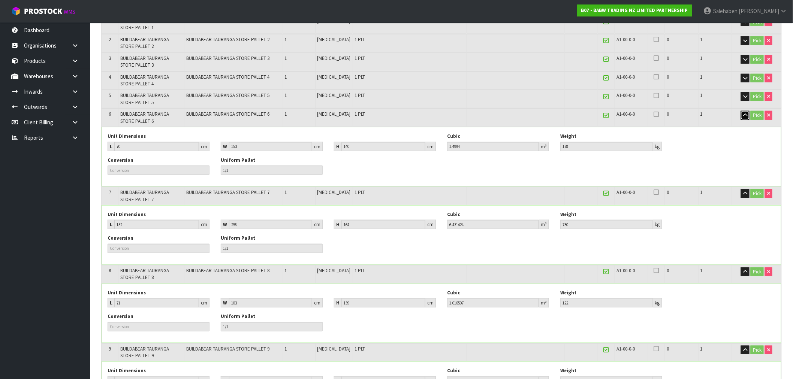
click at [745, 113] on icon "button" at bounding box center [745, 115] width 4 height 5
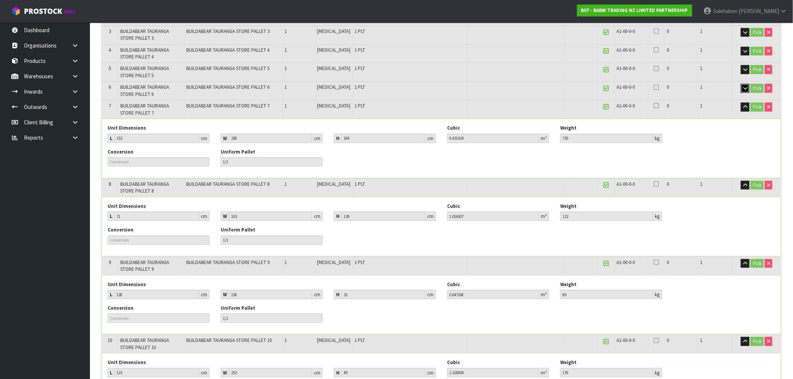
scroll to position [208, 0]
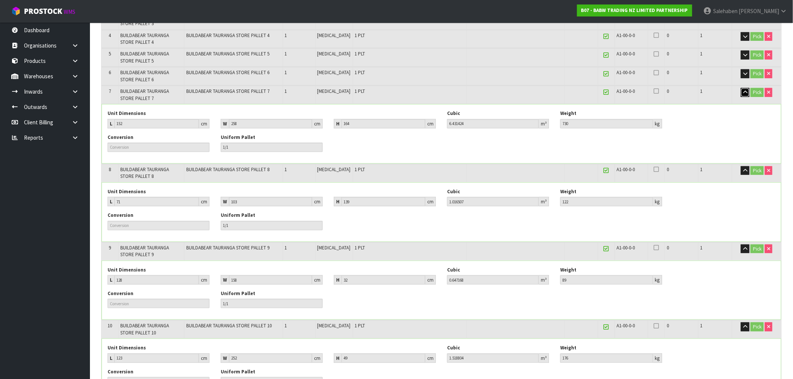
click at [744, 90] on icon "button" at bounding box center [745, 92] width 4 height 5
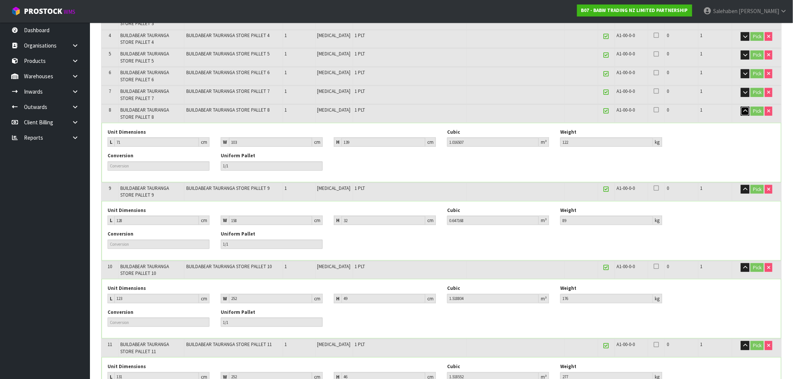
click at [746, 109] on icon "button" at bounding box center [745, 111] width 4 height 5
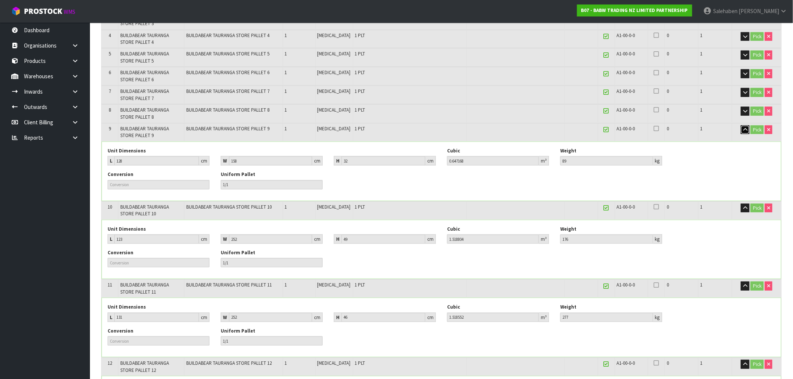
click at [743, 127] on icon "button" at bounding box center [745, 129] width 4 height 5
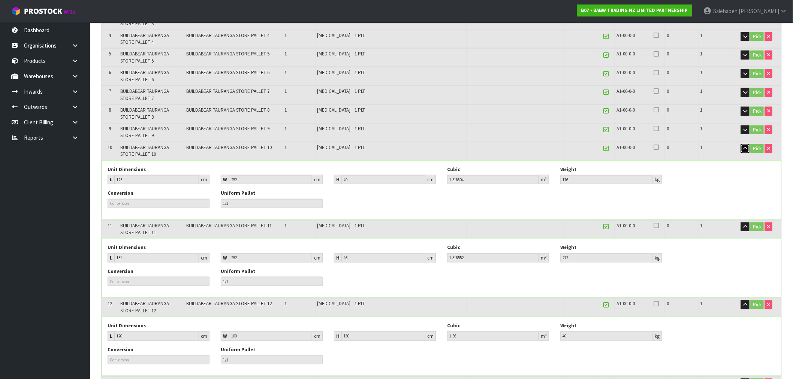
click at [747, 146] on icon "button" at bounding box center [745, 148] width 4 height 5
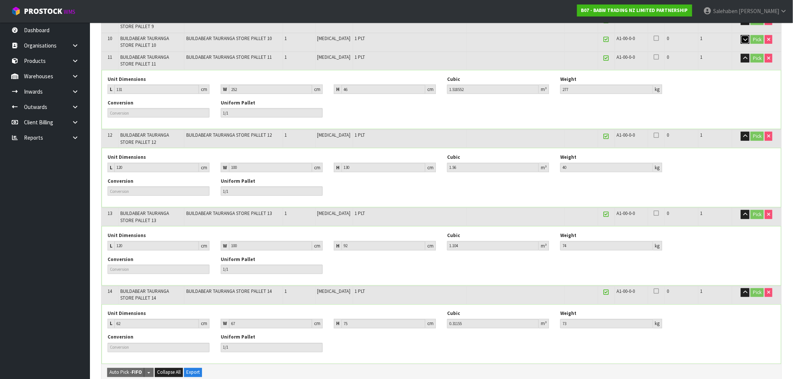
scroll to position [333, 0]
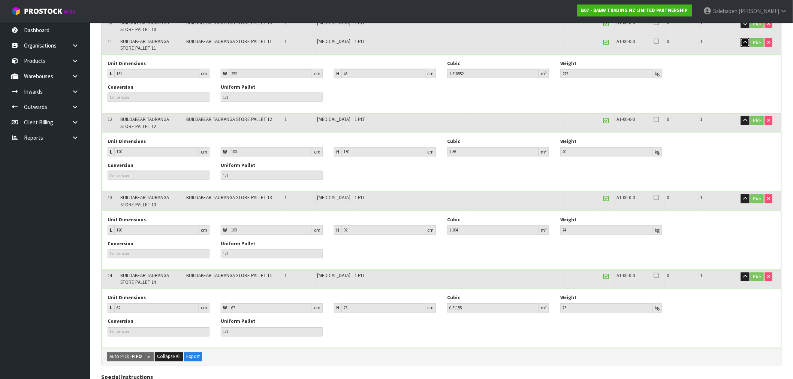
click at [746, 40] on icon "button" at bounding box center [745, 42] width 4 height 5
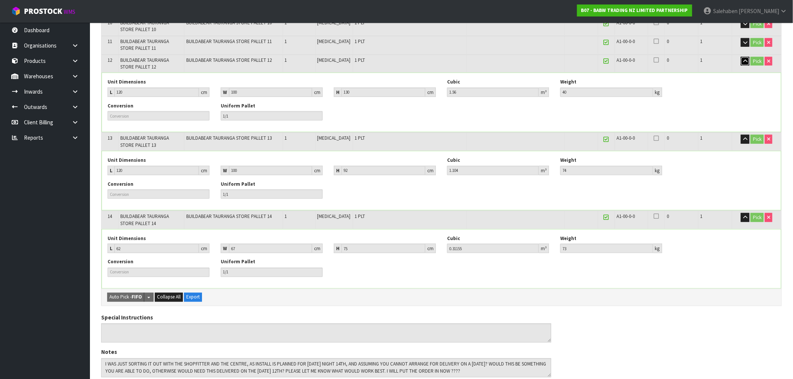
click at [744, 59] on icon "button" at bounding box center [745, 61] width 4 height 5
